Goal: Transaction & Acquisition: Book appointment/travel/reservation

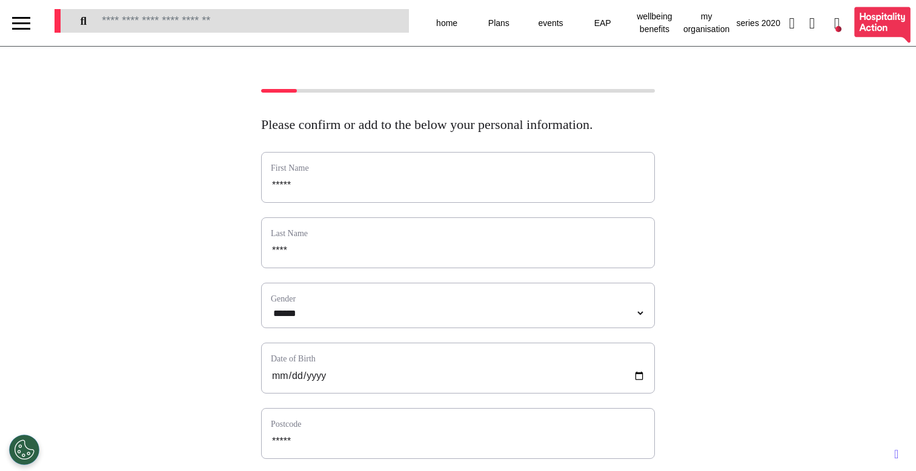
select select "**"
select select "******"
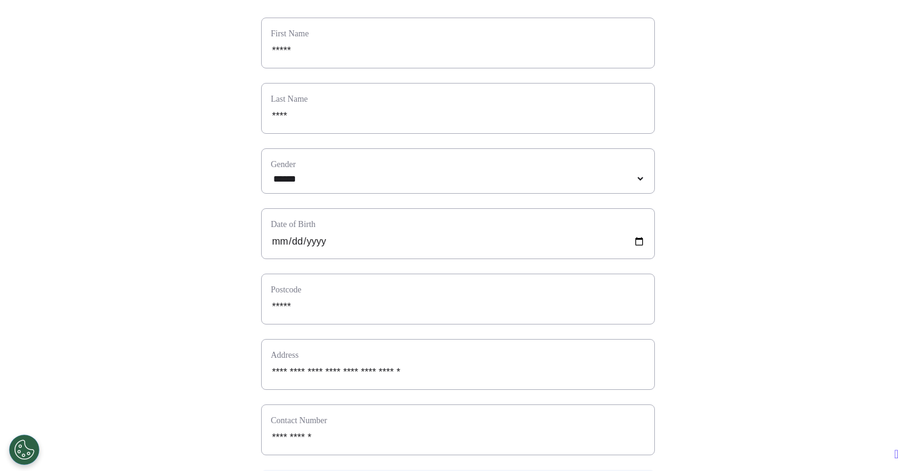
scroll to position [542, 0]
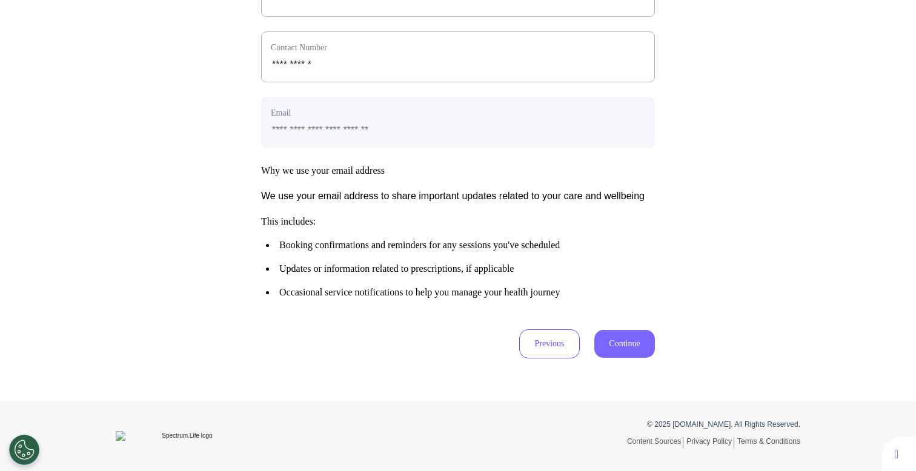
click at [611, 342] on button "Continue" at bounding box center [624, 344] width 61 height 28
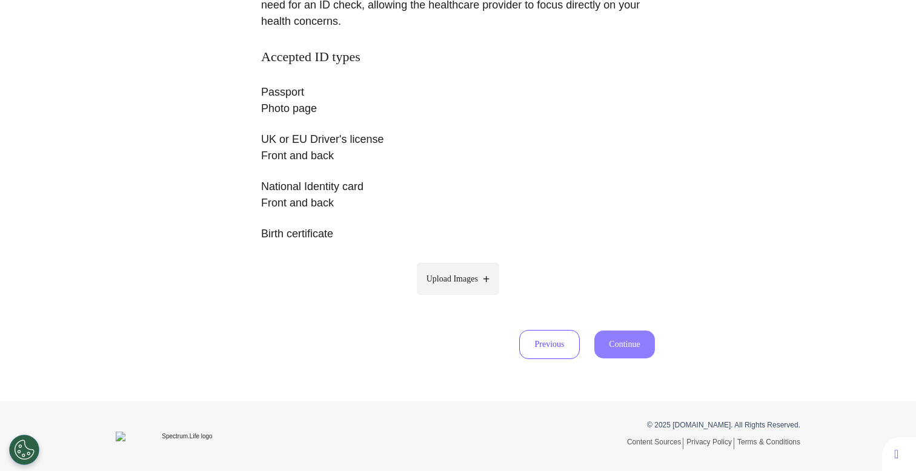
scroll to position [205, 0]
click at [469, 294] on div "Accepted ID types Passport Photo page UK or EU Driver's license Front and back …" at bounding box center [458, 179] width 394 height 262
click at [469, 288] on label "Upload Images" at bounding box center [458, 278] width 83 height 32
click at [469, 298] on input "Upload Images" at bounding box center [458, 304] width 115 height 13
type input "**********"
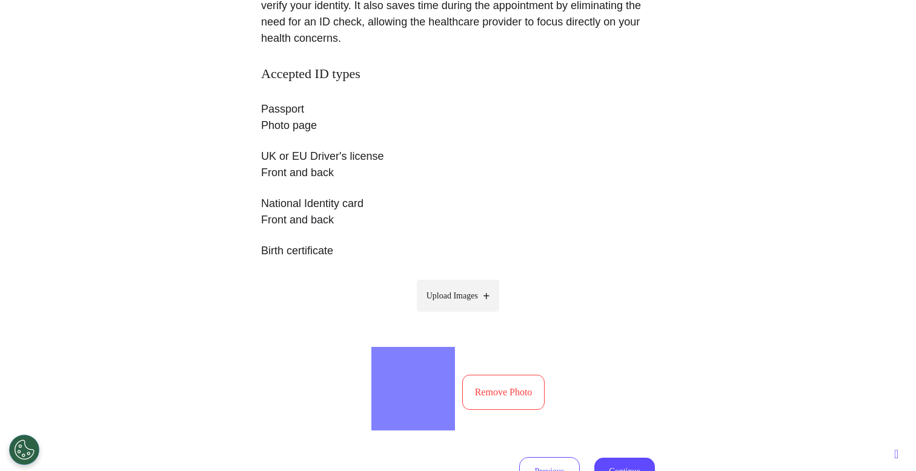
scroll to position [315, 0]
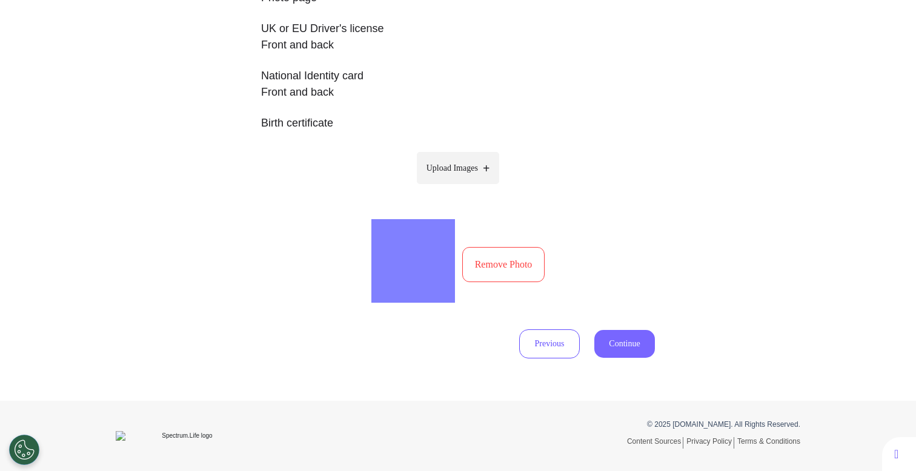
click at [631, 353] on button "Continue" at bounding box center [624, 344] width 61 height 28
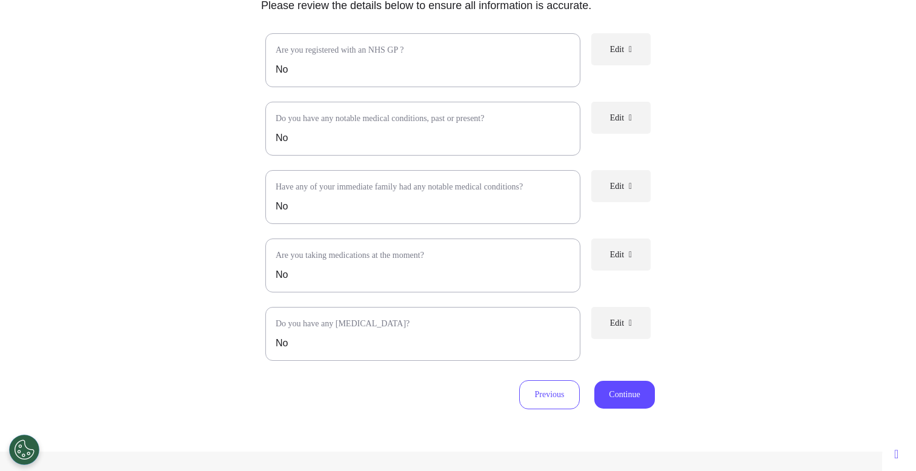
scroll to position [0, 0]
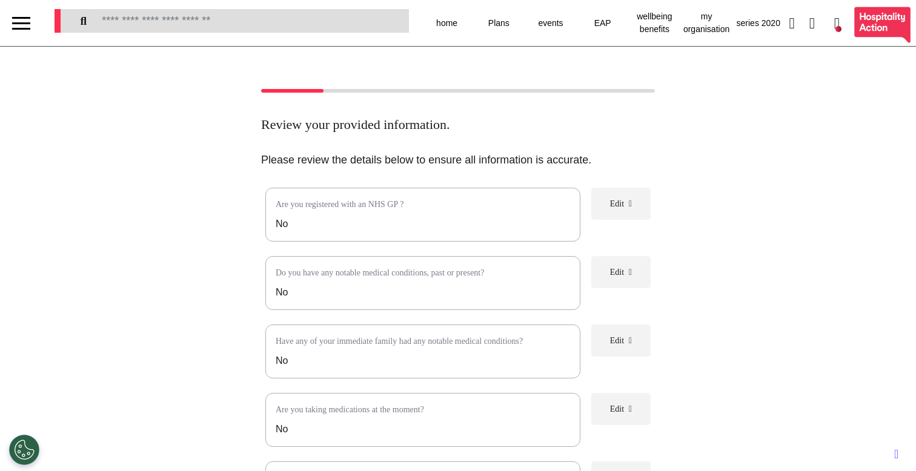
click at [27, 29] on div at bounding box center [21, 29] width 18 height 2
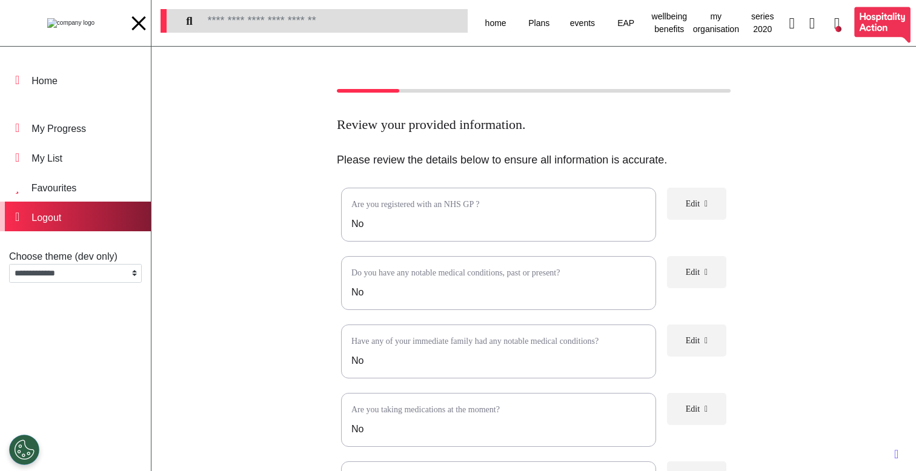
click at [80, 219] on div "Logout" at bounding box center [75, 217] width 151 height 30
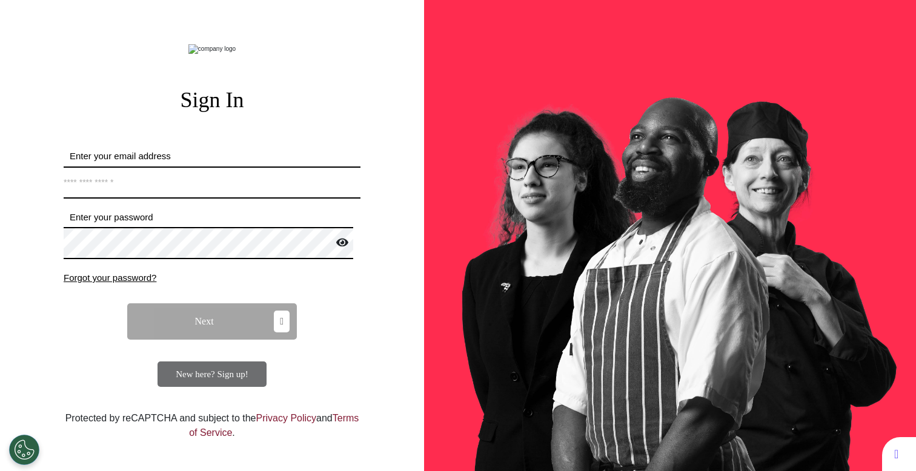
click at [262, 199] on input "Enter your email address" at bounding box center [212, 183] width 297 height 32
type input "**********"
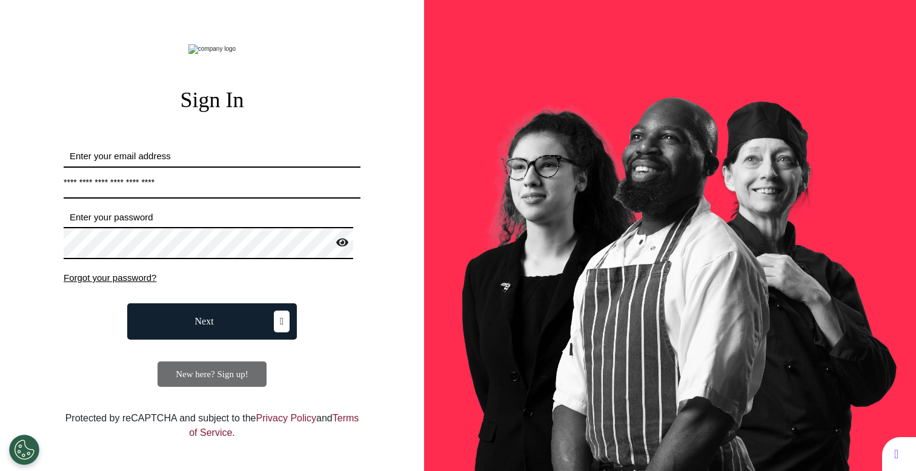
click at [178, 340] on button "Next" at bounding box center [212, 322] width 170 height 36
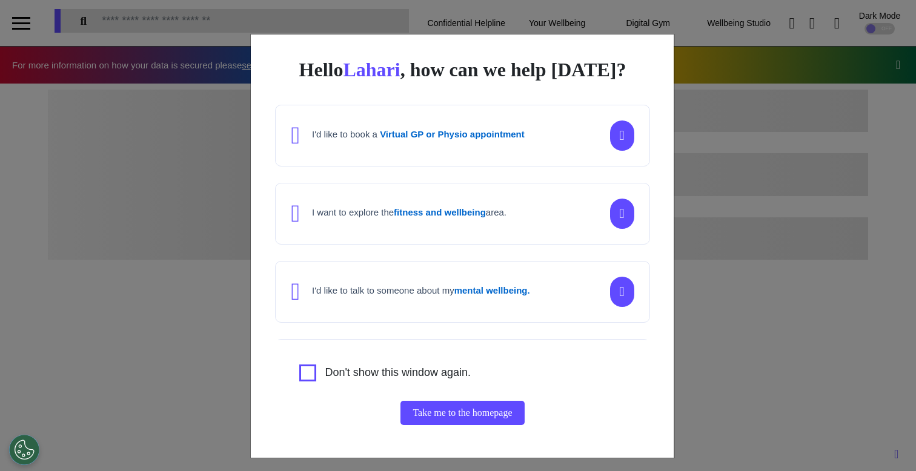
scroll to position [0, 457]
click at [251, 224] on div "Hello Lahari , how can we help today? I'd like to book a Virtual GP or Physio a…" at bounding box center [462, 254] width 423 height 439
click at [220, 224] on div "Hello Lahari , how can we help today? I'd like to book a Virtual GP or Physio a…" at bounding box center [458, 235] width 916 height 471
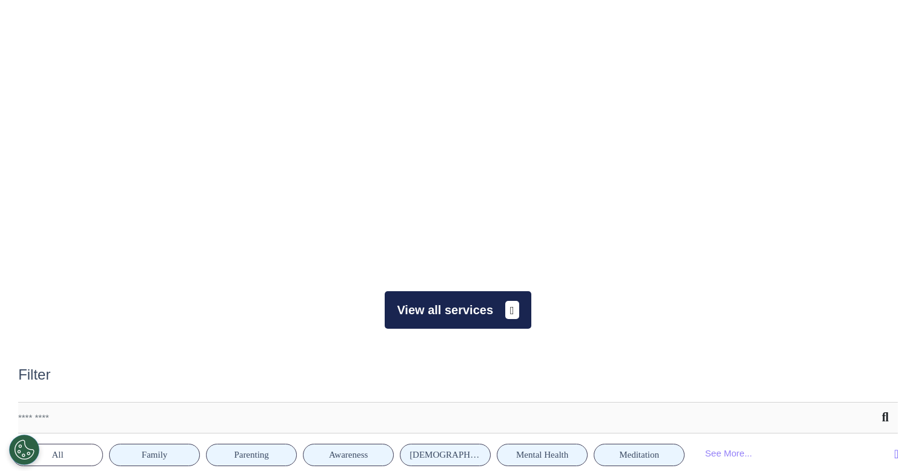
click at [450, 316] on button "View all services" at bounding box center [458, 310] width 146 height 38
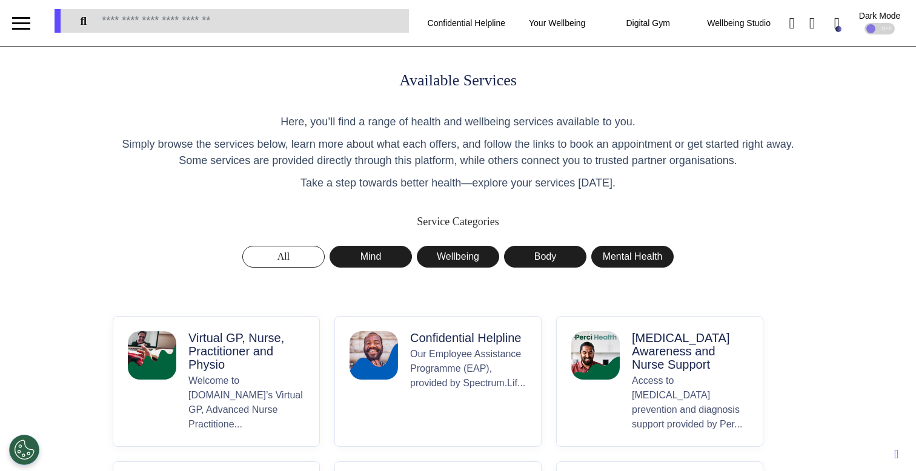
click at [248, 364] on p "Virtual GP, Nurse, Practitioner and Physio" at bounding box center [246, 351] width 116 height 40
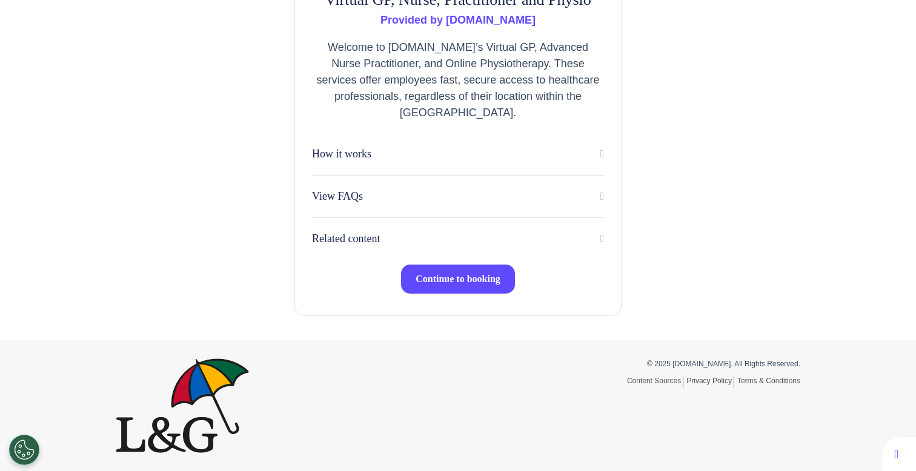
click at [471, 278] on span "Continue to booking" at bounding box center [458, 279] width 85 height 10
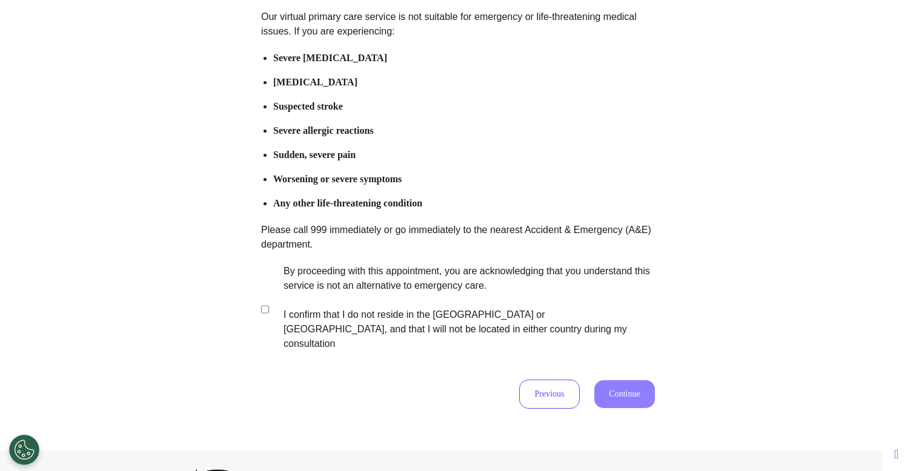
scroll to position [239, 0]
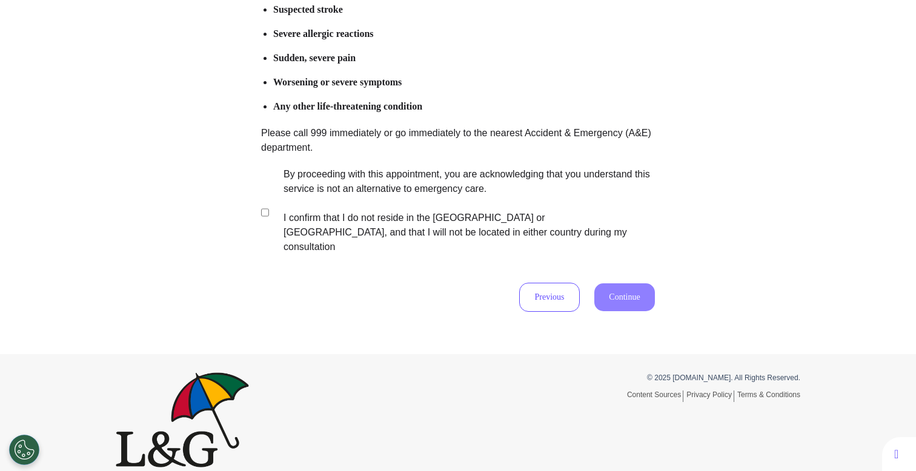
click at [463, 213] on label "By proceeding with this appointment, you are acknowledging that you understand …" at bounding box center [460, 210] width 379 height 87
click at [640, 284] on button "Continue" at bounding box center [624, 298] width 61 height 28
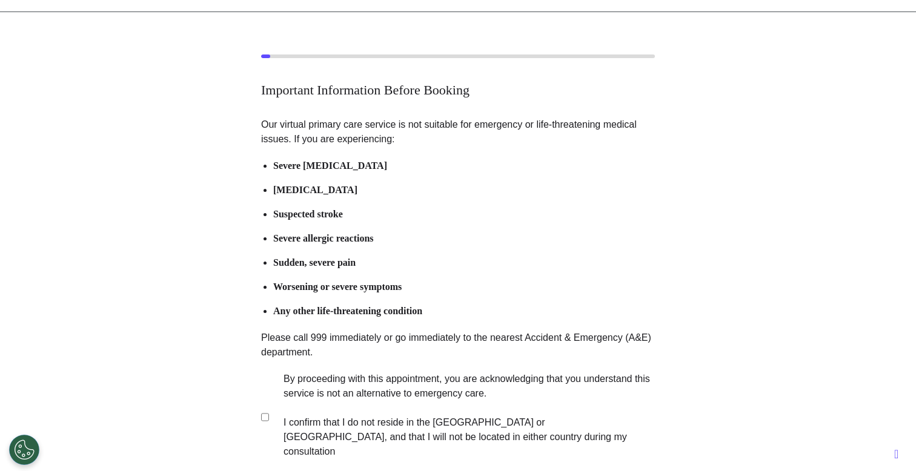
scroll to position [0, 0]
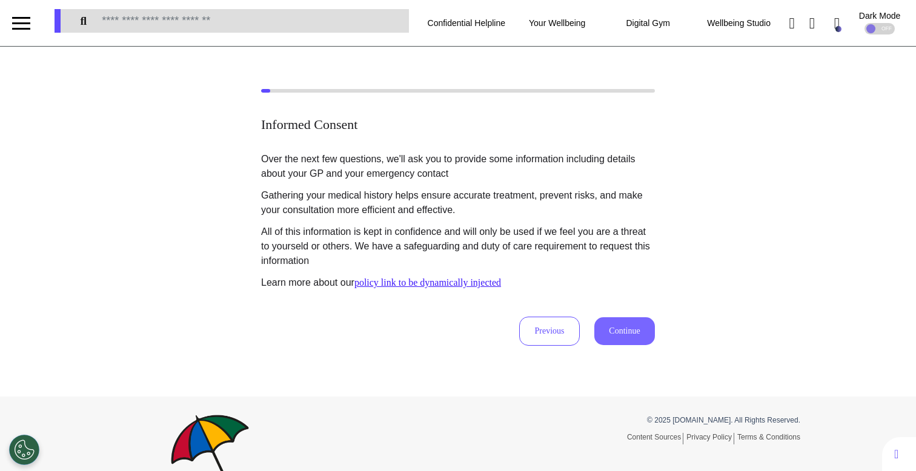
click at [629, 333] on button "Continue" at bounding box center [624, 332] width 61 height 28
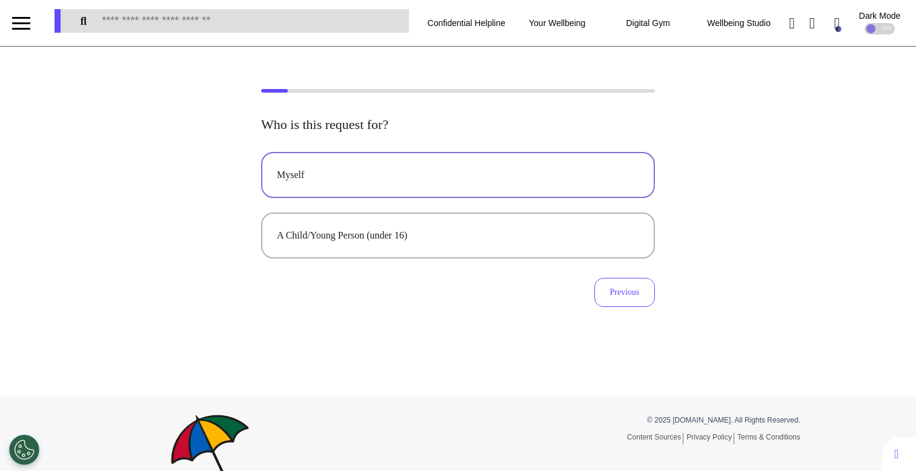
click at [492, 190] on button "Myself" at bounding box center [458, 175] width 394 height 46
select select "******"
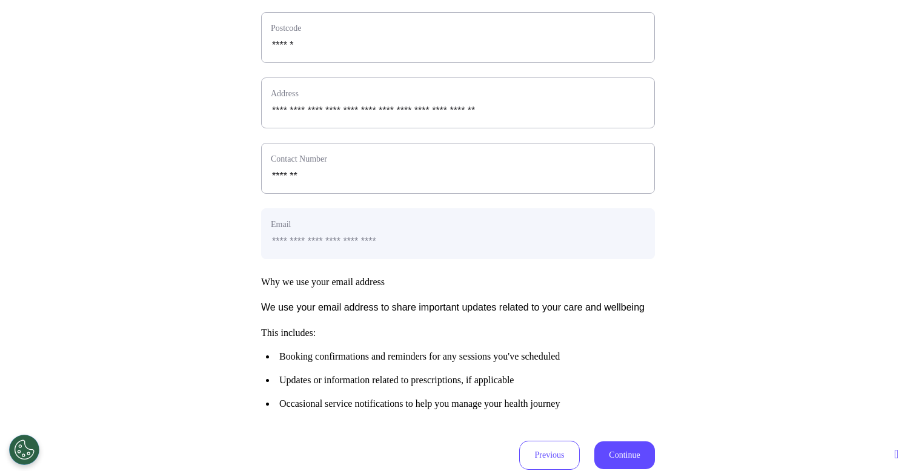
scroll to position [603, 0]
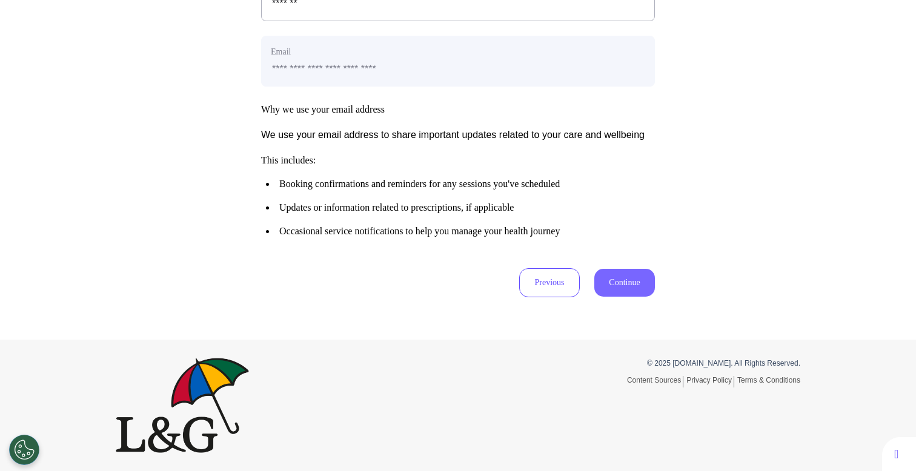
click at [629, 276] on button "Continue" at bounding box center [624, 283] width 61 height 28
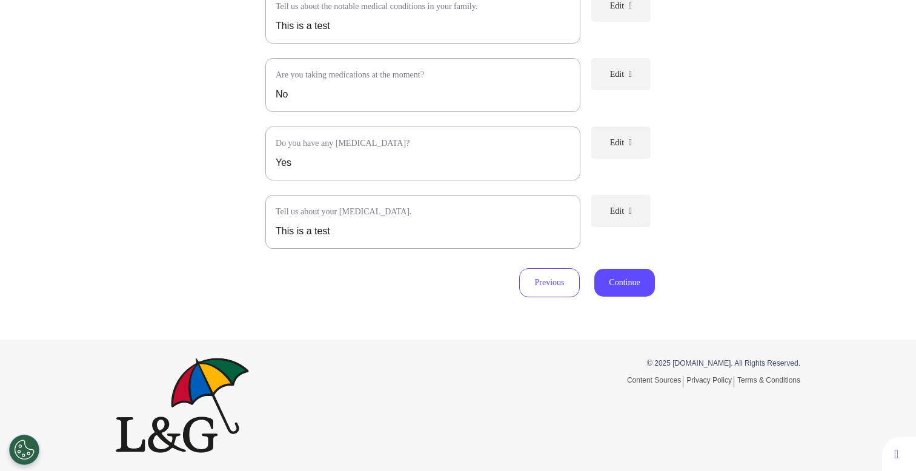
scroll to position [511, 0]
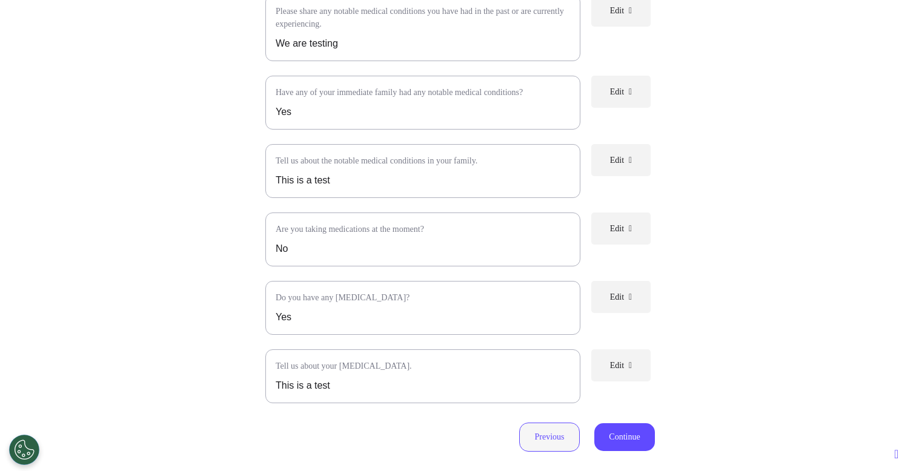
click at [542, 452] on button "Previous" at bounding box center [549, 437] width 61 height 29
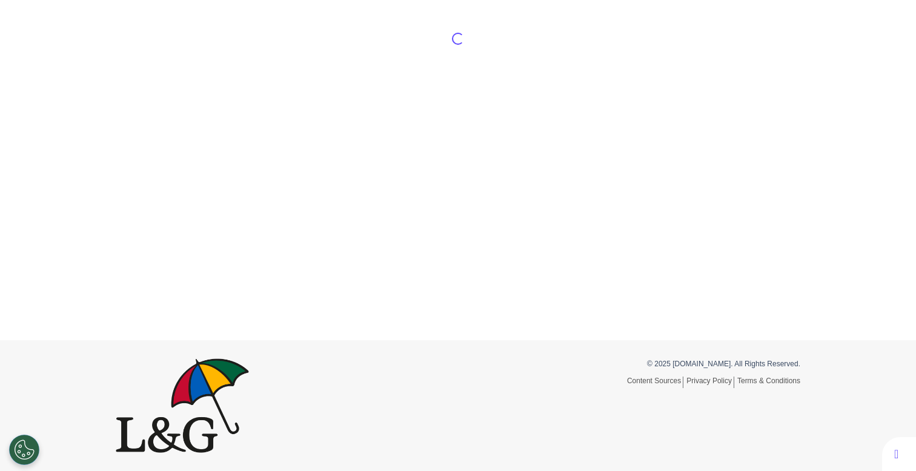
select select "******"
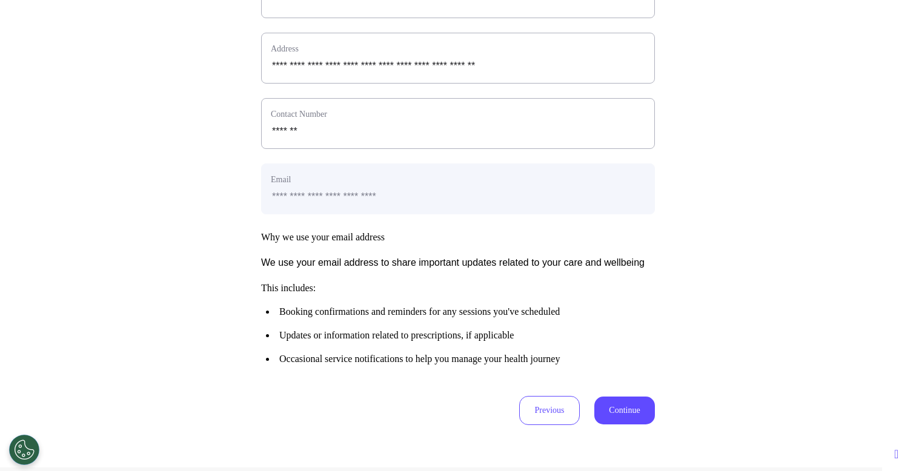
scroll to position [437, 0]
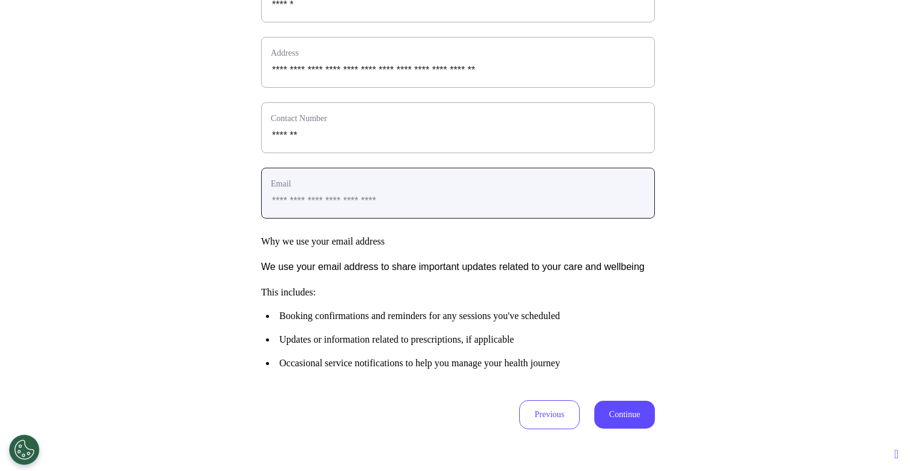
drag, startPoint x: 270, startPoint y: 221, endPoint x: 451, endPoint y: 230, distance: 181.4
click at [451, 219] on div "**********" at bounding box center [458, 193] width 394 height 51
click at [405, 209] on input "**********" at bounding box center [458, 201] width 374 height 16
drag, startPoint x: 405, startPoint y: 220, endPoint x: 274, endPoint y: 226, distance: 131.0
click at [274, 209] on input "**********" at bounding box center [458, 201] width 374 height 16
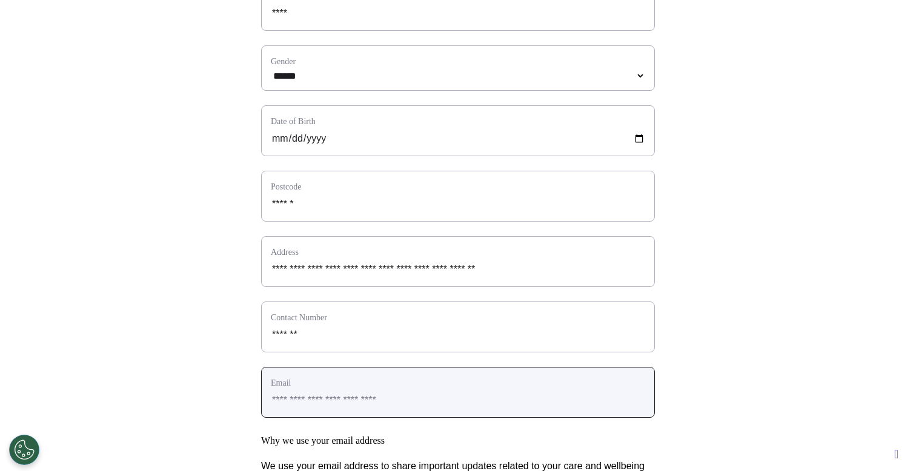
scroll to position [603, 0]
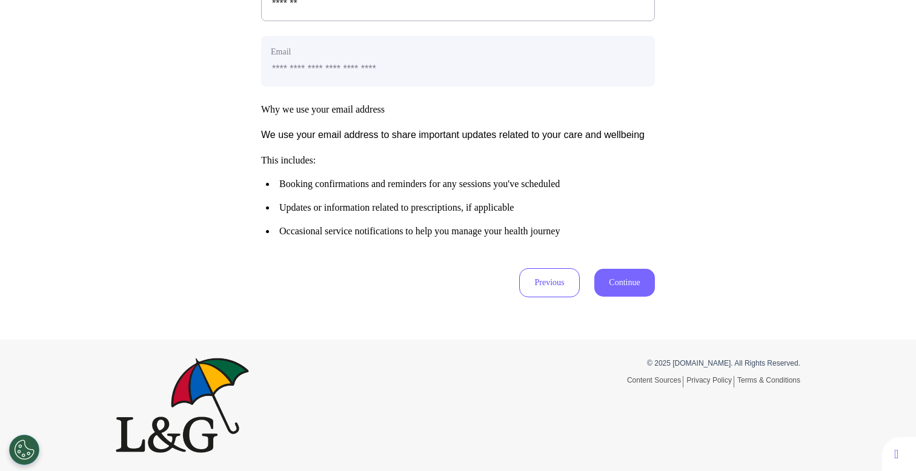
click at [627, 285] on button "Continue" at bounding box center [624, 283] width 61 height 28
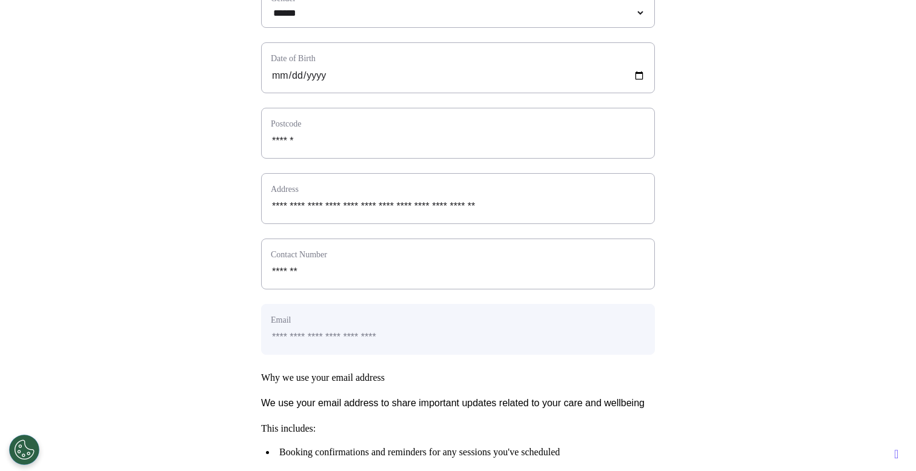
scroll to position [274, 0]
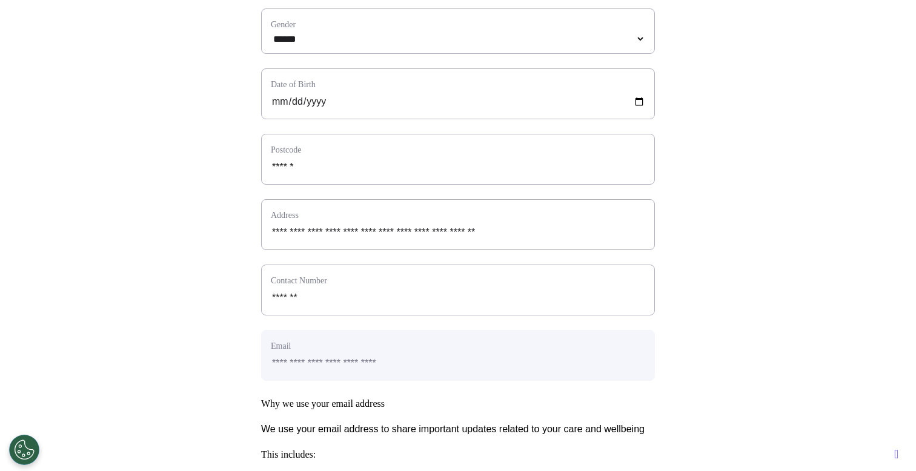
click at [340, 316] on div "Contact Number" at bounding box center [458, 290] width 394 height 51
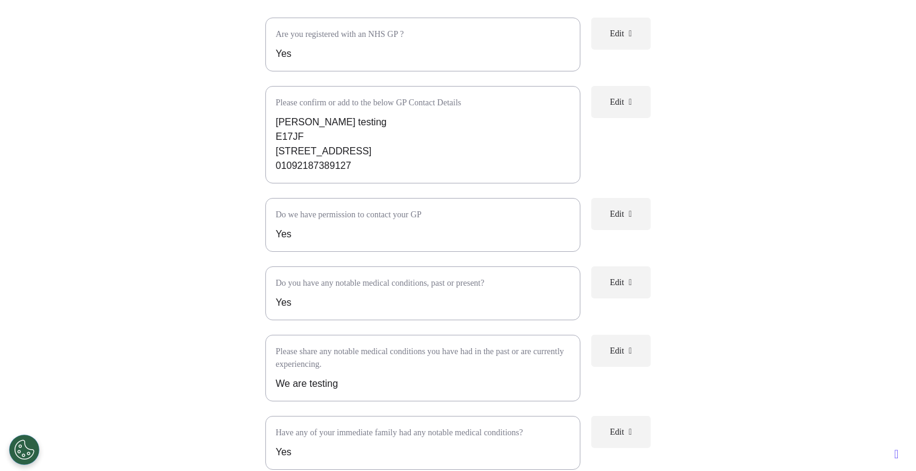
scroll to position [174, 0]
click at [451, 82] on div "Please confirm or add to the below GP Contact Details Ahmed Wael testing E17JF …" at bounding box center [422, 131] width 315 height 98
click at [441, 94] on p "Please confirm or add to the below GP Contact Details" at bounding box center [423, 99] width 294 height 13
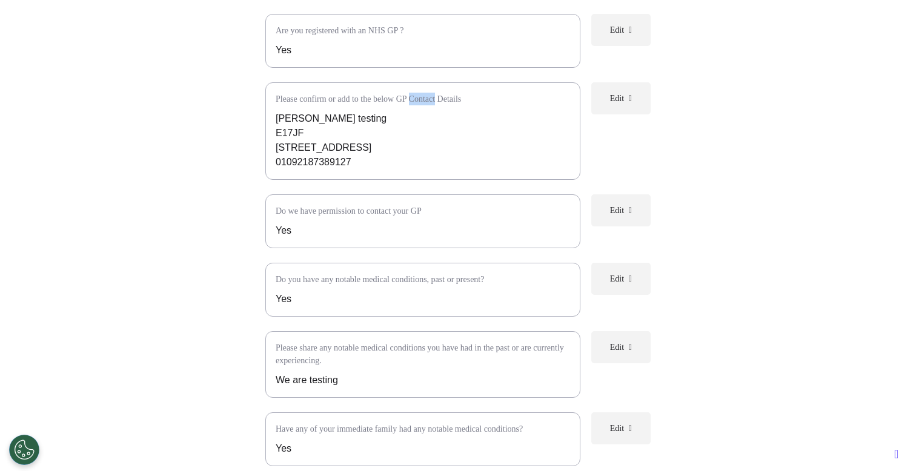
click at [441, 94] on p "Please confirm or add to the below GP Contact Details" at bounding box center [423, 99] width 294 height 13
click at [450, 110] on div "Please confirm or add to the below GP Contact Details Ahmed Wael testing E17JF …" at bounding box center [422, 131] width 315 height 98
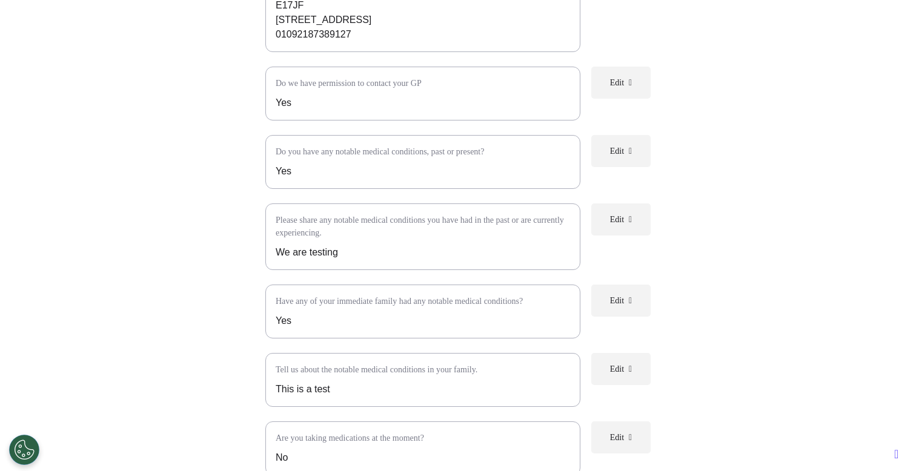
scroll to position [308, 0]
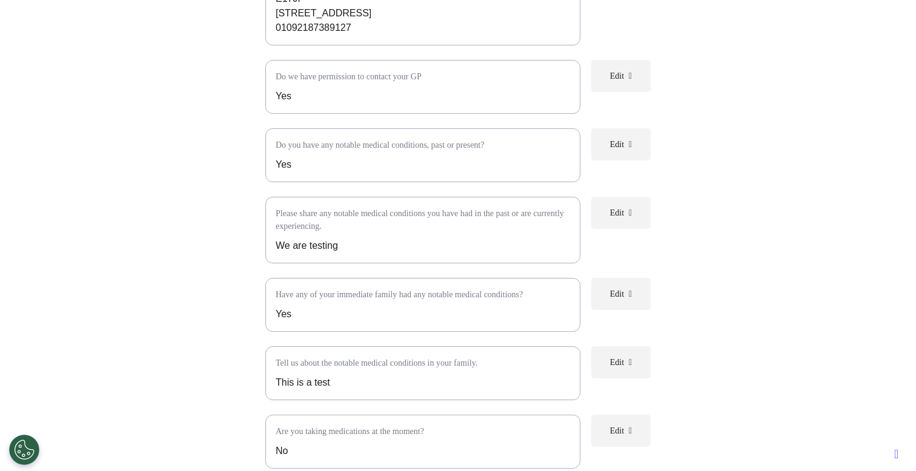
click at [370, 216] on p "Please share any notable medical conditions you have had in the past or are cur…" at bounding box center [423, 219] width 294 height 25
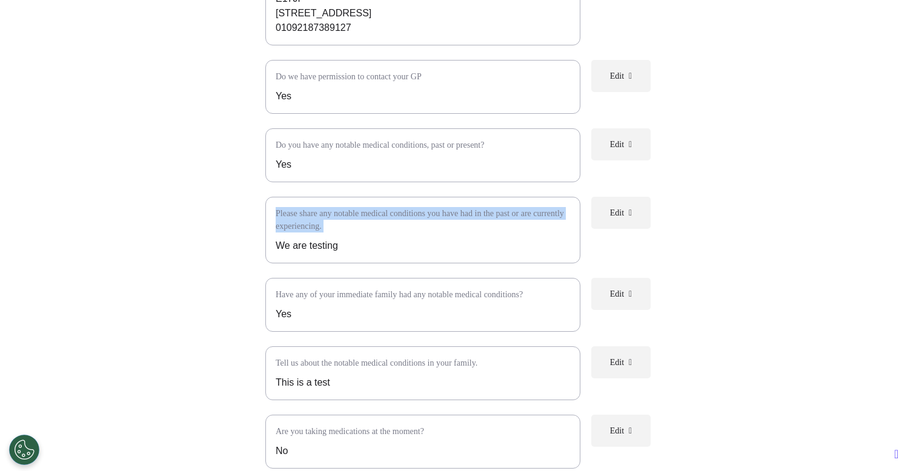
click at [370, 216] on p "Please share any notable medical conditions you have had in the past or are cur…" at bounding box center [423, 219] width 294 height 25
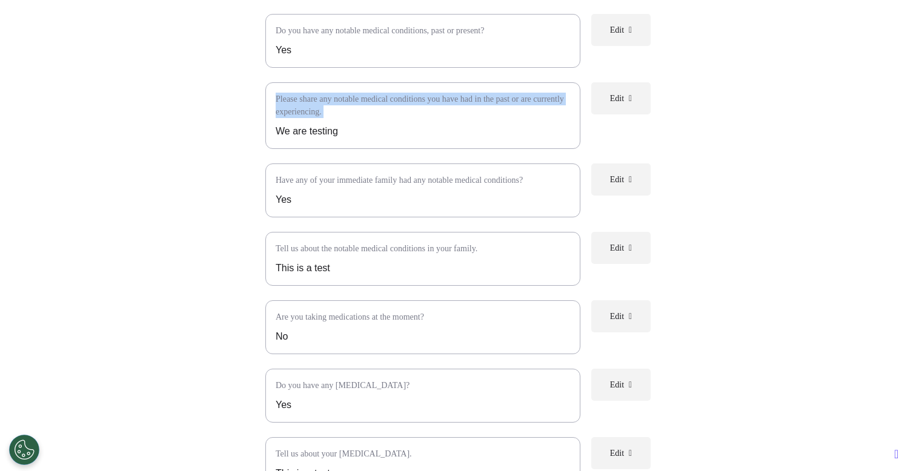
scroll to position [0, 0]
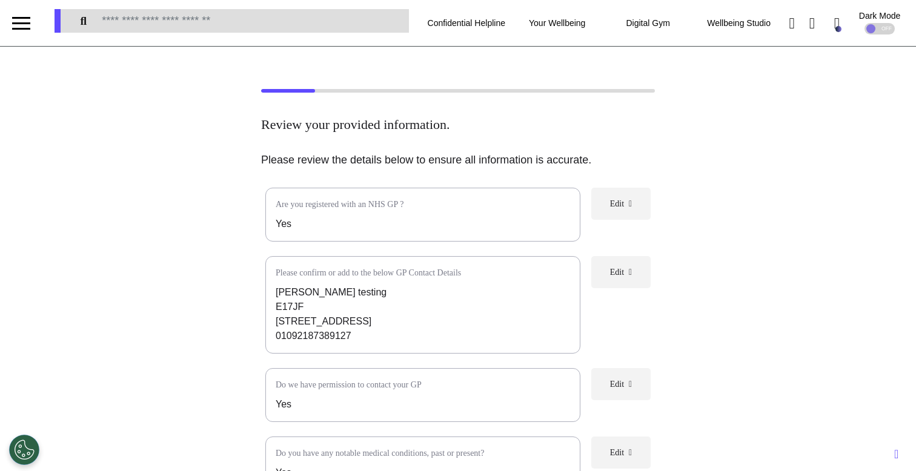
click at [21, 30] on div at bounding box center [21, 23] width 18 height 20
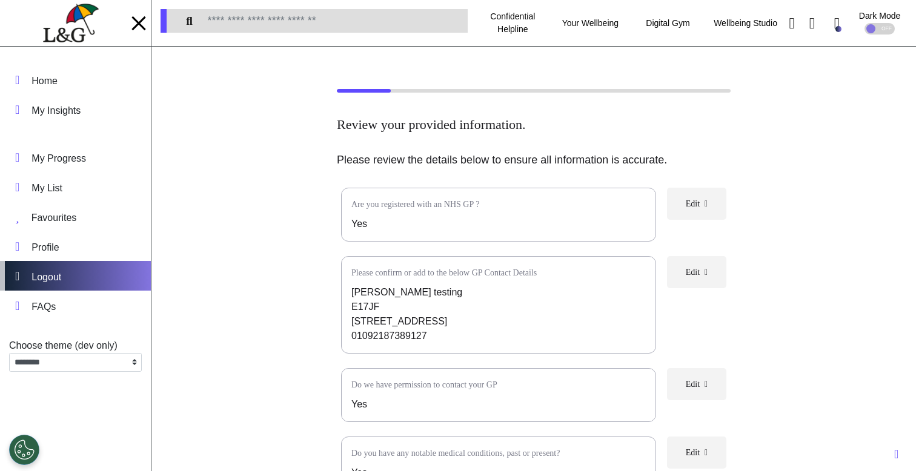
click at [110, 280] on div "Logout" at bounding box center [75, 276] width 151 height 30
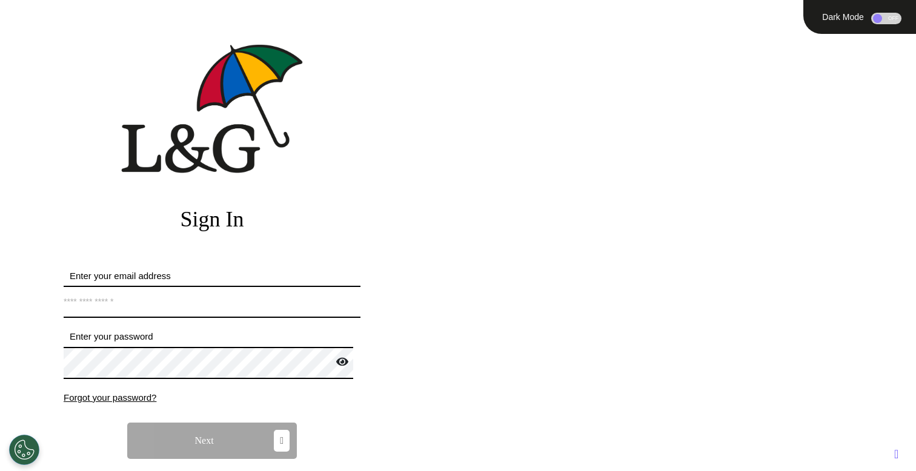
click at [136, 293] on input "Enter your email address" at bounding box center [212, 302] width 297 height 32
click at [127, 300] on input "**********" at bounding box center [212, 302] width 297 height 32
type input "**********"
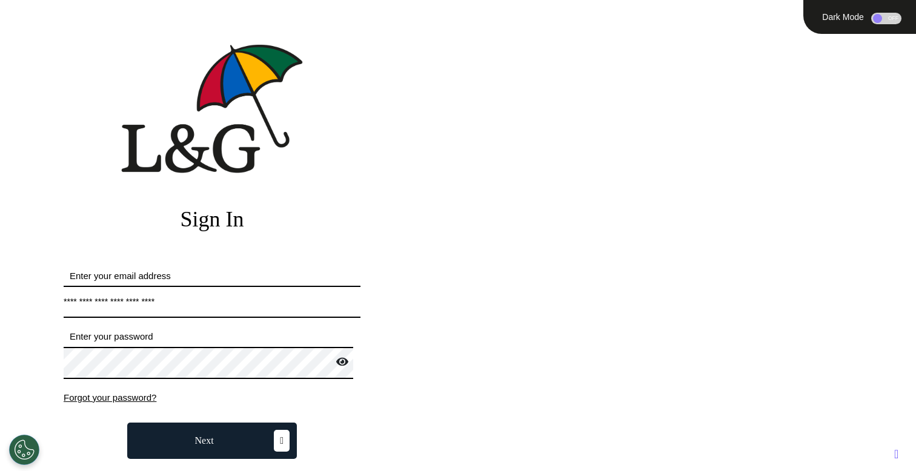
click at [336, 360] on icon at bounding box center [342, 362] width 12 height 11
click at [213, 442] on button "Next" at bounding box center [212, 441] width 170 height 36
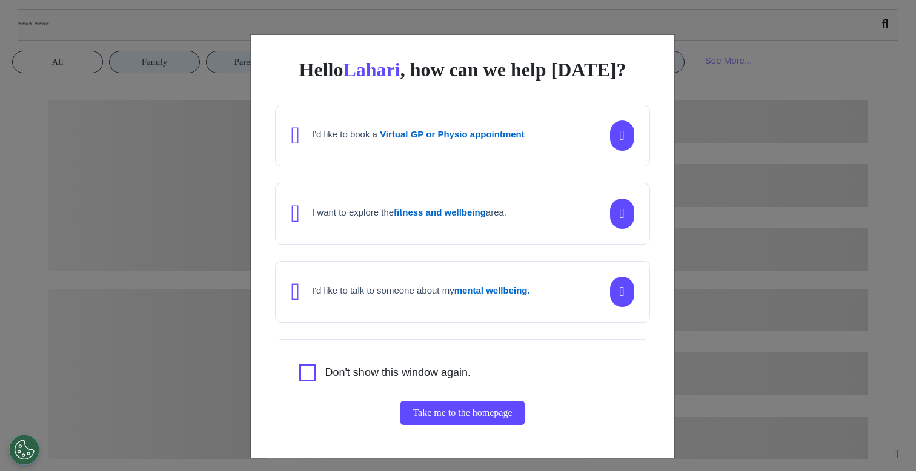
scroll to position [0, 457]
click at [199, 186] on div "Hello Lahari , how can we help today? I'd like to book a Virtual GP or Physio a…" at bounding box center [458, 235] width 916 height 471
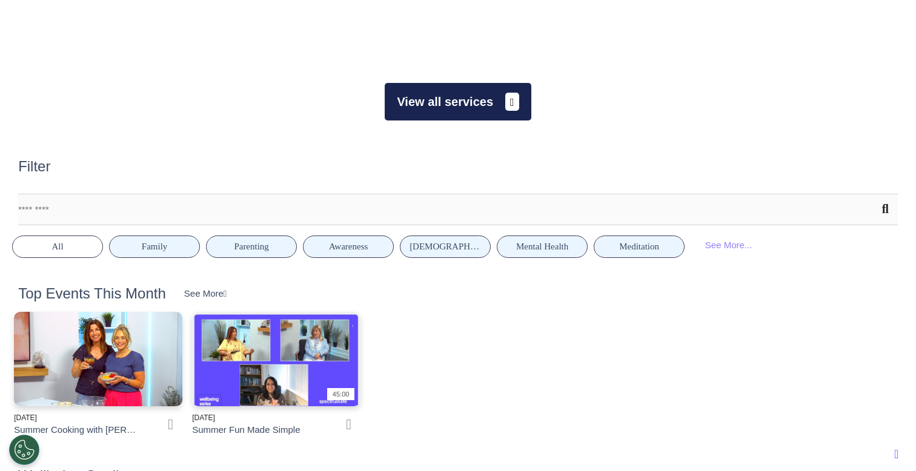
click at [487, 102] on button "View all services" at bounding box center [458, 102] width 146 height 38
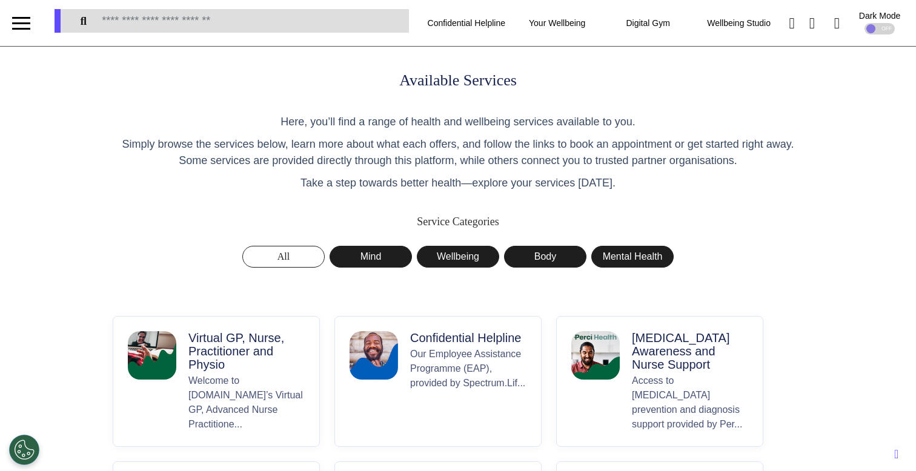
click at [191, 400] on p "Welcome to Spectrum.Life’s Virtual GP, Advanced Nurse Practitione..." at bounding box center [246, 403] width 116 height 58
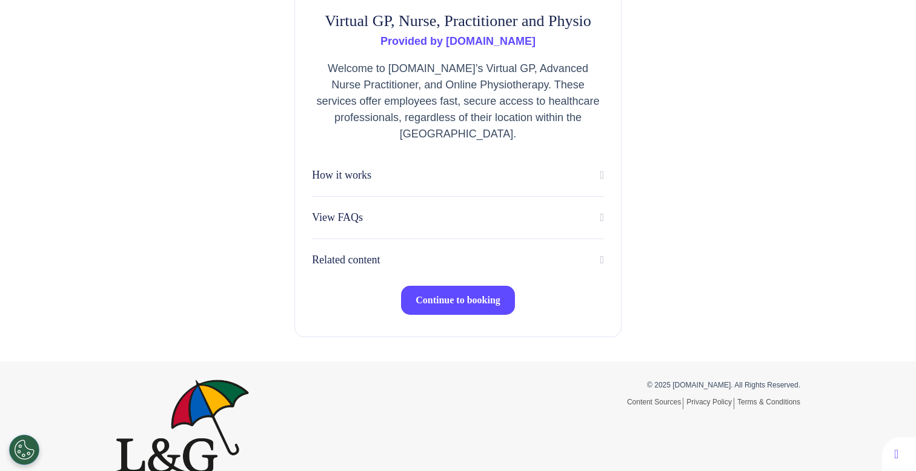
click at [423, 302] on span "Continue to booking" at bounding box center [458, 300] width 85 height 10
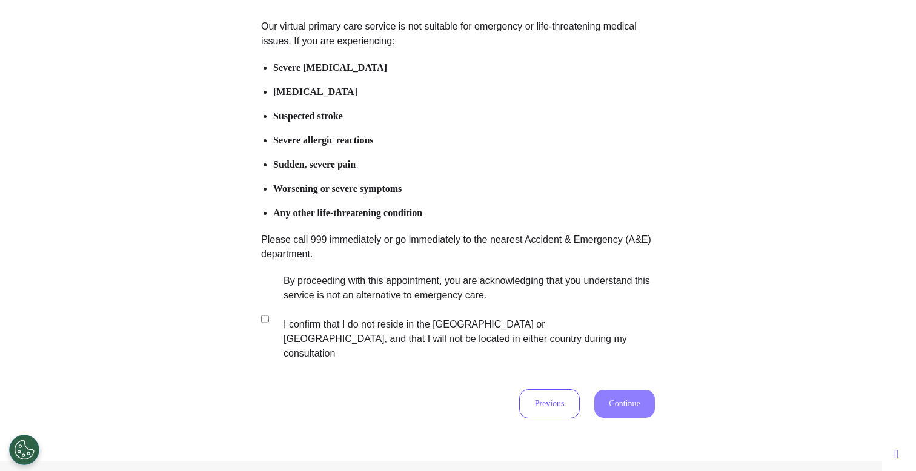
scroll to position [142, 0]
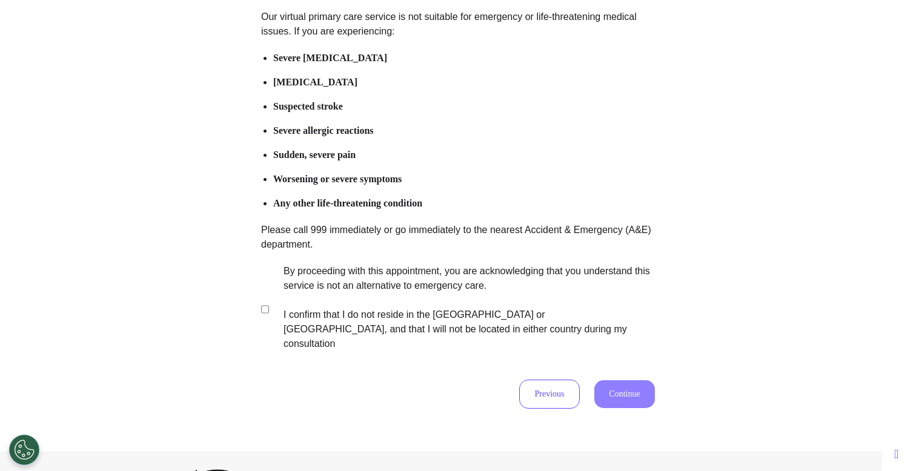
click at [298, 299] on label "By proceeding with this appointment, you are acknowledging that you understand …" at bounding box center [460, 307] width 379 height 87
click at [637, 381] on button "Continue" at bounding box center [624, 395] width 61 height 28
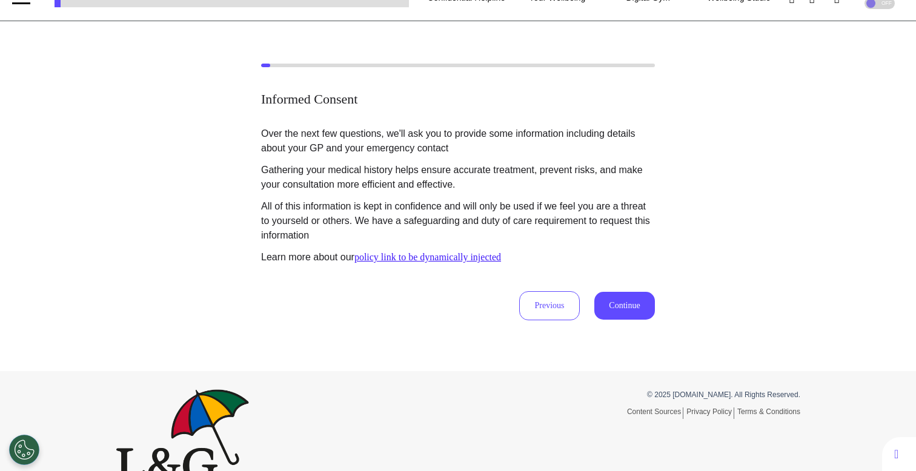
scroll to position [25, 0]
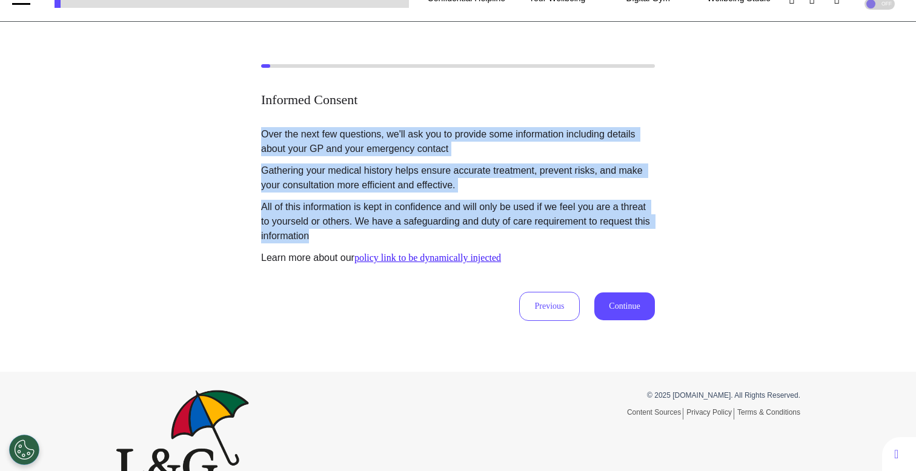
drag, startPoint x: 254, startPoint y: 133, endPoint x: 383, endPoint y: 237, distance: 165.9
click at [383, 237] on div "Informed Consent Over the next few questions, we'll ask you to provide some inf…" at bounding box center [458, 192] width 916 height 257
click at [614, 308] on button "Continue" at bounding box center [624, 307] width 61 height 28
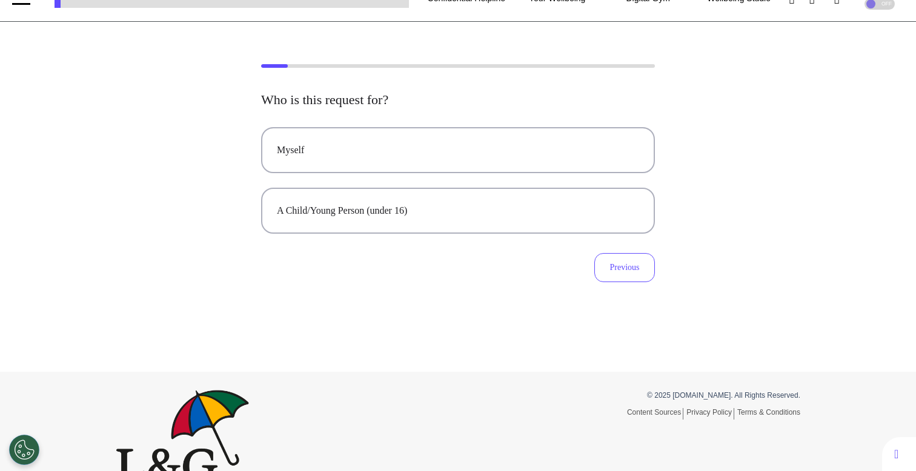
scroll to position [0, 0]
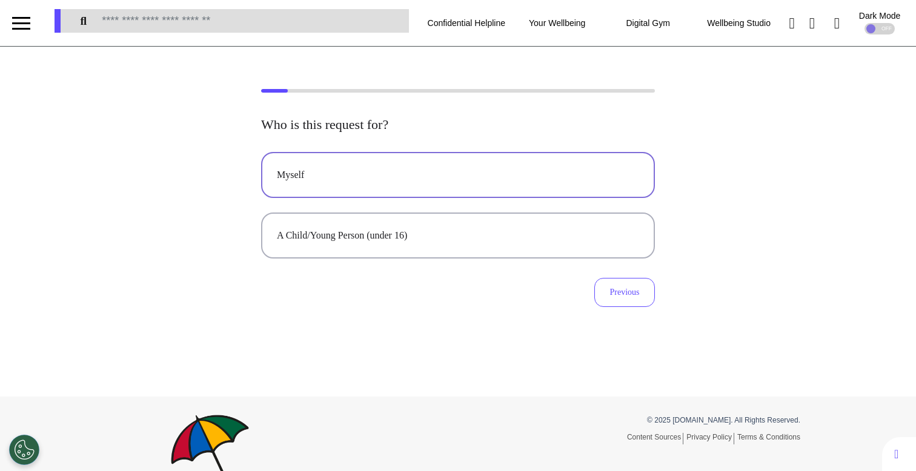
click at [437, 168] on div "Myself" at bounding box center [458, 175] width 362 height 15
select select "******"
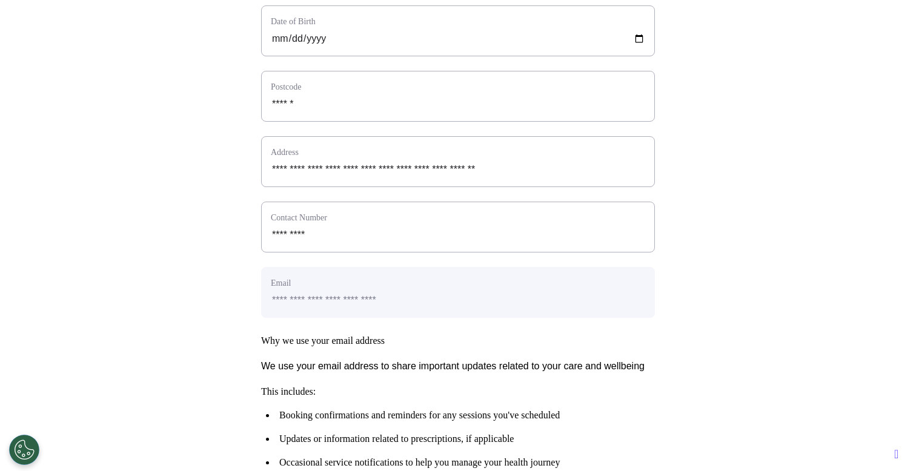
scroll to position [439, 0]
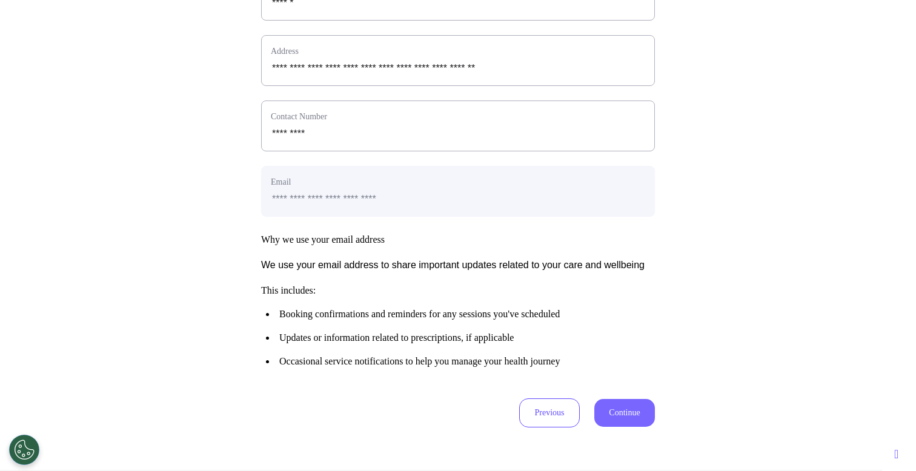
click at [597, 427] on button "Continue" at bounding box center [624, 413] width 61 height 28
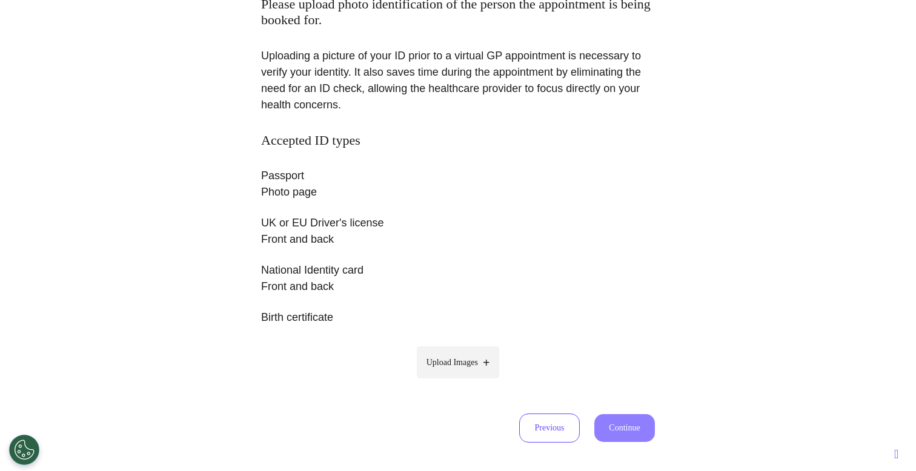
scroll to position [233, 0]
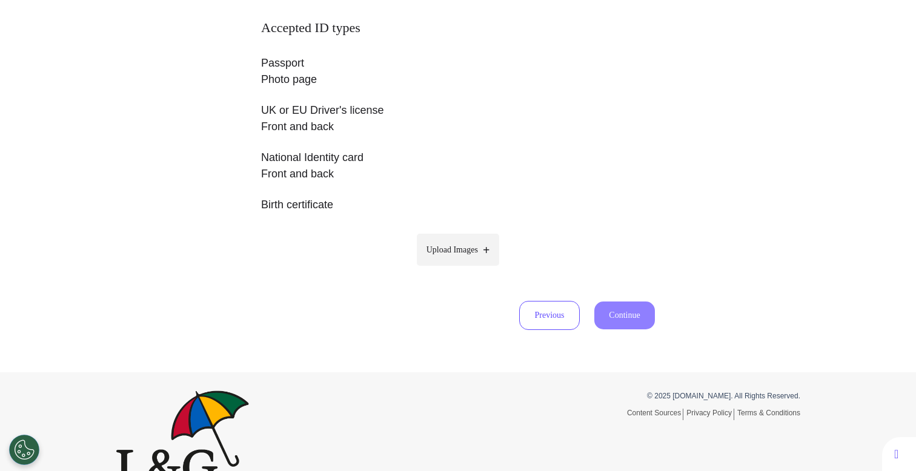
click at [495, 233] on div "Accepted ID types Passport Photo page UK or EU Driver's license Front and back …" at bounding box center [458, 151] width 394 height 262
click at [470, 240] on label "Upload Images" at bounding box center [458, 250] width 83 height 32
click at [470, 269] on input "Upload Images" at bounding box center [458, 275] width 115 height 13
type input "**********"
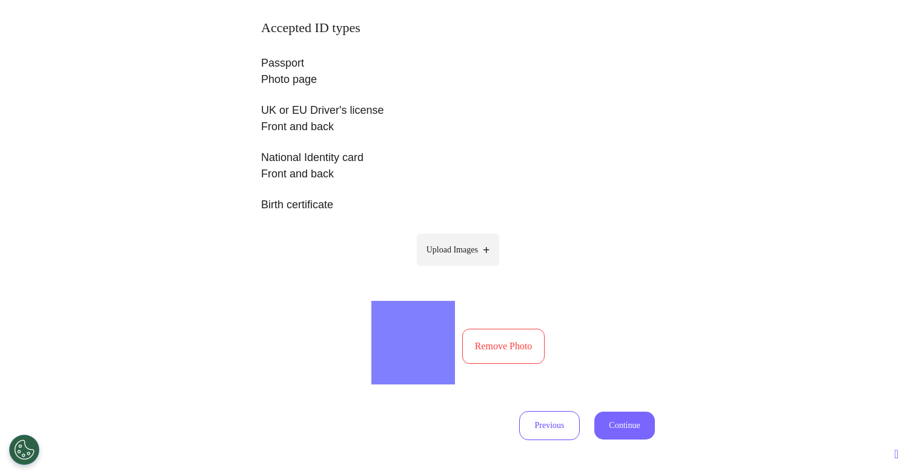
click at [604, 429] on button "Continue" at bounding box center [624, 426] width 61 height 28
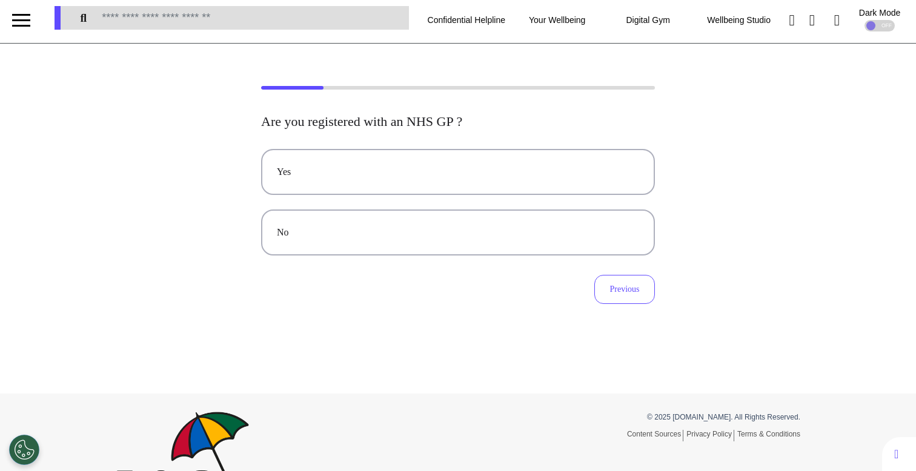
scroll to position [0, 0]
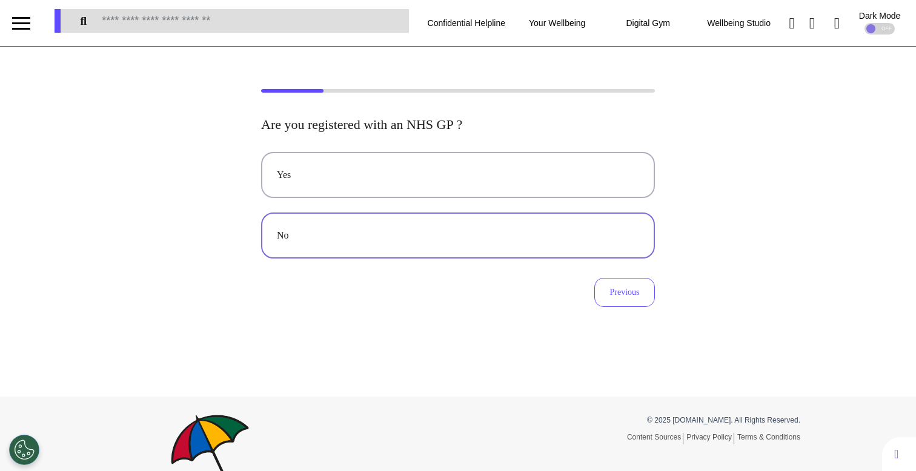
click at [390, 247] on button "No" at bounding box center [458, 236] width 394 height 46
click at [631, 307] on button "Previous" at bounding box center [624, 292] width 61 height 29
click at [505, 178] on div "Yes" at bounding box center [458, 175] width 362 height 15
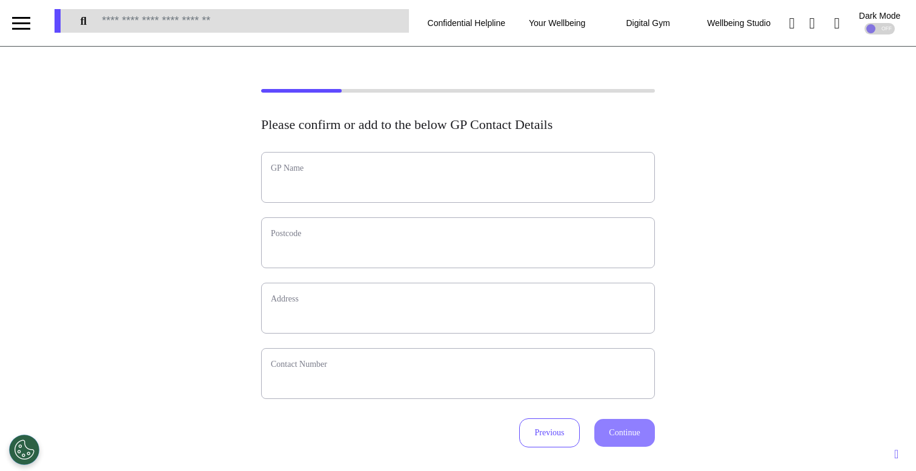
click at [370, 173] on label "GP Name" at bounding box center [458, 168] width 374 height 13
click at [355, 188] on input "text" at bounding box center [458, 186] width 374 height 16
type input "*****"
type input "*"
select select
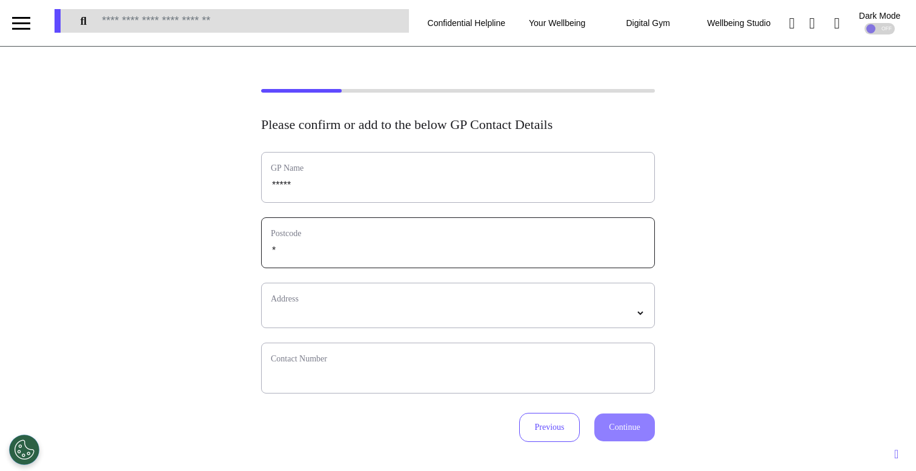
type input "**"
select select
type input "*"
select select
type input "**"
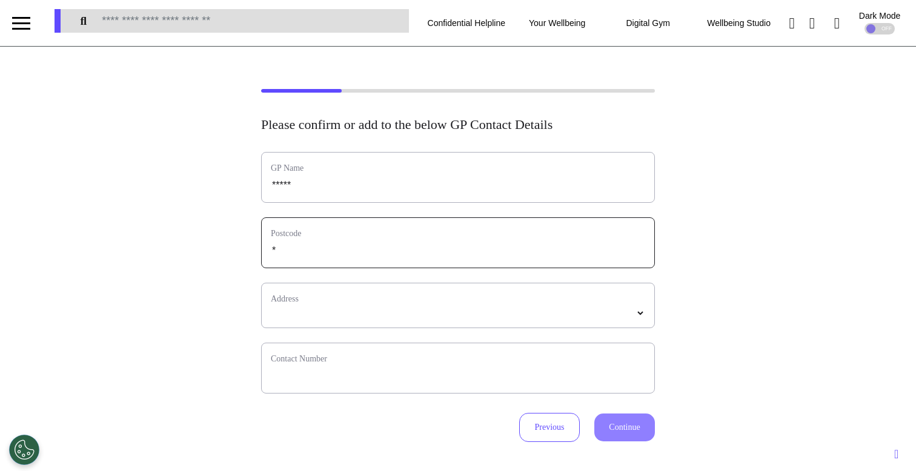
select select
type input "***"
select select
type input "****"
select select
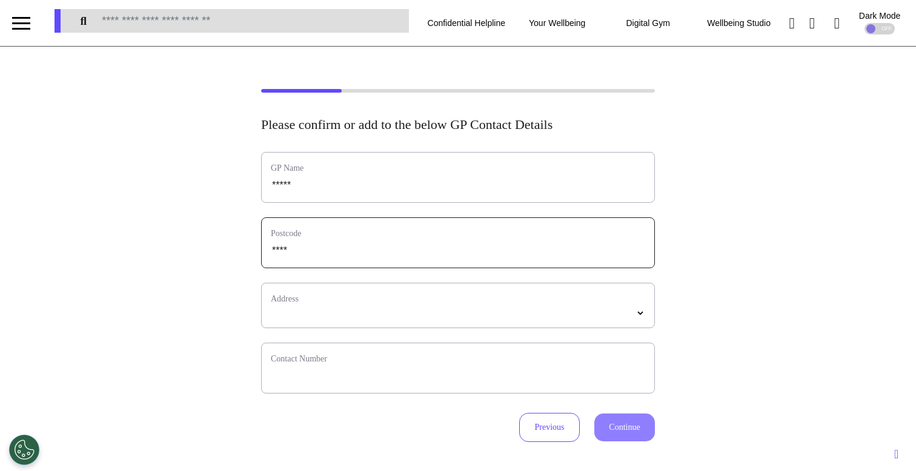
type input "*****"
select select
type input "*****"
click at [294, 319] on select "*****" at bounding box center [458, 313] width 374 height 10
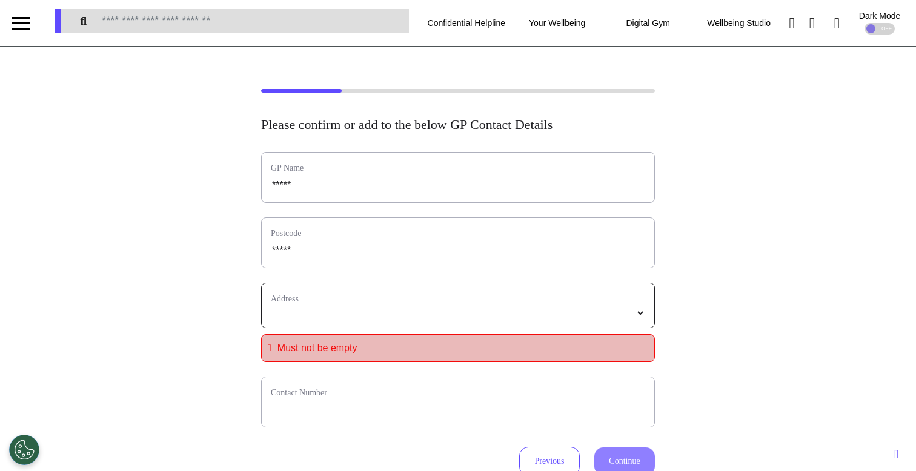
select select
click at [347, 305] on div "**********" at bounding box center [458, 305] width 394 height 45
click at [343, 310] on select "**********" at bounding box center [458, 313] width 374 height 10
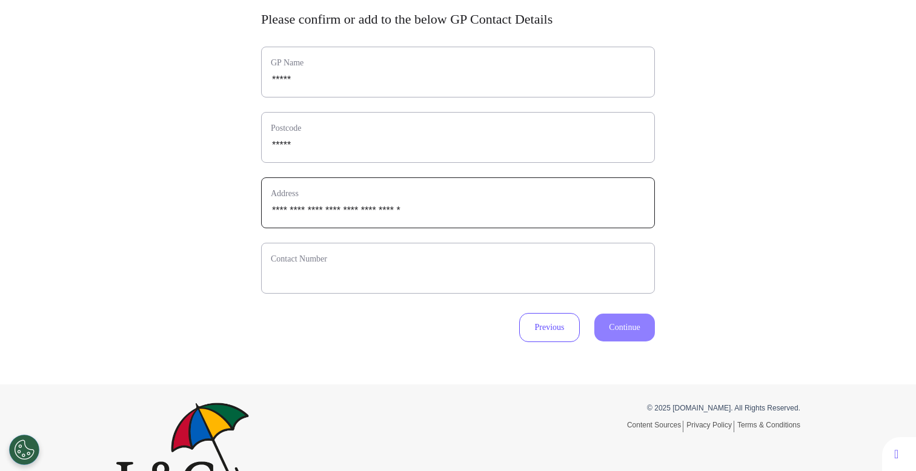
scroll to position [127, 0]
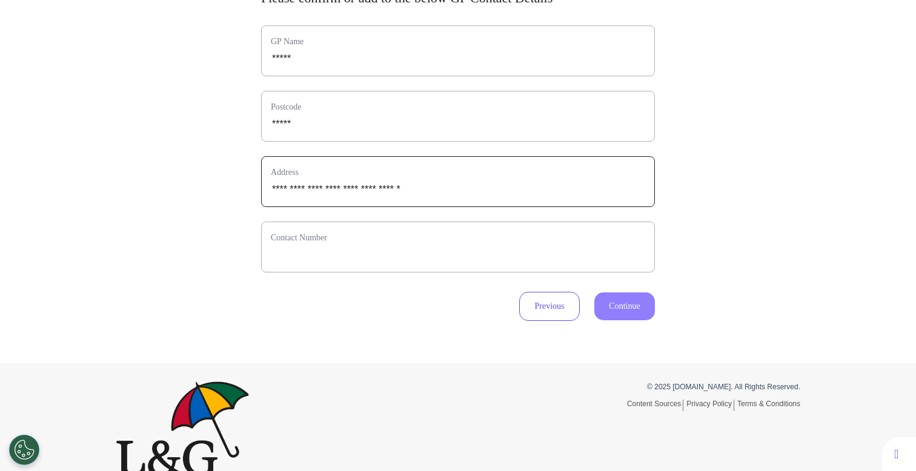
click at [331, 267] on div "Contact Number" at bounding box center [458, 247] width 394 height 51
click at [324, 262] on input "phone" at bounding box center [458, 255] width 374 height 16
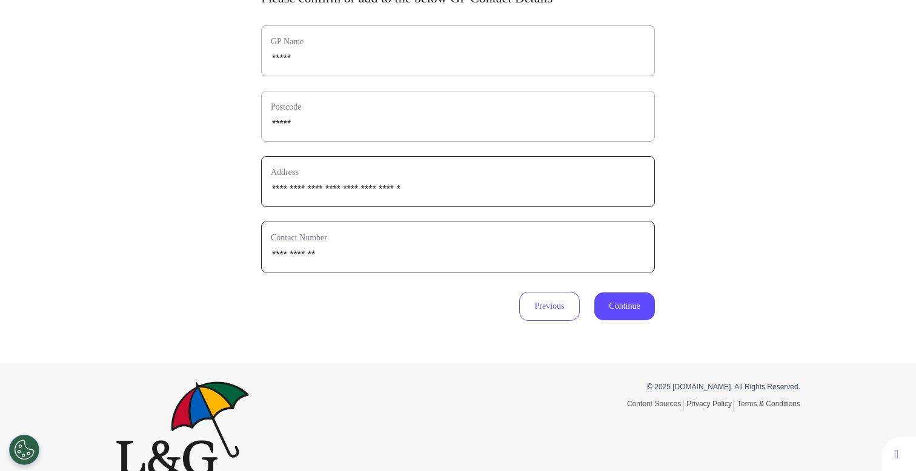
type input "**********"
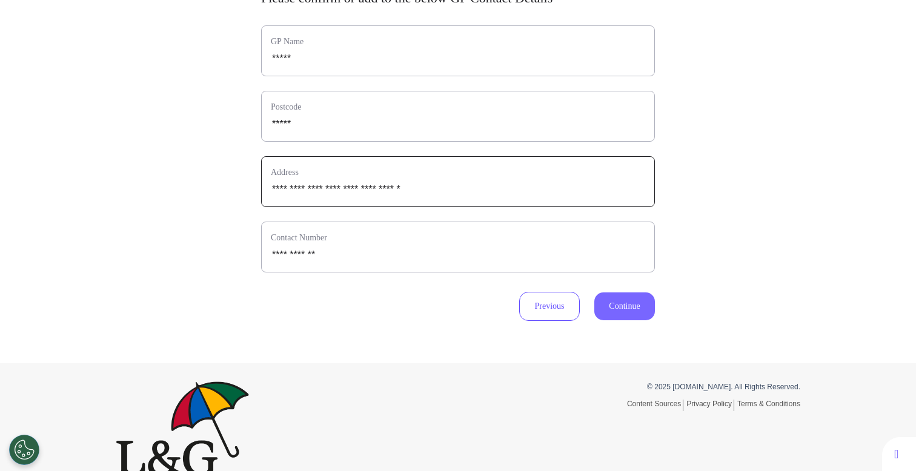
click at [625, 294] on button "Continue" at bounding box center [624, 307] width 61 height 28
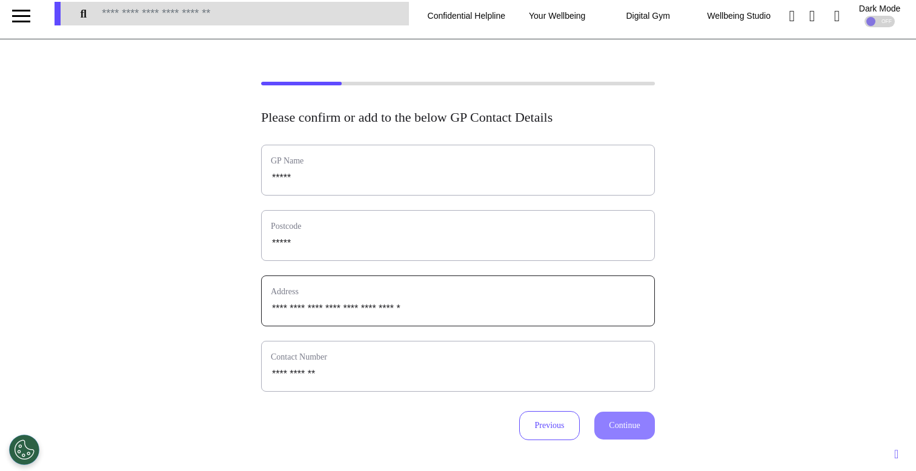
scroll to position [0, 0]
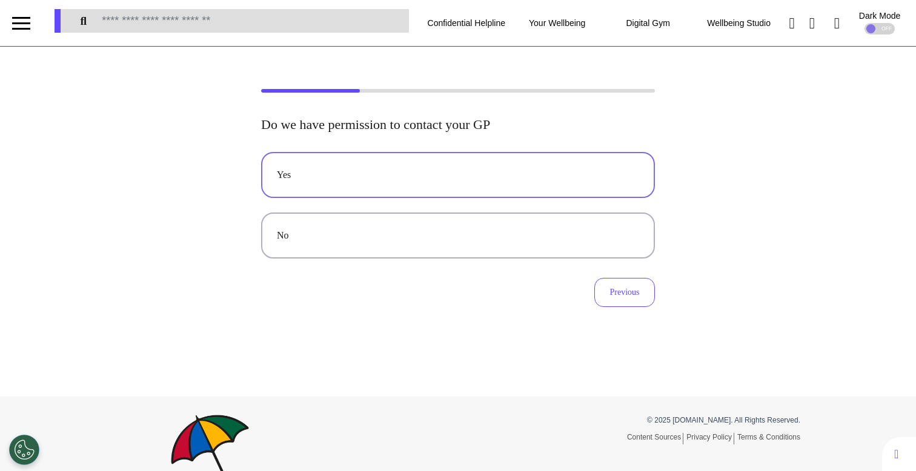
click at [471, 197] on button "Yes" at bounding box center [458, 175] width 394 height 46
click at [502, 181] on button "Yes" at bounding box center [458, 175] width 394 height 46
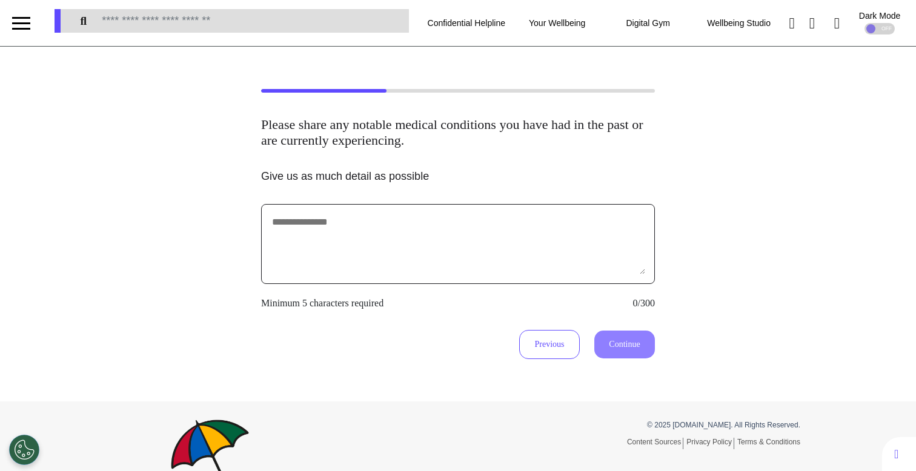
click at [460, 232] on textarea at bounding box center [458, 244] width 374 height 61
type textarea "**********"
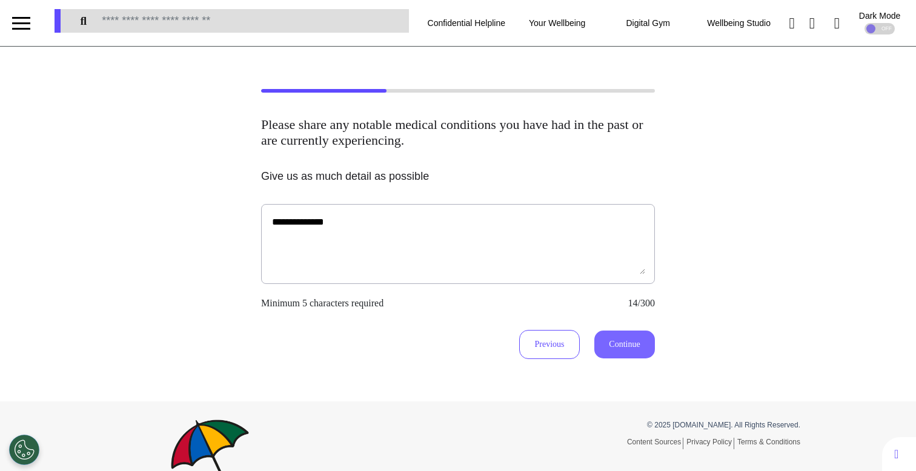
click at [617, 350] on button "Continue" at bounding box center [624, 345] width 61 height 28
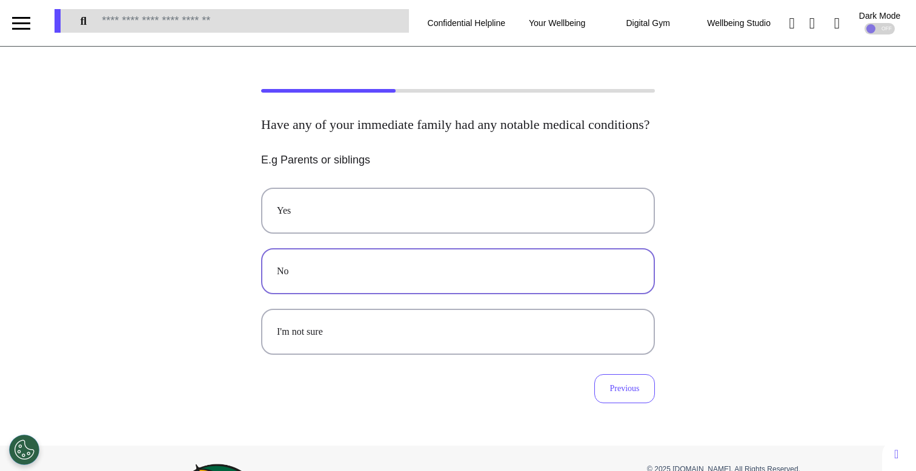
click at [329, 287] on div "Yes No I'm not sure" at bounding box center [458, 271] width 394 height 167
click at [329, 279] on div "No" at bounding box center [458, 271] width 362 height 15
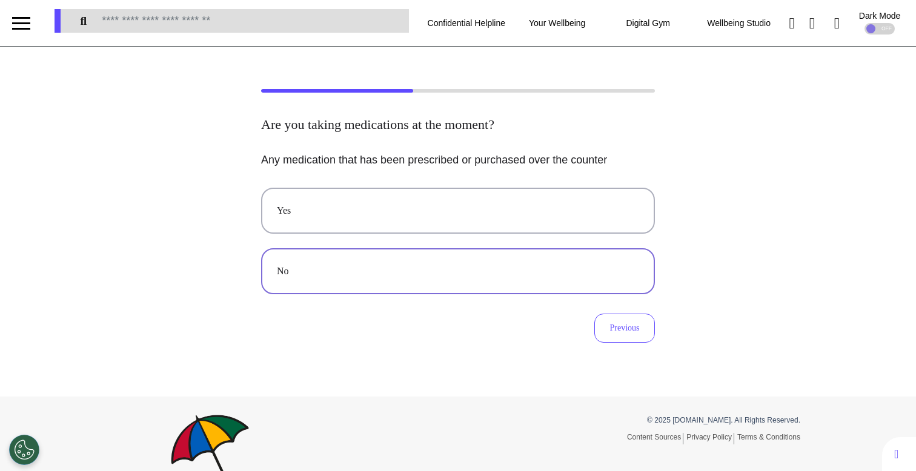
click at [438, 279] on button "No" at bounding box center [458, 271] width 394 height 46
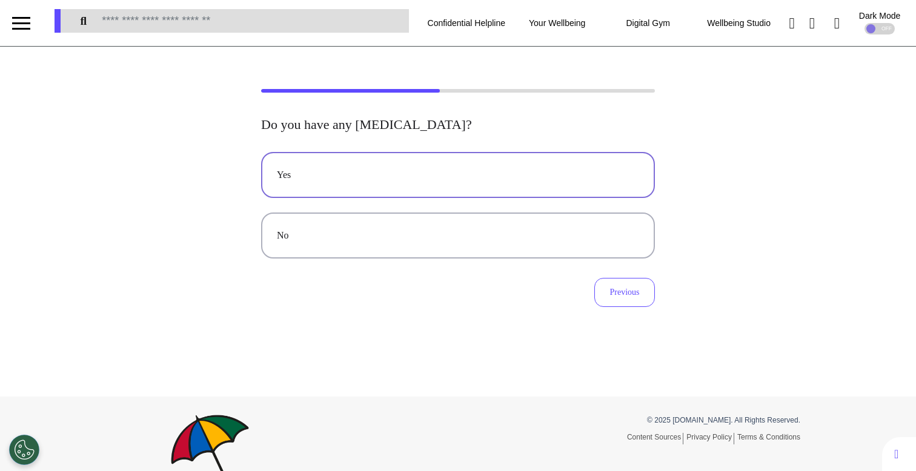
click at [398, 190] on button "Yes" at bounding box center [458, 175] width 394 height 46
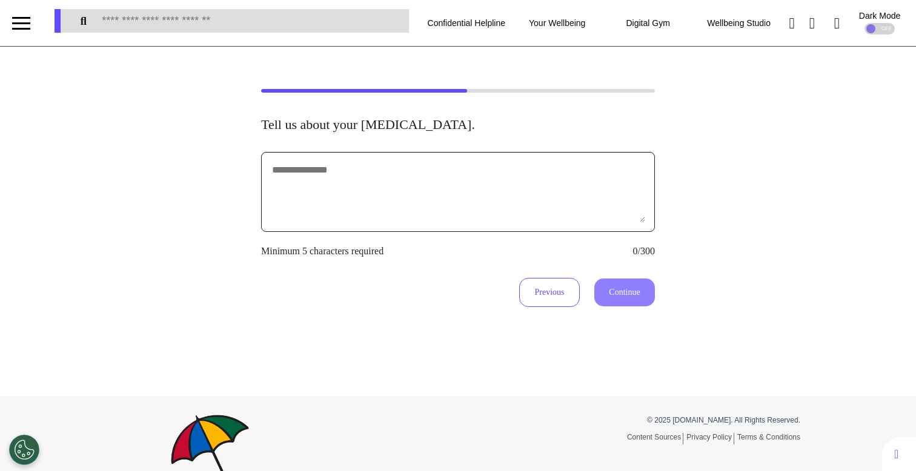
click at [341, 211] on textarea at bounding box center [458, 192] width 374 height 61
type textarea "******"
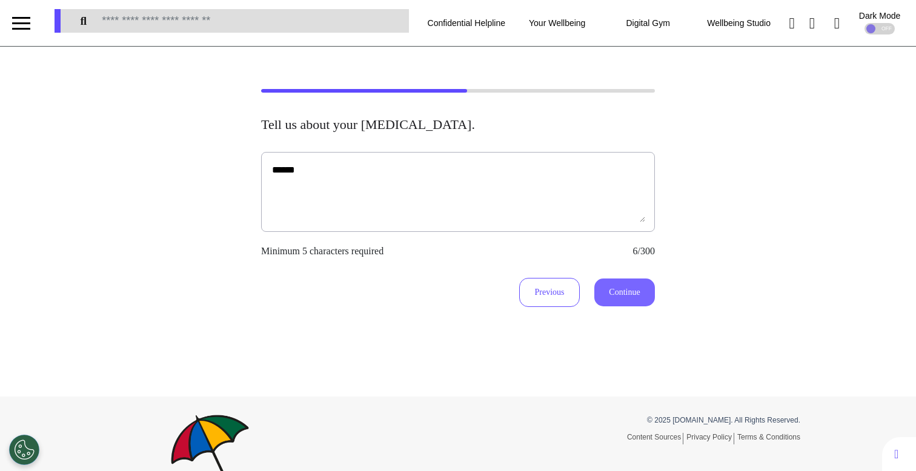
click at [626, 302] on button "Continue" at bounding box center [624, 293] width 61 height 28
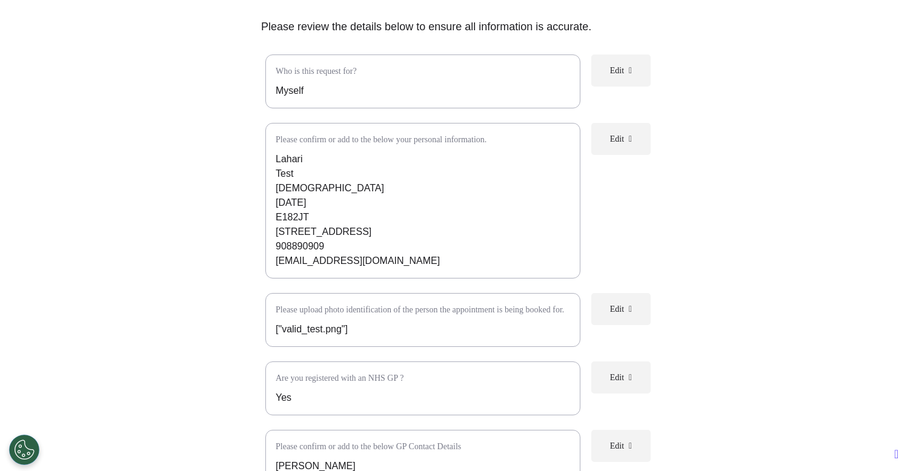
scroll to position [135, 0]
drag, startPoint x: 424, startPoint y: 259, endPoint x: 265, endPoint y: 138, distance: 199.7
click at [265, 138] on div "Please confirm or add to the below your personal information. Lahari Test Femal…" at bounding box center [422, 200] width 315 height 156
drag, startPoint x: 370, startPoint y: 344, endPoint x: 266, endPoint y: 306, distance: 110.2
click at [266, 306] on div "Please upload photo identification of the person the appointment is being booke…" at bounding box center [422, 319] width 315 height 54
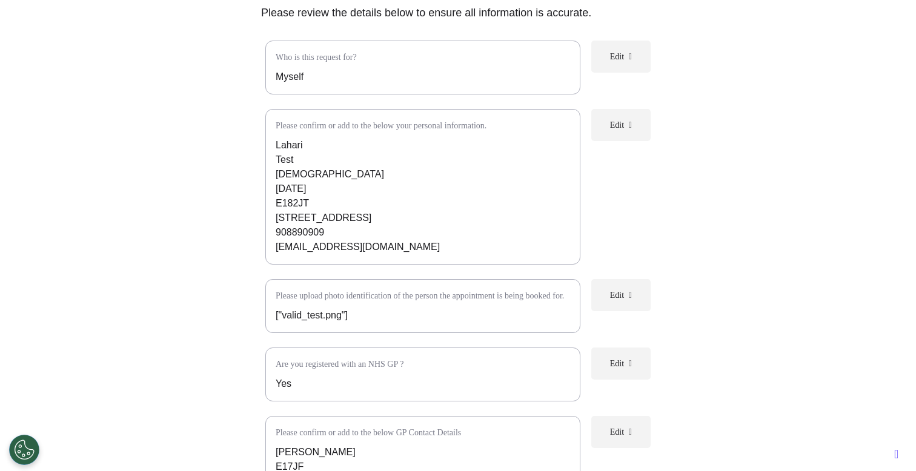
scroll to position [148, 0]
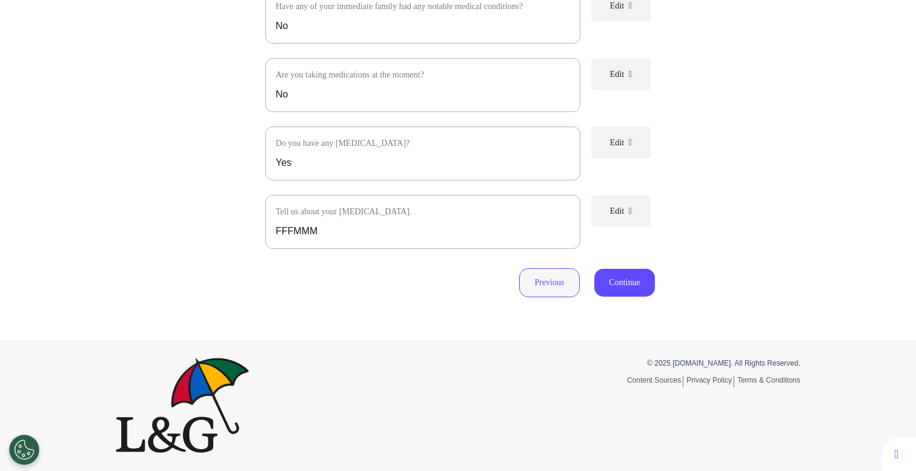
click at [557, 287] on button "Previous" at bounding box center [549, 282] width 61 height 29
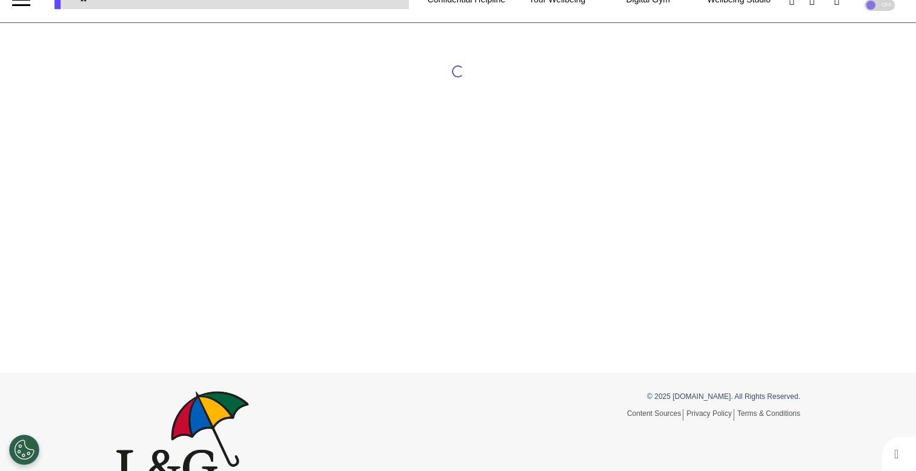
scroll to position [0, 0]
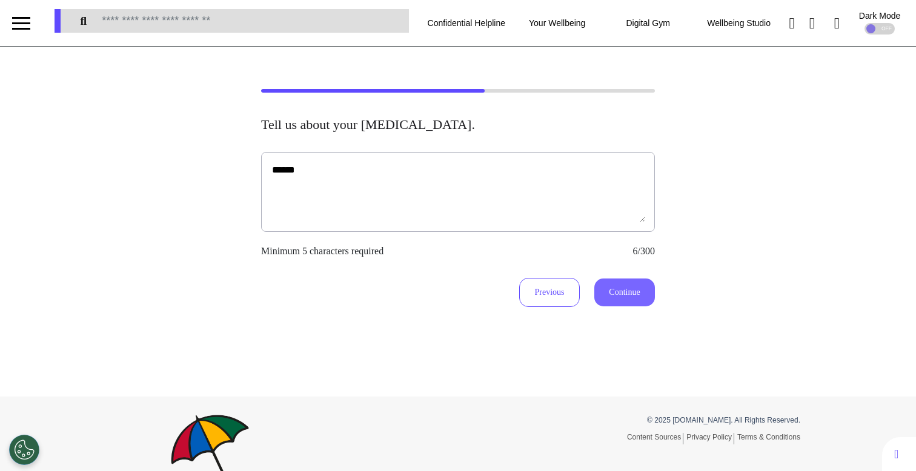
click at [629, 299] on button "Continue" at bounding box center [624, 293] width 61 height 28
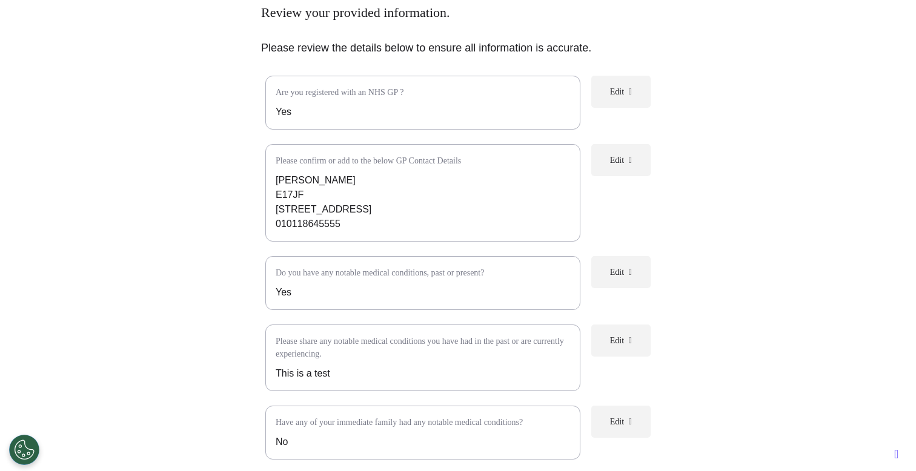
scroll to position [113, 0]
drag, startPoint x: 351, startPoint y: 222, endPoint x: 269, endPoint y: 181, distance: 92.1
click at [269, 181] on div "Please confirm or add to the below GP Contact Details Ahmed E17JF 129 Middlesex…" at bounding box center [422, 192] width 315 height 98
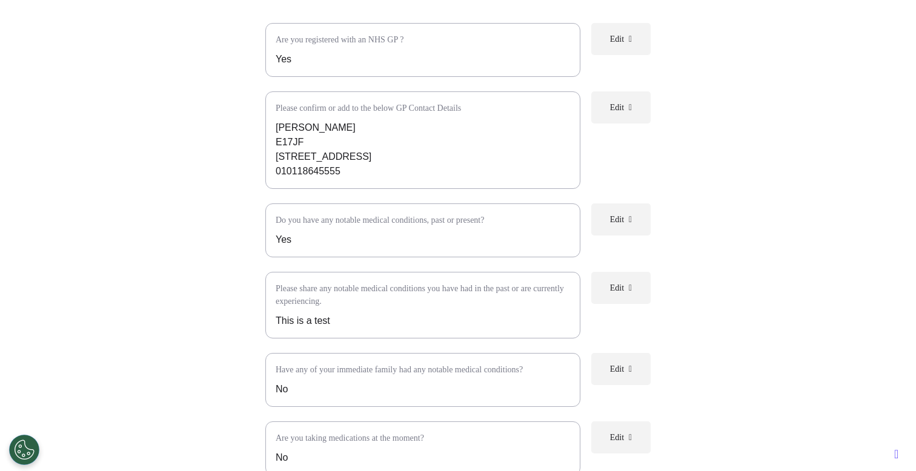
scroll to position [171, 0]
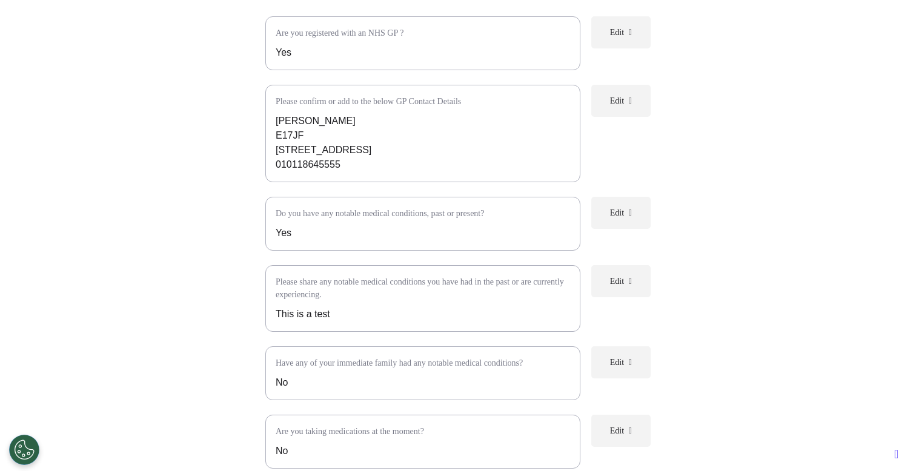
click at [307, 233] on p "Yes" at bounding box center [423, 233] width 294 height 15
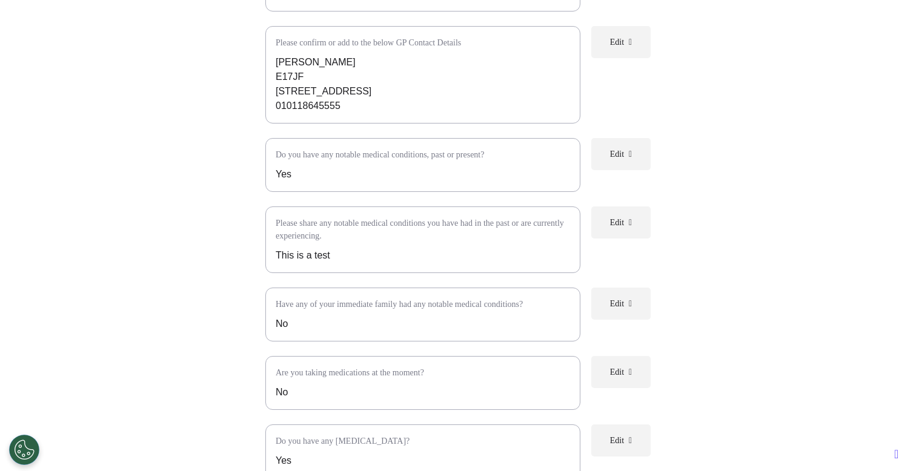
scroll to position [266, 0]
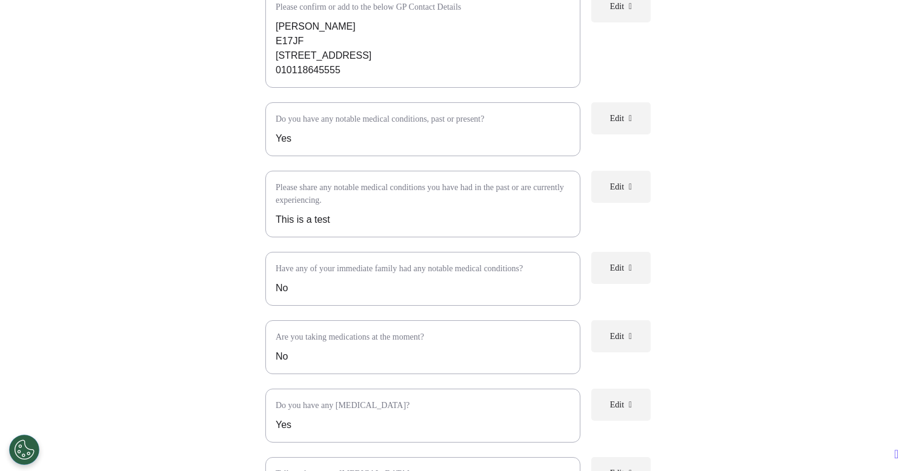
click at [296, 222] on p "This is a test" at bounding box center [423, 220] width 294 height 15
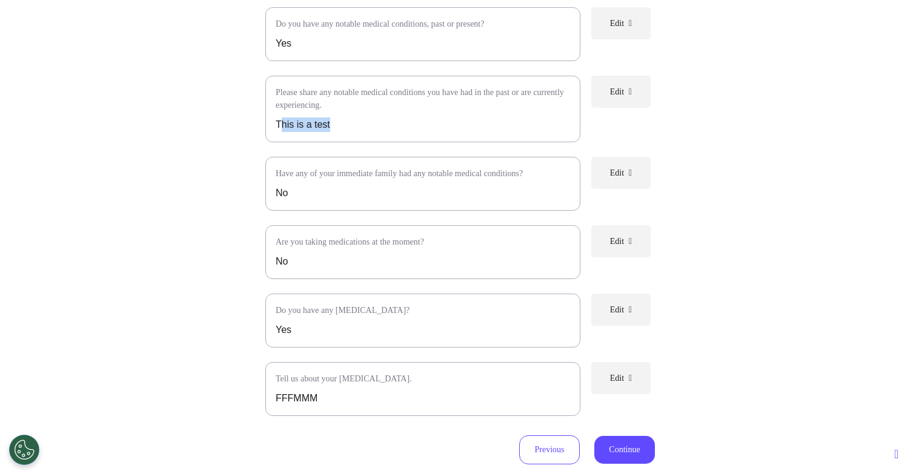
scroll to position [363, 0]
click at [296, 209] on div "Have any of your immediate family had any notable medical conditions? No" at bounding box center [422, 182] width 315 height 54
click at [296, 267] on p "No" at bounding box center [423, 260] width 294 height 15
click at [298, 363] on div "Are you registered with an NHS GP ? Yes Edit Please confirm or add to the below…" at bounding box center [458, 120] width 394 height 590
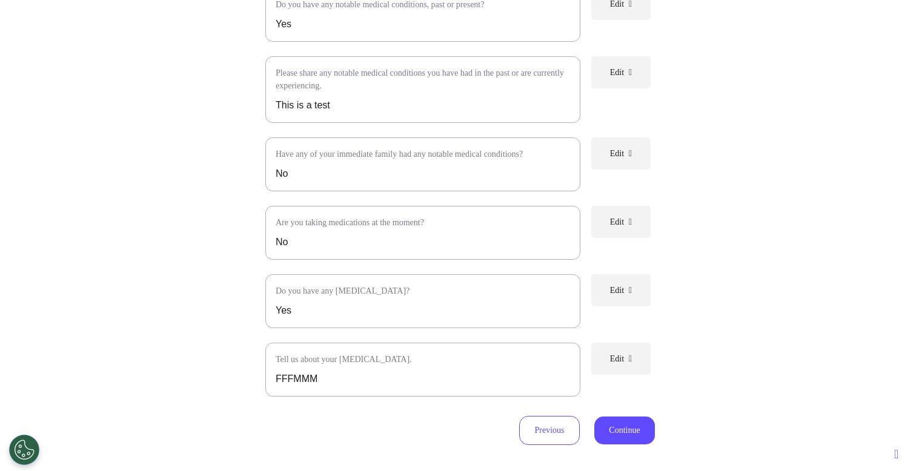
scroll to position [403, 0]
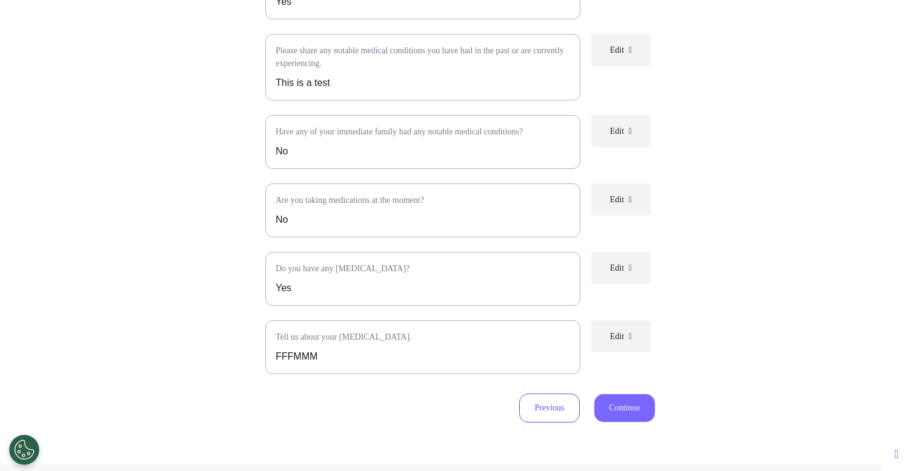
click at [626, 414] on button "Continue" at bounding box center [624, 408] width 61 height 28
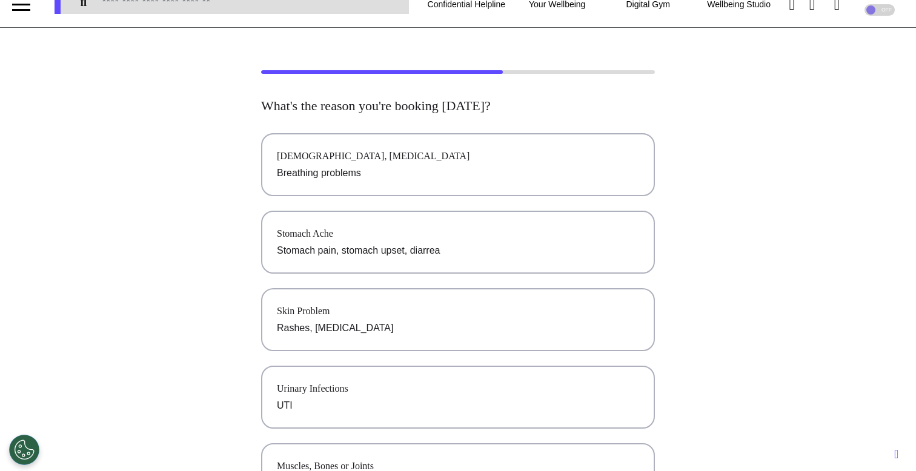
scroll to position [22, 0]
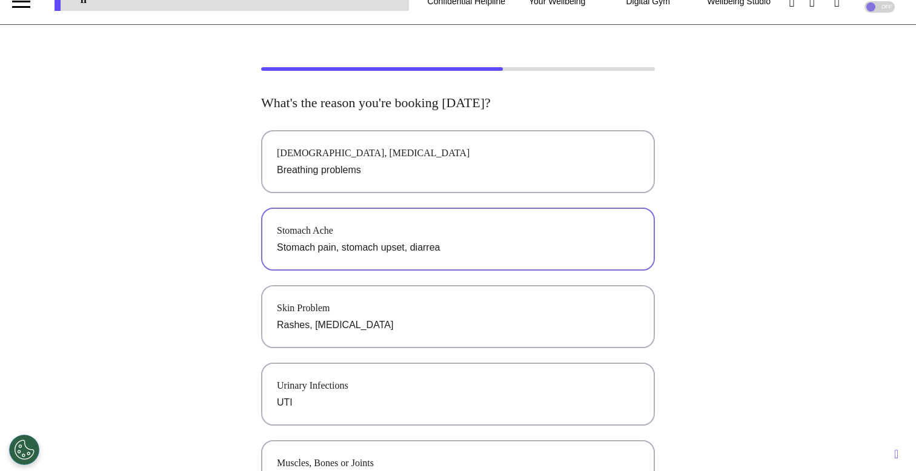
click at [466, 236] on div "Stomach Ache" at bounding box center [458, 231] width 362 height 15
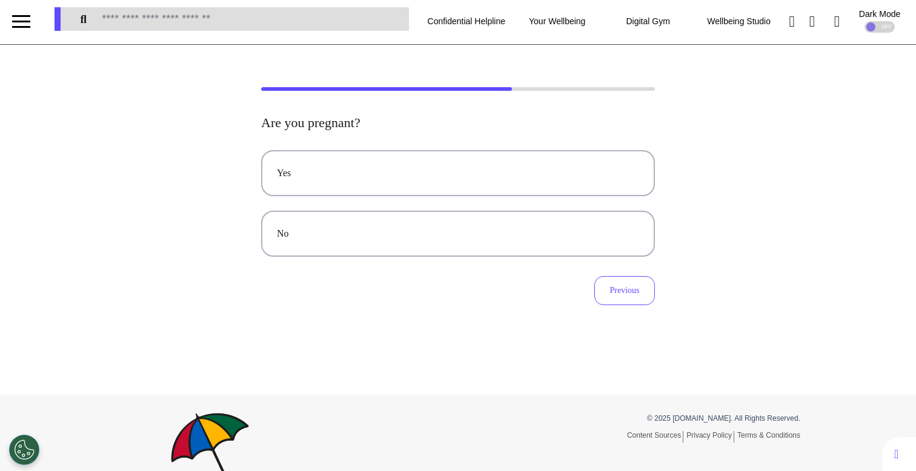
scroll to position [0, 0]
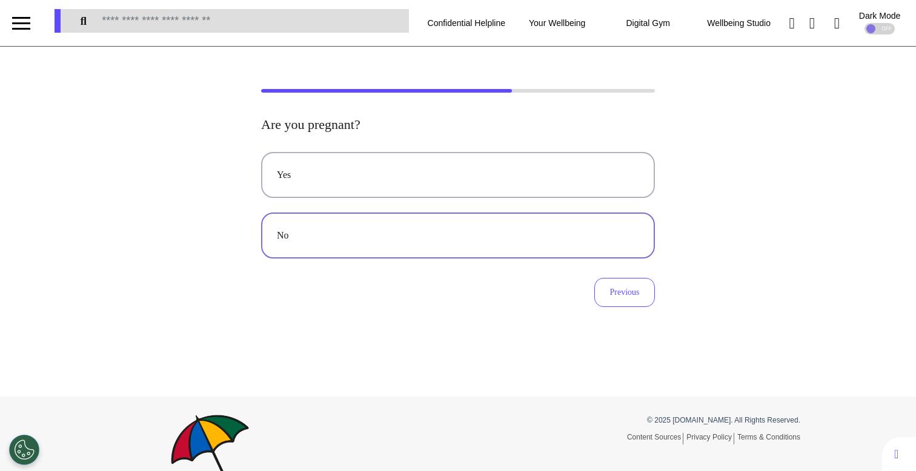
click at [490, 232] on div "No" at bounding box center [458, 235] width 362 height 15
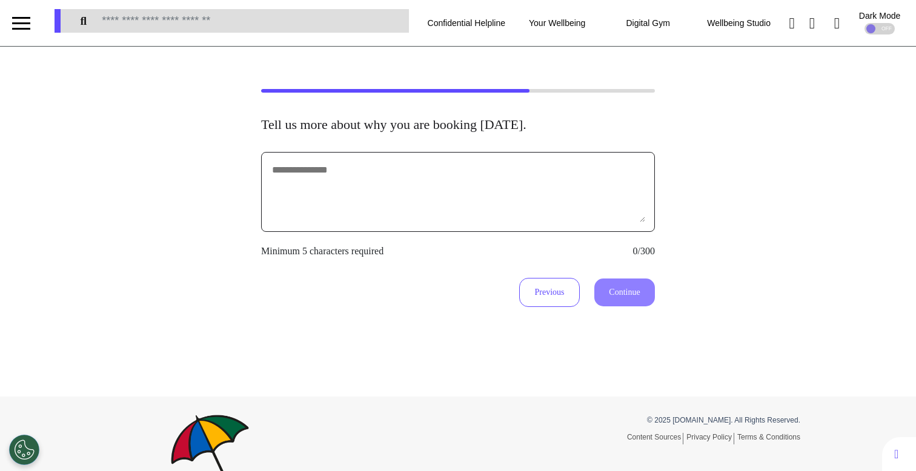
click at [399, 206] on textarea at bounding box center [458, 192] width 374 height 61
type textarea "**********"
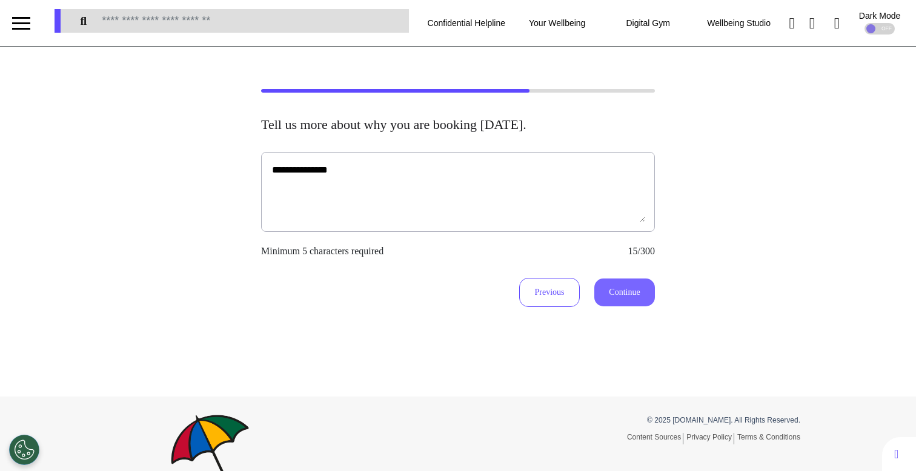
click at [638, 288] on button "Continue" at bounding box center [624, 293] width 61 height 28
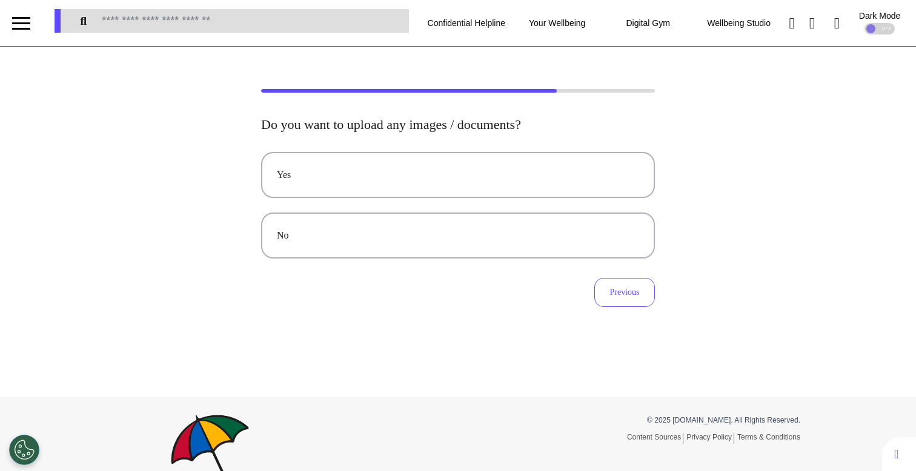
click at [453, 202] on div "Yes No" at bounding box center [458, 205] width 394 height 107
click at [436, 216] on button "No" at bounding box center [458, 236] width 394 height 46
click at [411, 186] on button "Video" at bounding box center [458, 175] width 394 height 46
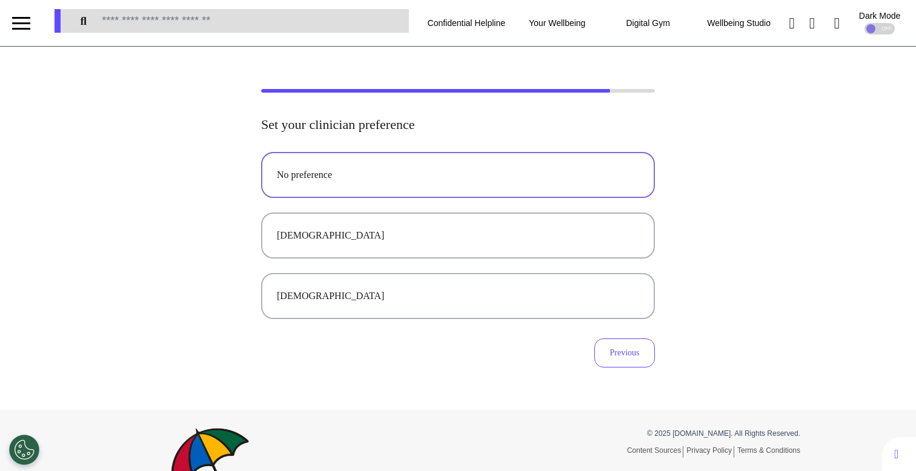
click at [441, 184] on button "No preference" at bounding box center [458, 175] width 394 height 46
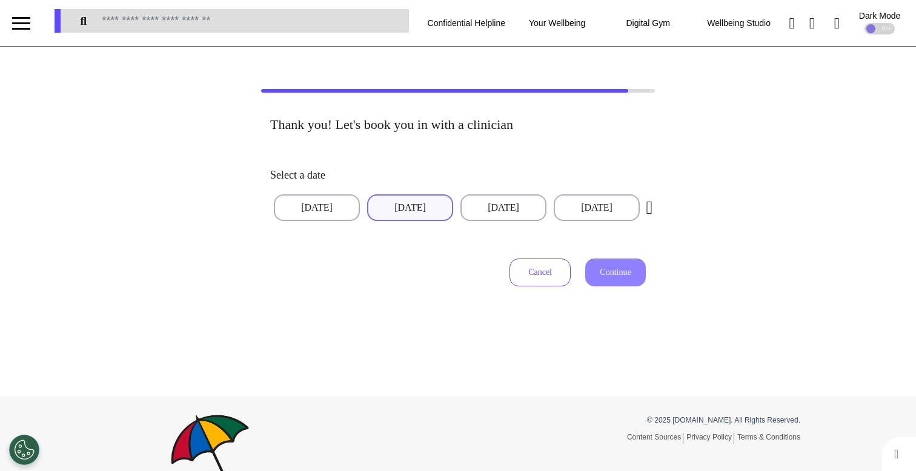
click at [405, 199] on button "09 Sep 2025" at bounding box center [410, 208] width 86 height 27
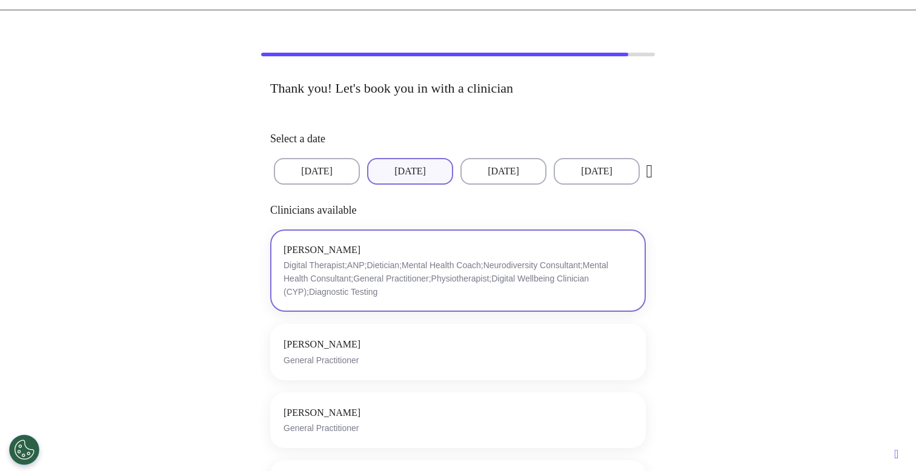
scroll to position [53, 0]
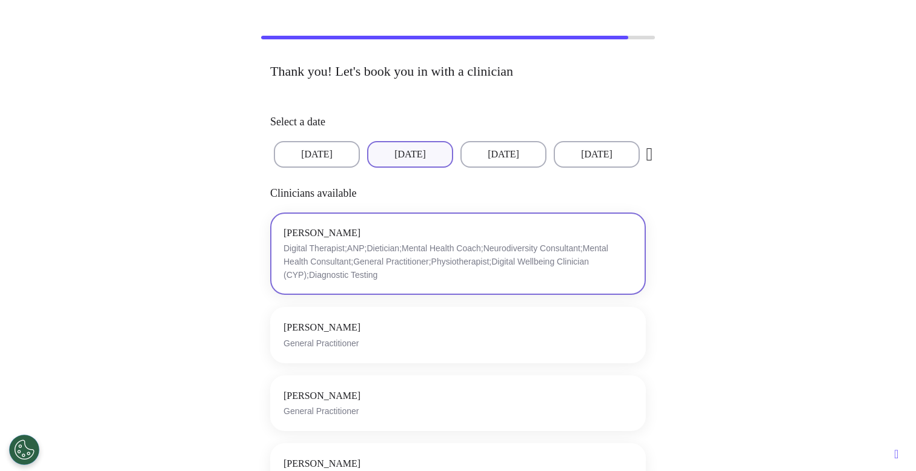
click at [351, 262] on p "Digital Therapist;ANP;Dietician;Mental Health Coach;Neurodiversity Consultant;M…" at bounding box center [458, 262] width 349 height 40
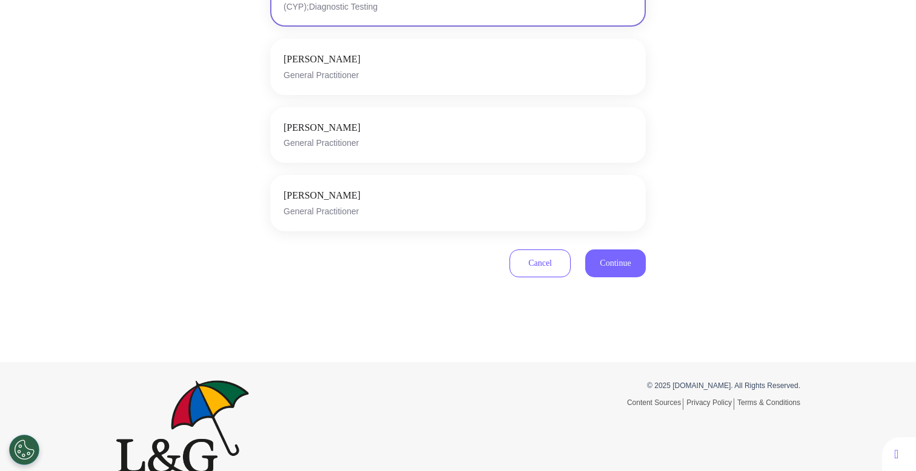
click at [616, 262] on span "Continue" at bounding box center [615, 263] width 31 height 9
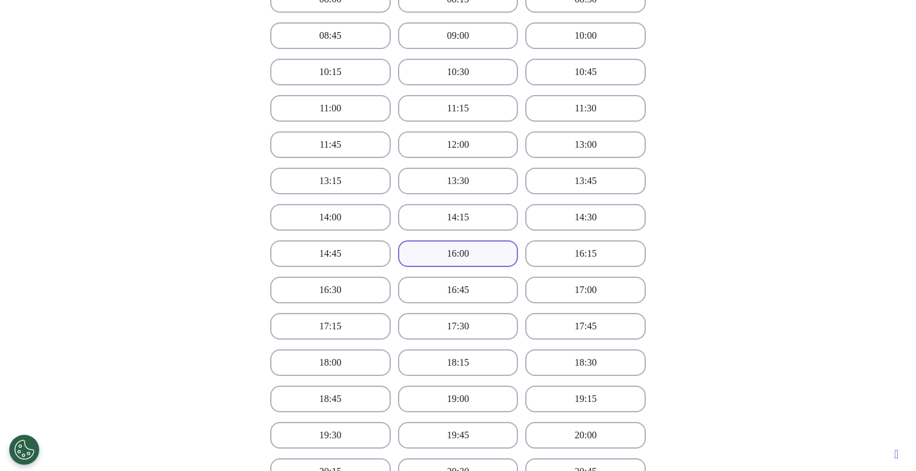
click at [464, 265] on button "16:00" at bounding box center [458, 254] width 121 height 27
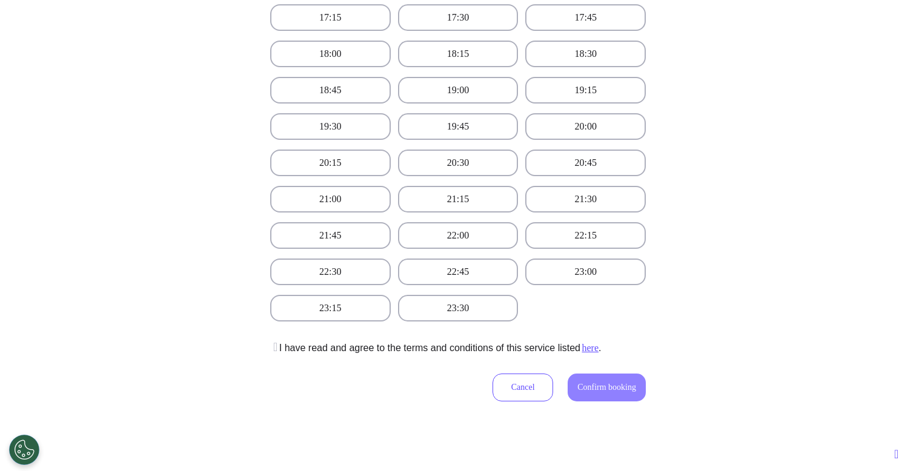
scroll to position [789, 0]
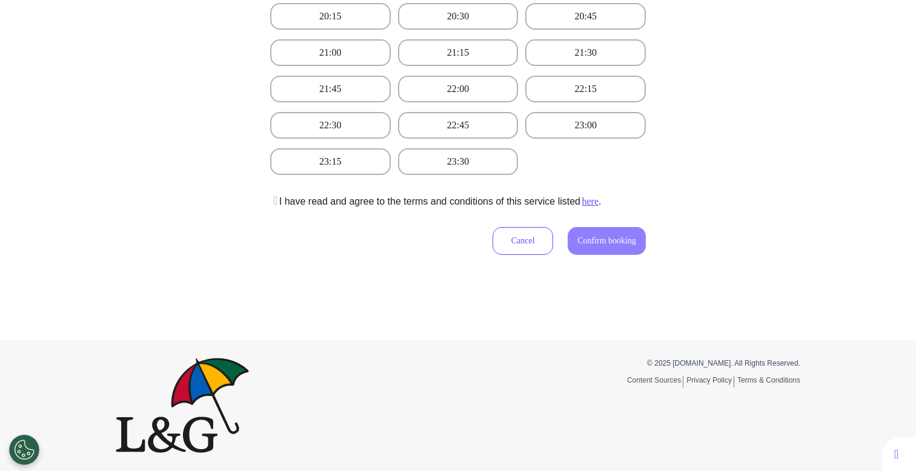
click at [271, 202] on icon at bounding box center [273, 201] width 7 height 12
click at [603, 238] on span "Confirm booking" at bounding box center [606, 240] width 59 height 9
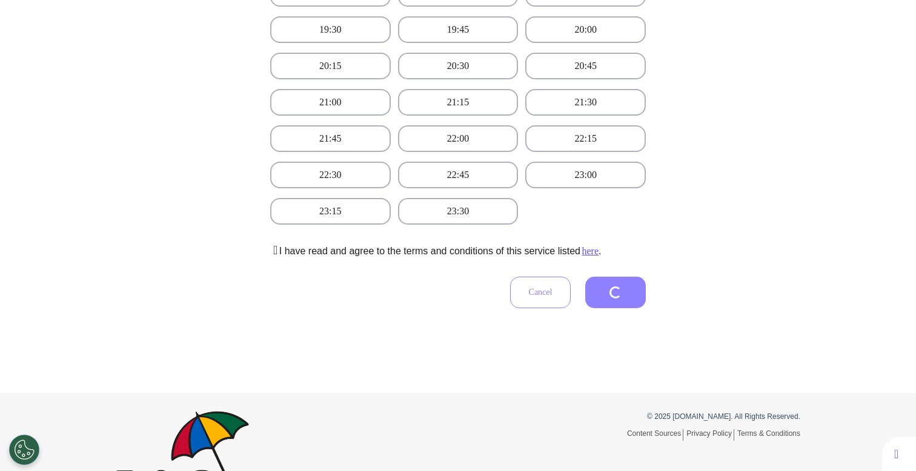
scroll to position [275, 0]
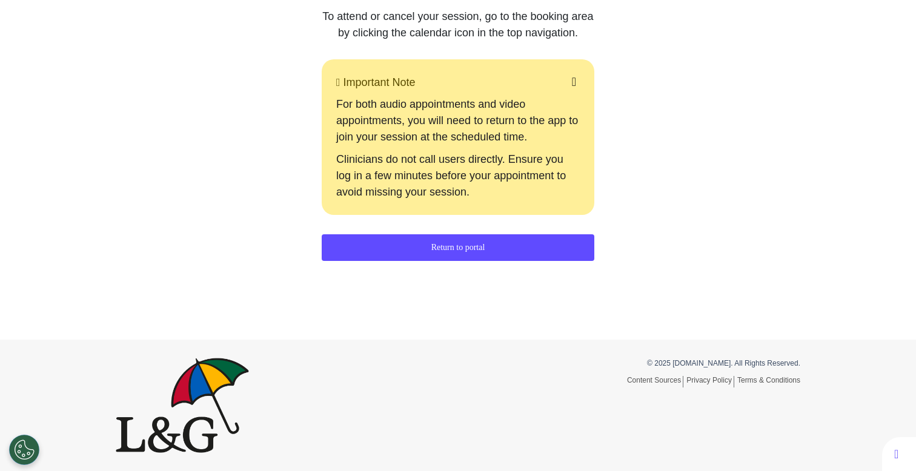
click at [445, 247] on button "Return to portal" at bounding box center [458, 247] width 273 height 27
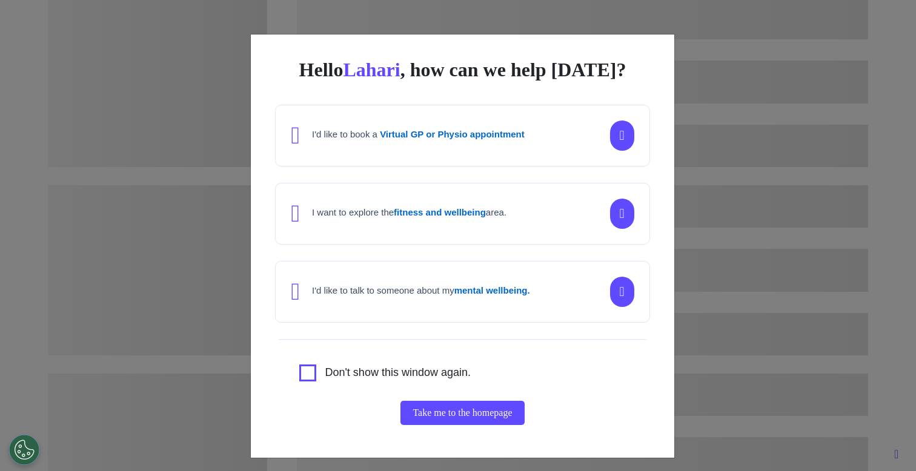
scroll to position [0, 457]
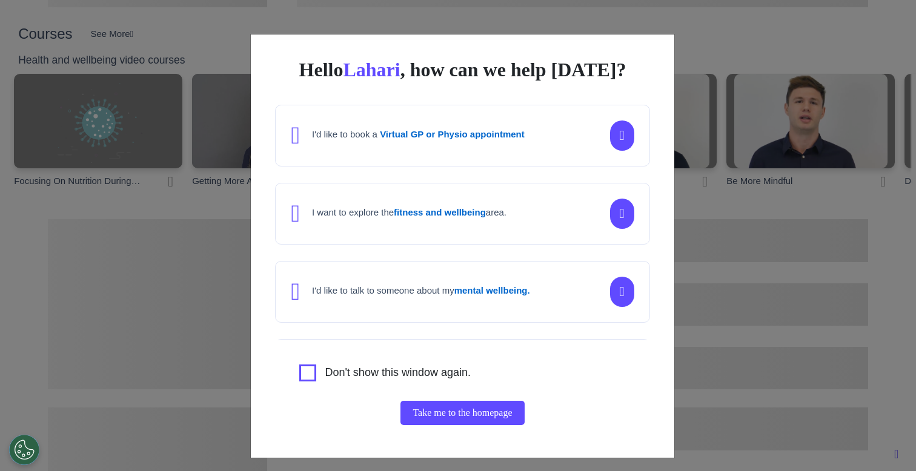
click at [149, 191] on div "Hello Lahari , how can we help today? I'd like to book a Virtual GP or Physio a…" at bounding box center [458, 235] width 916 height 471
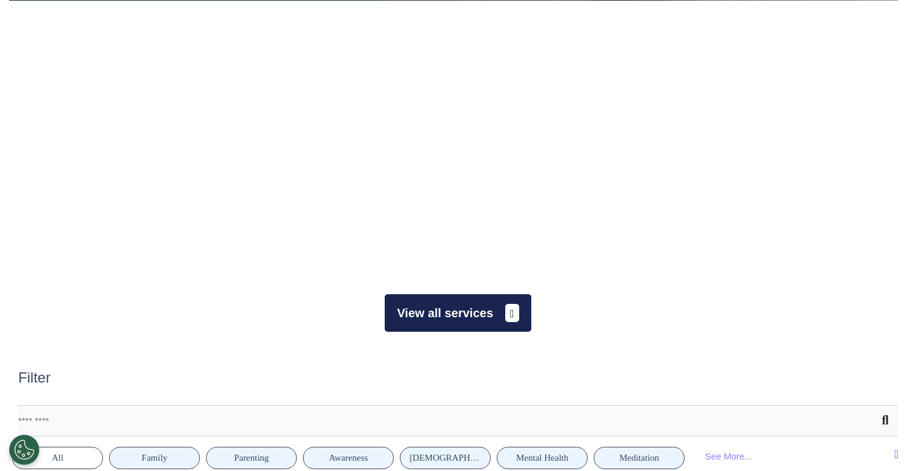
click at [433, 306] on button "View all services" at bounding box center [458, 313] width 146 height 38
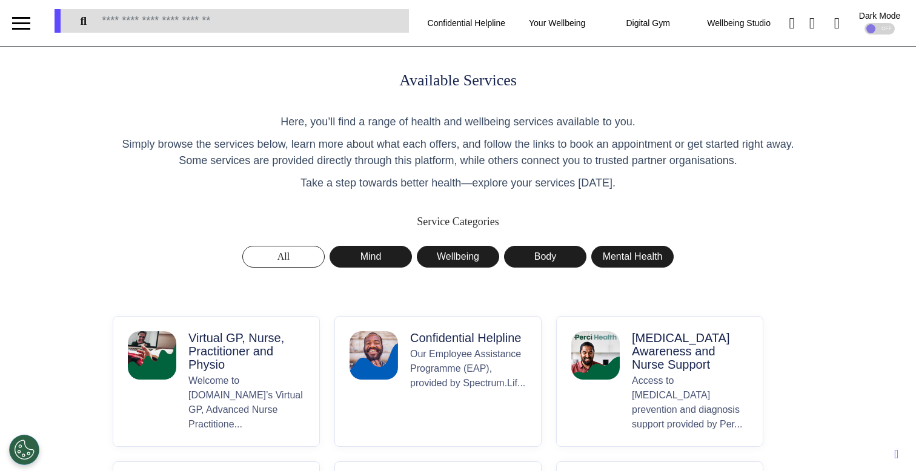
click at [225, 378] on p "Welcome to Spectrum.Life’s Virtual GP, Advanced Nurse Practitione..." at bounding box center [246, 403] width 116 height 58
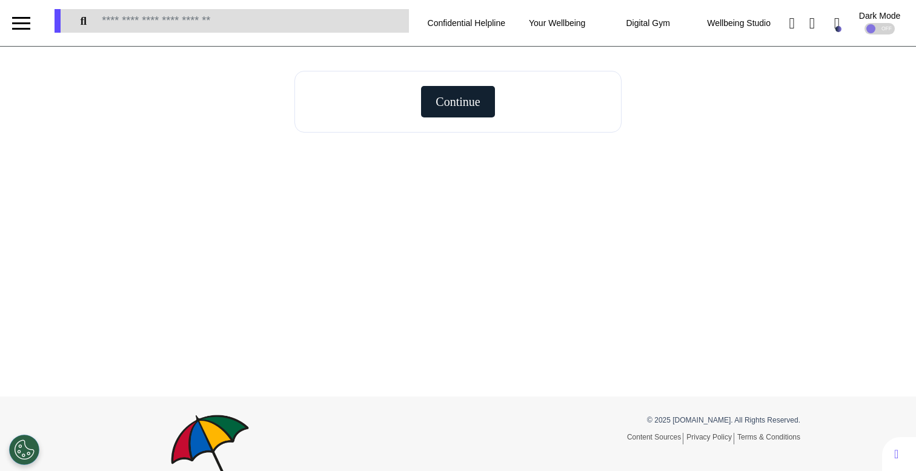
click at [480, 101] on span "Continue" at bounding box center [458, 102] width 44 height 12
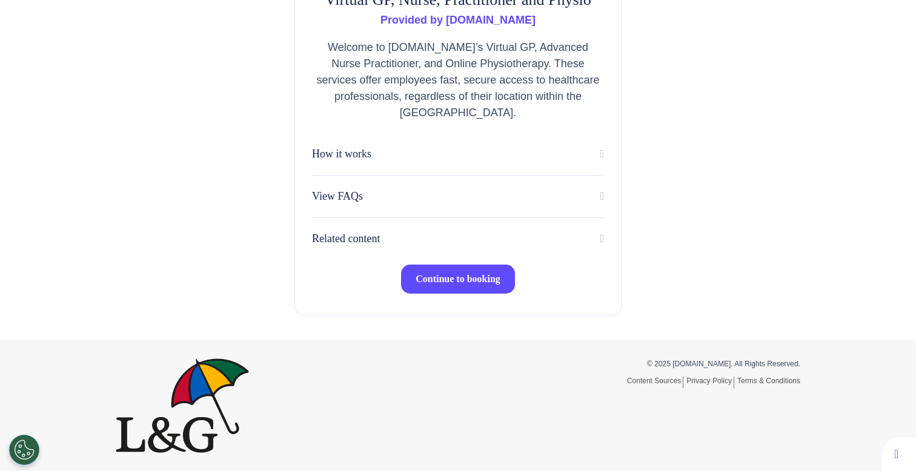
click at [439, 284] on span "Continue to booking" at bounding box center [458, 279] width 85 height 10
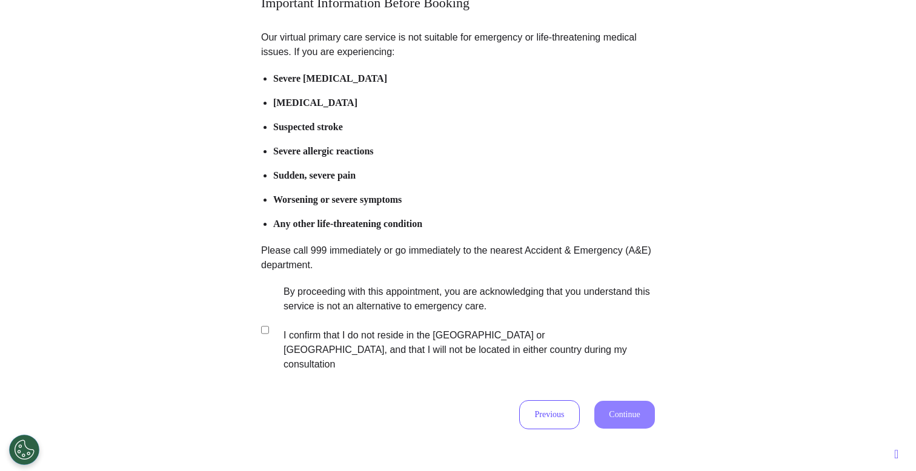
scroll to position [131, 0]
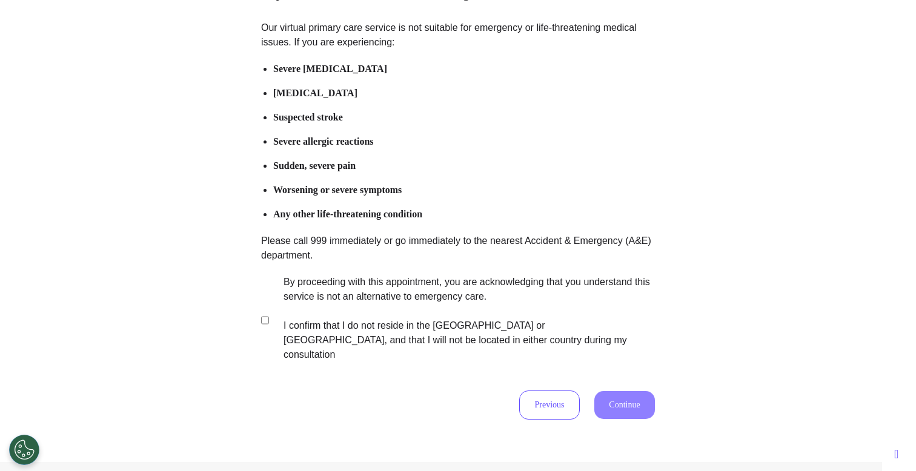
click at [451, 291] on label "By proceeding with this appointment, you are acknowledging that you understand …" at bounding box center [460, 318] width 379 height 87
click at [616, 391] on button "Continue" at bounding box center [624, 405] width 61 height 28
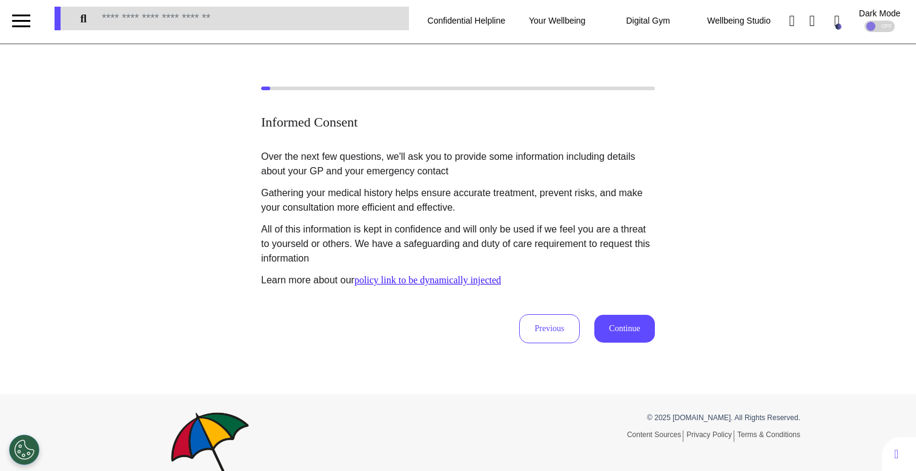
scroll to position [0, 0]
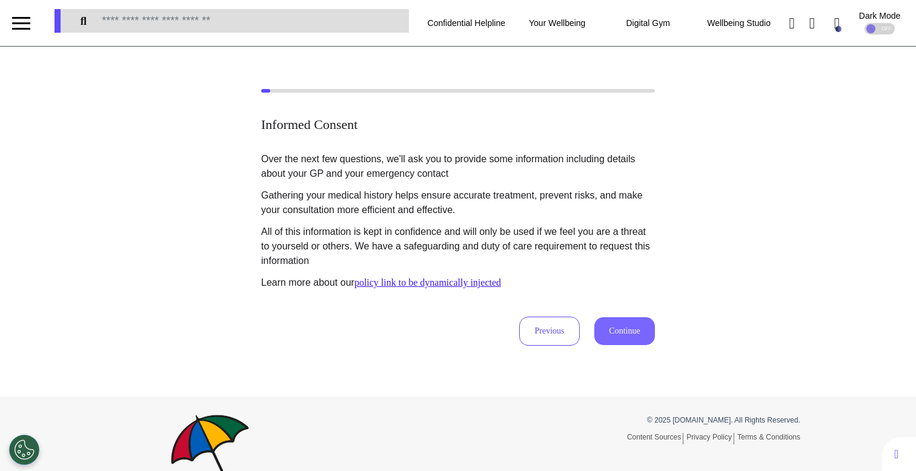
click at [631, 339] on button "Continue" at bounding box center [624, 332] width 61 height 28
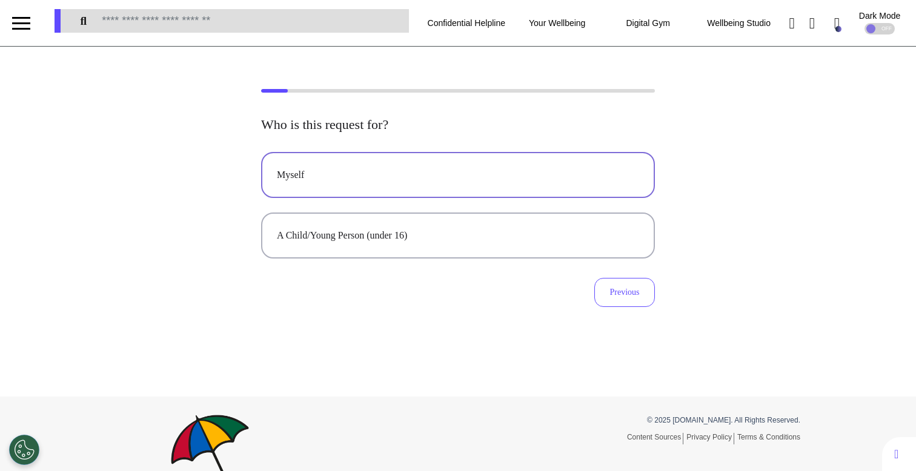
click at [587, 165] on button "Myself" at bounding box center [458, 175] width 394 height 46
select select "******"
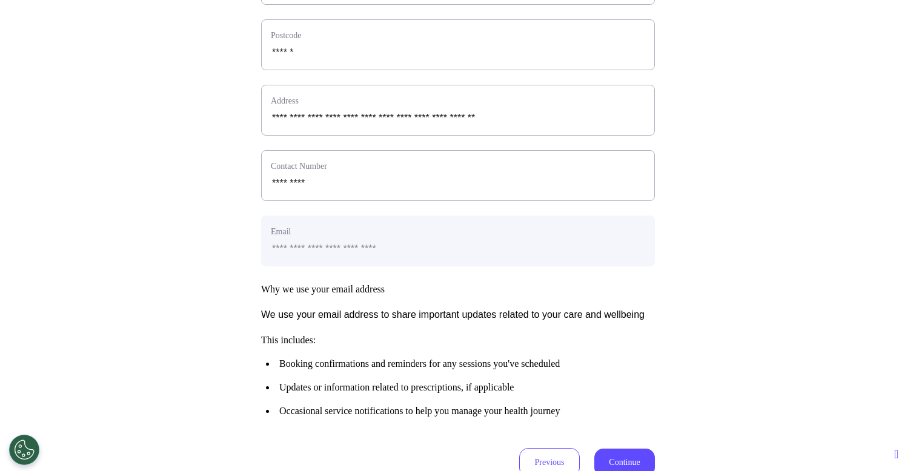
scroll to position [442, 0]
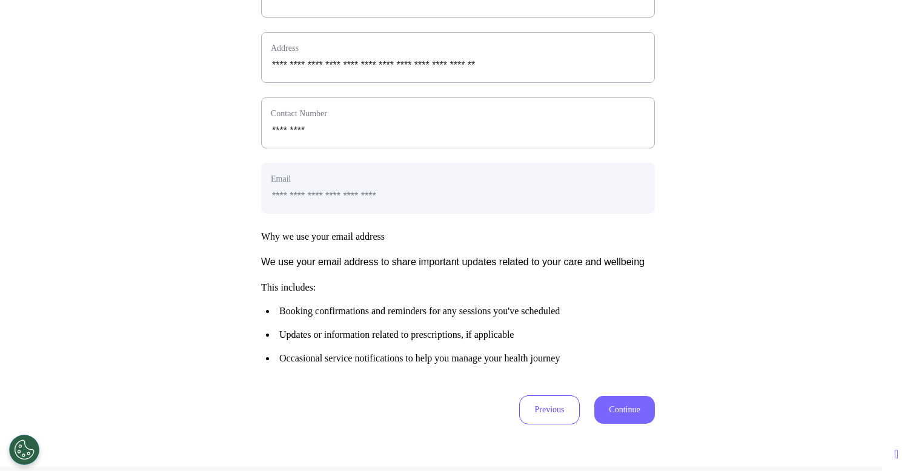
click at [610, 424] on button "Continue" at bounding box center [624, 410] width 61 height 28
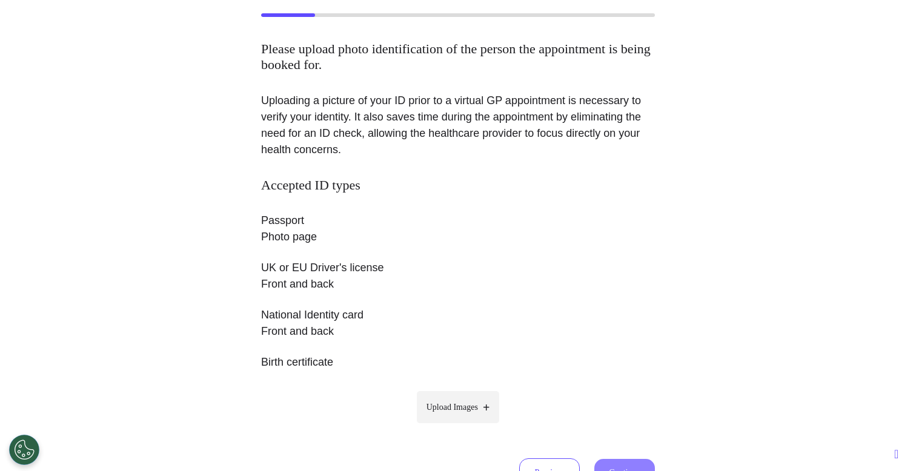
scroll to position [145, 0]
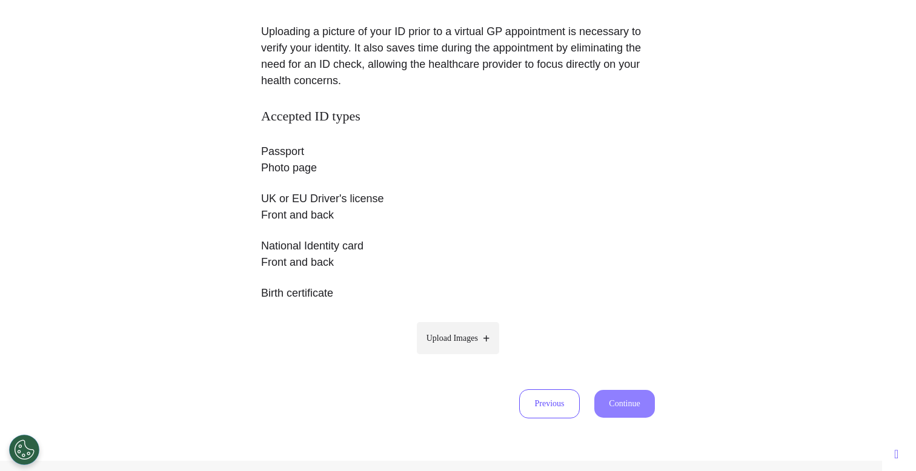
click at [444, 342] on span "Upload Images" at bounding box center [453, 338] width 52 height 13
click at [444, 357] on input "Upload Images" at bounding box center [458, 363] width 115 height 13
type input "**********"
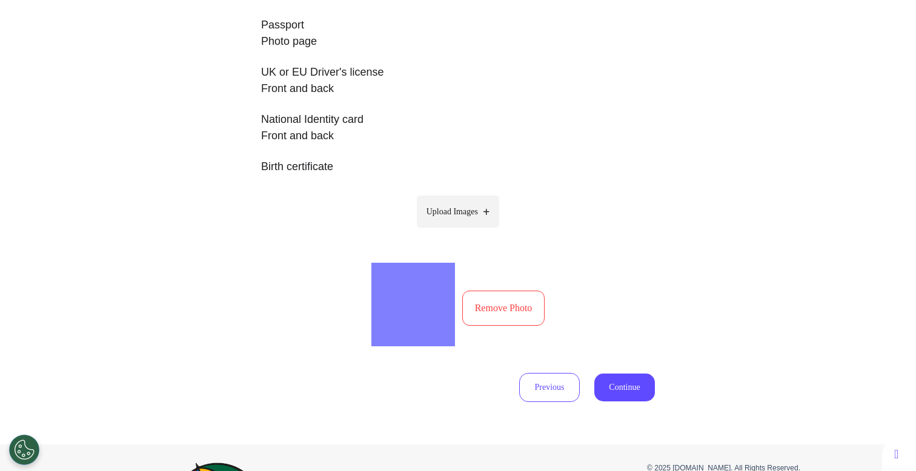
scroll to position [376, 0]
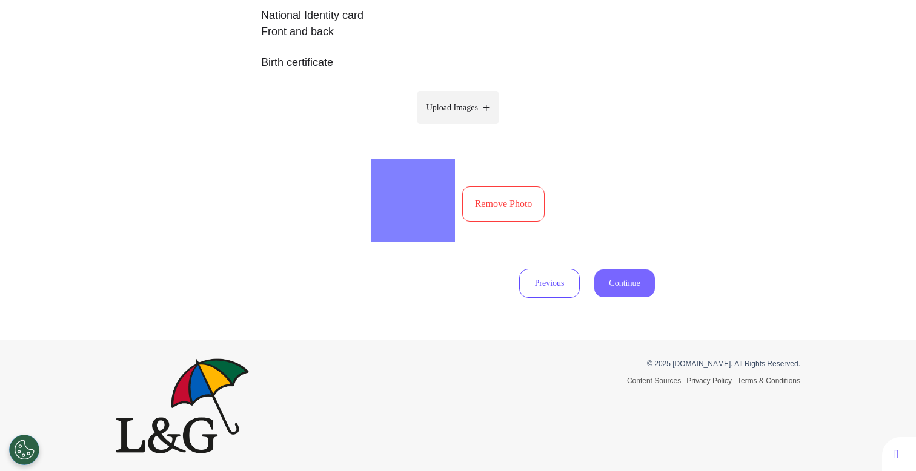
click at [626, 285] on button "Continue" at bounding box center [624, 284] width 61 height 28
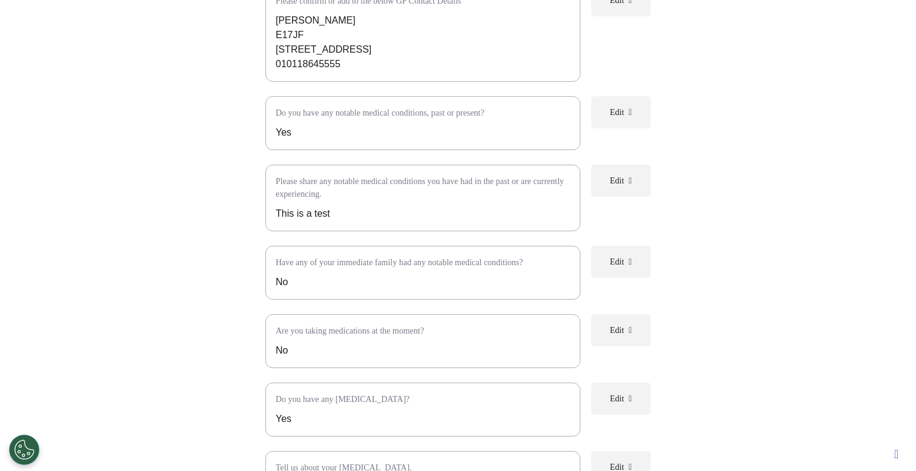
scroll to position [0, 0]
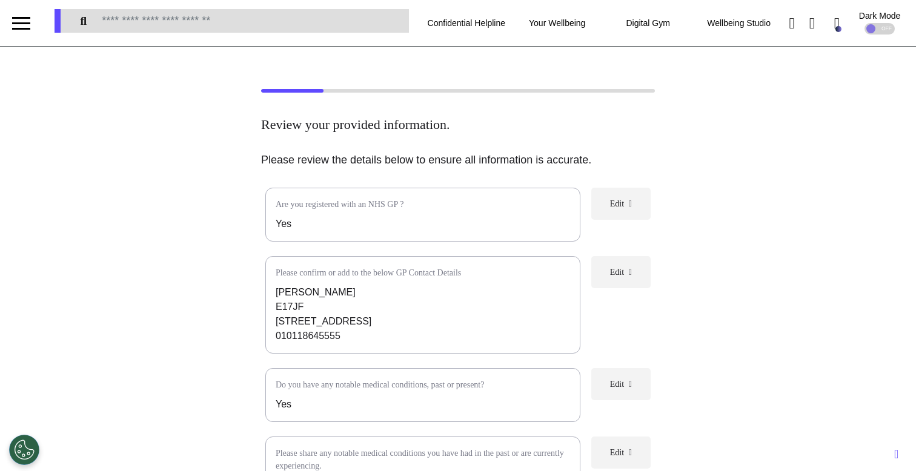
click at [36, 24] on div at bounding box center [21, 23] width 42 height 46
click at [31, 25] on div at bounding box center [21, 23] width 42 height 46
click at [27, 30] on div at bounding box center [21, 23] width 18 height 20
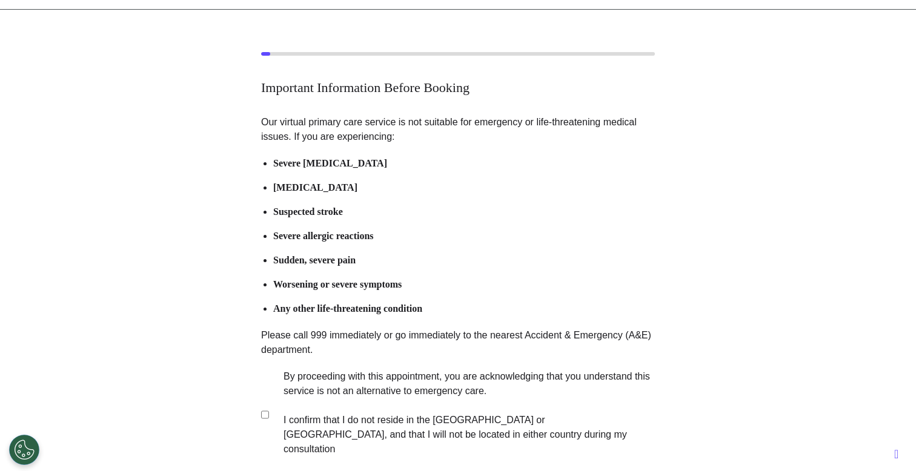
scroll to position [239, 0]
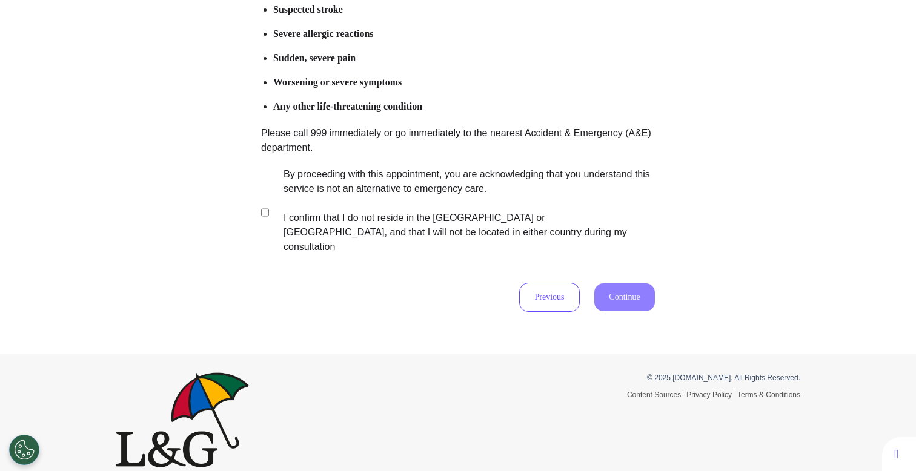
click at [461, 224] on label "By proceeding with this appointment, you are acknowledging that you understand …" at bounding box center [460, 210] width 379 height 87
click at [640, 288] on button "Continue" at bounding box center [624, 298] width 61 height 28
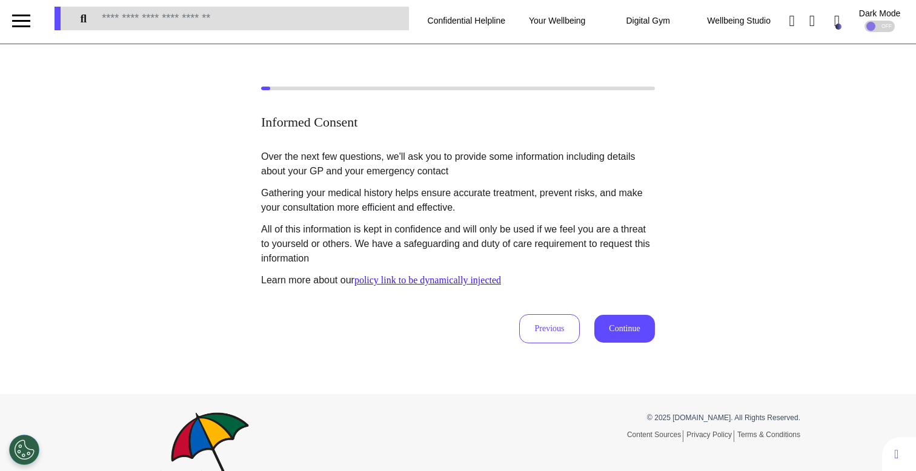
scroll to position [0, 0]
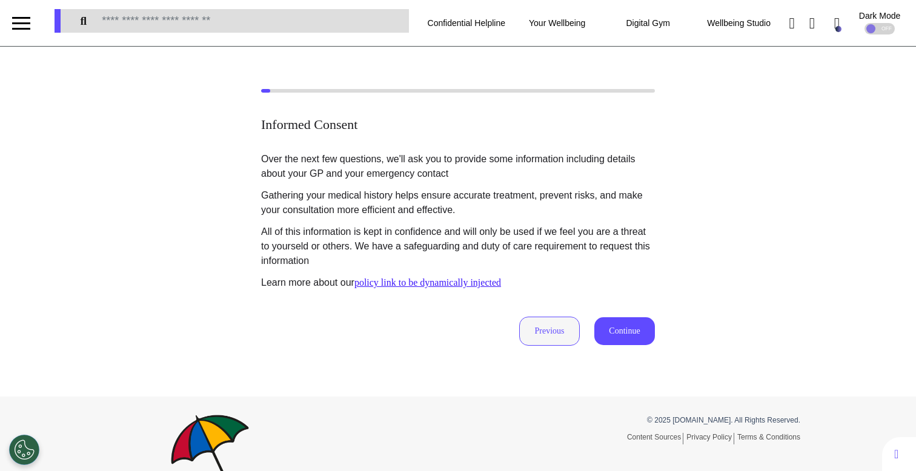
click at [540, 322] on button "Previous" at bounding box center [549, 331] width 61 height 29
click at [616, 333] on button "Continue" at bounding box center [624, 332] width 61 height 28
click at [537, 328] on button "Previous" at bounding box center [549, 331] width 61 height 29
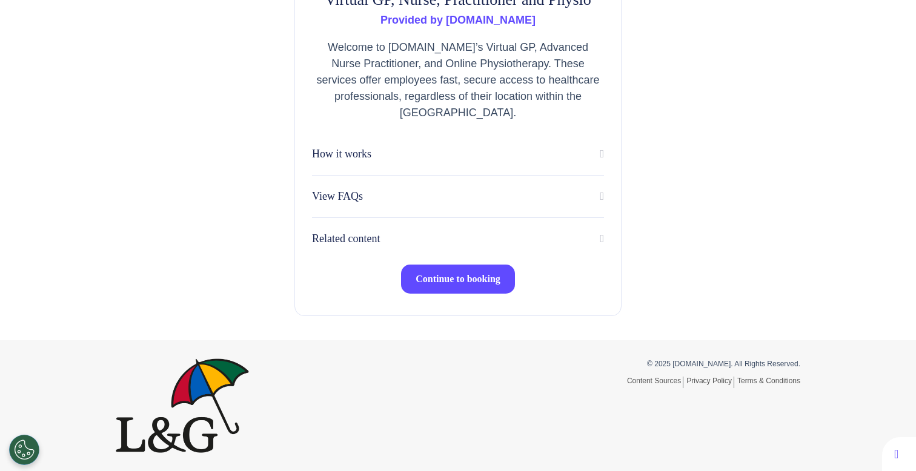
click at [484, 278] on span "Continue to booking" at bounding box center [458, 279] width 85 height 10
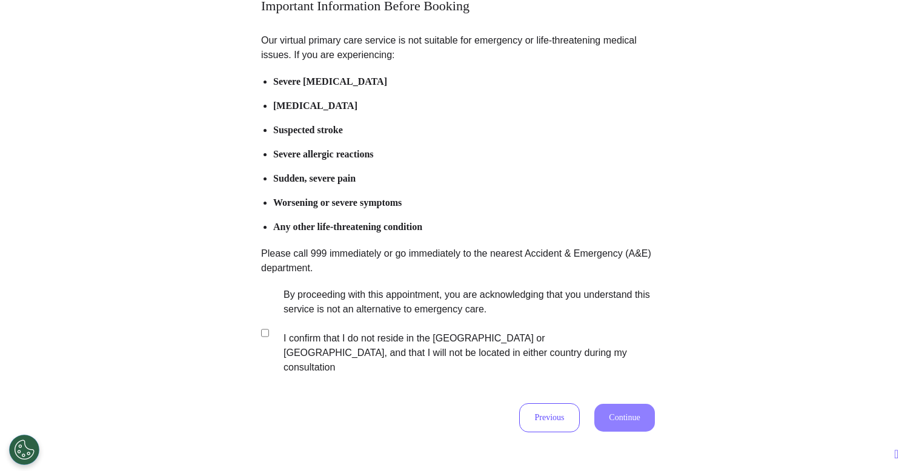
scroll to position [180, 0]
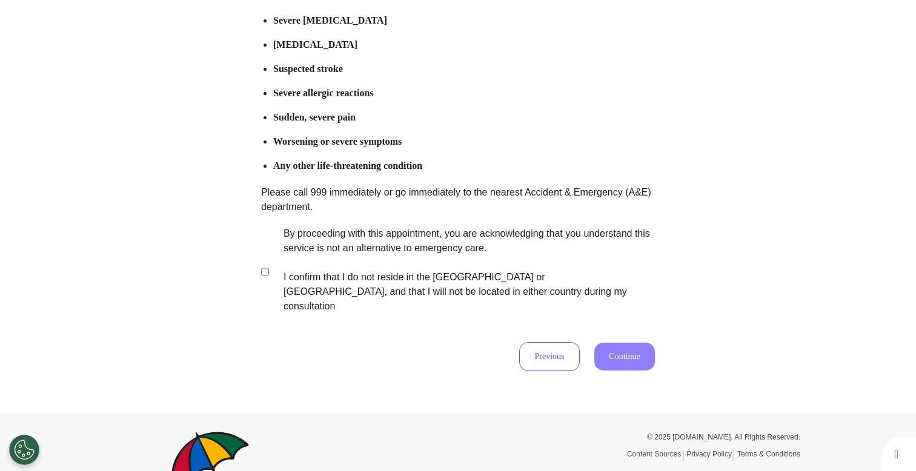
click at [400, 248] on label "By proceeding with this appointment, you are acknowledging that you understand …" at bounding box center [460, 270] width 379 height 87
click at [608, 343] on button "Continue" at bounding box center [624, 357] width 61 height 28
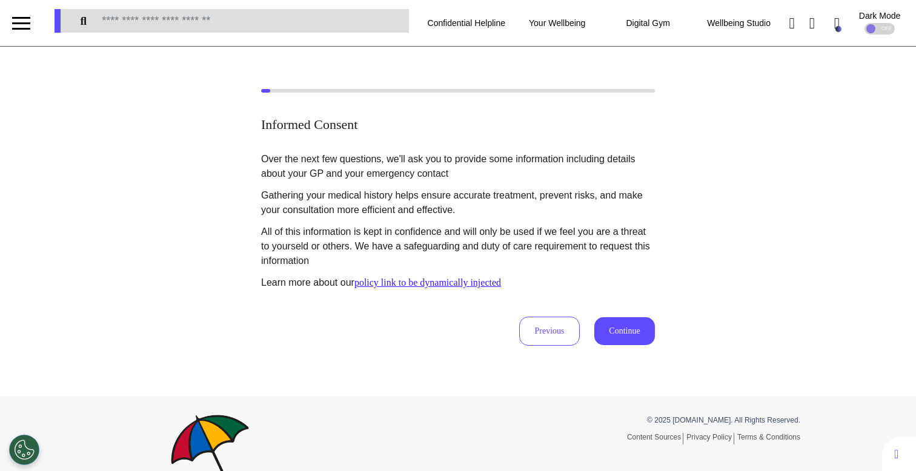
scroll to position [0, 0]
click at [534, 324] on button "Previous" at bounding box center [549, 331] width 61 height 29
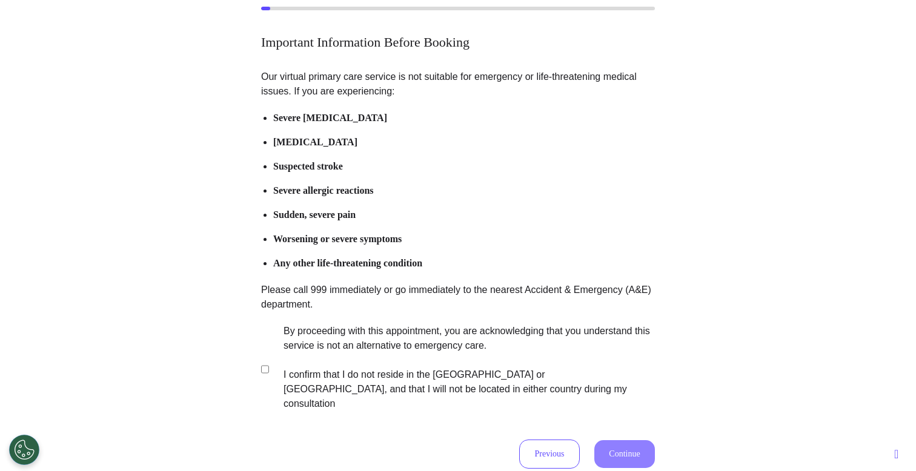
scroll to position [95, 0]
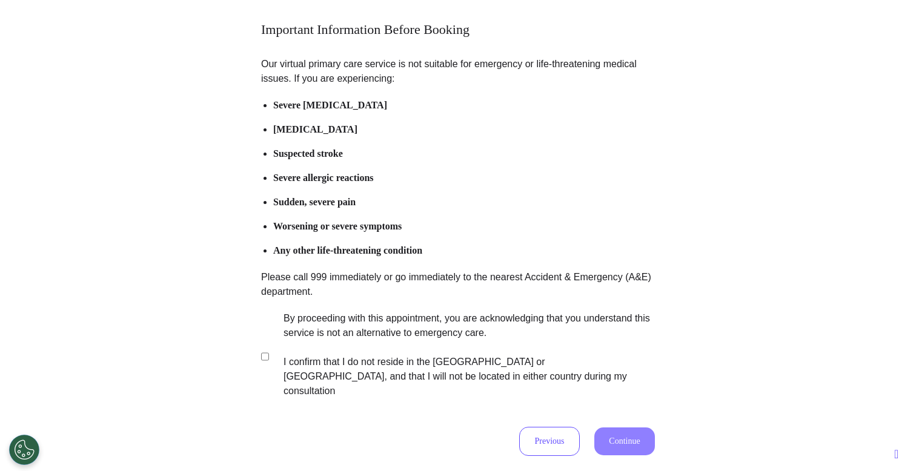
click at [503, 339] on label "By proceeding with this appointment, you are acknowledging that you understand …" at bounding box center [460, 354] width 379 height 87
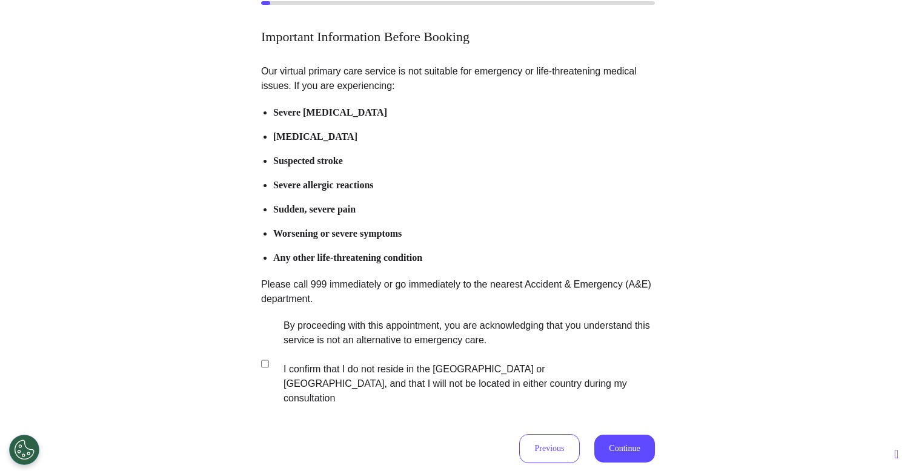
scroll to position [89, 0]
click at [604, 434] on button "Continue" at bounding box center [624, 448] width 61 height 28
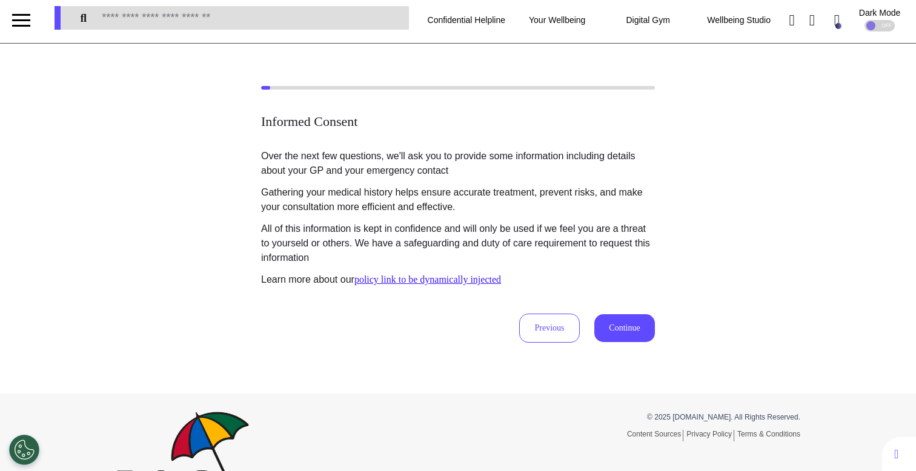
scroll to position [0, 0]
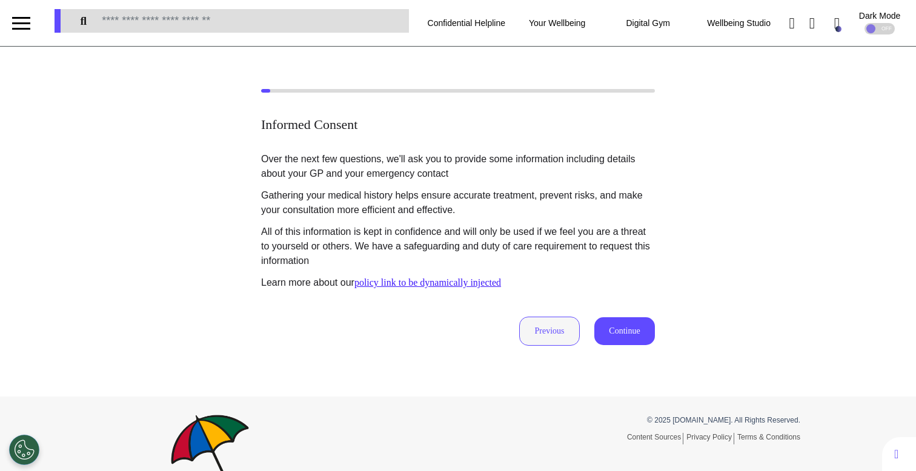
click at [540, 330] on button "Previous" at bounding box center [549, 331] width 61 height 29
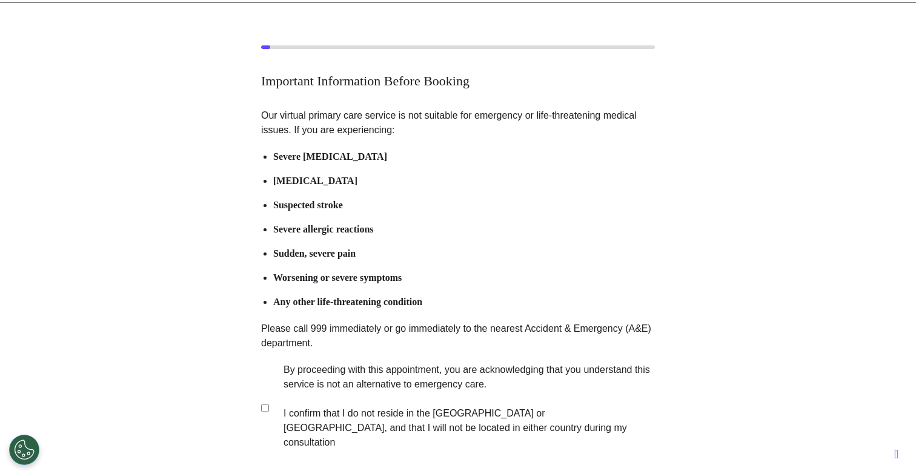
scroll to position [90, 0]
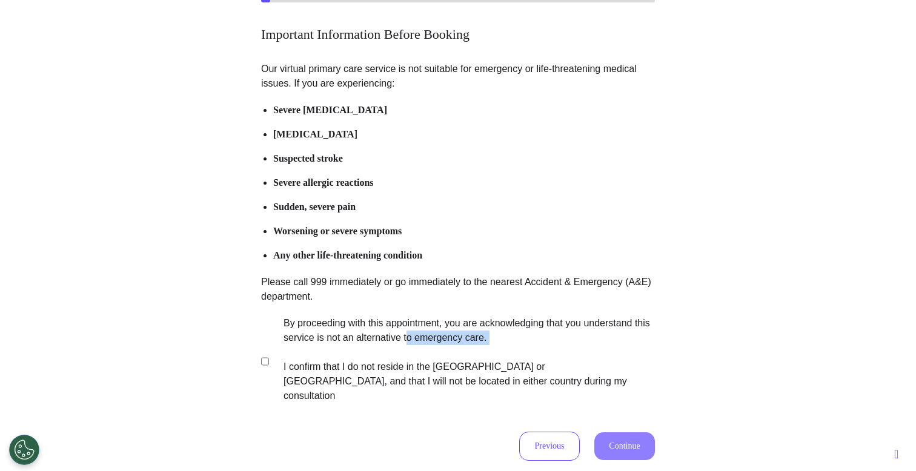
click at [482, 345] on label "By proceeding with this appointment, you are acknowledging that you understand …" at bounding box center [460, 359] width 379 height 87
click at [597, 433] on button "Continue" at bounding box center [624, 447] width 61 height 28
click at [474, 261] on li "Any other life-threatening condition" at bounding box center [464, 255] width 382 height 15
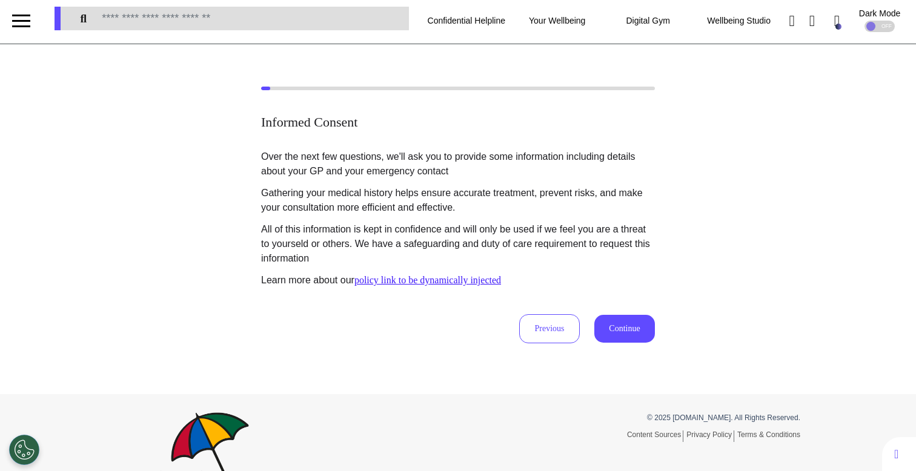
scroll to position [0, 0]
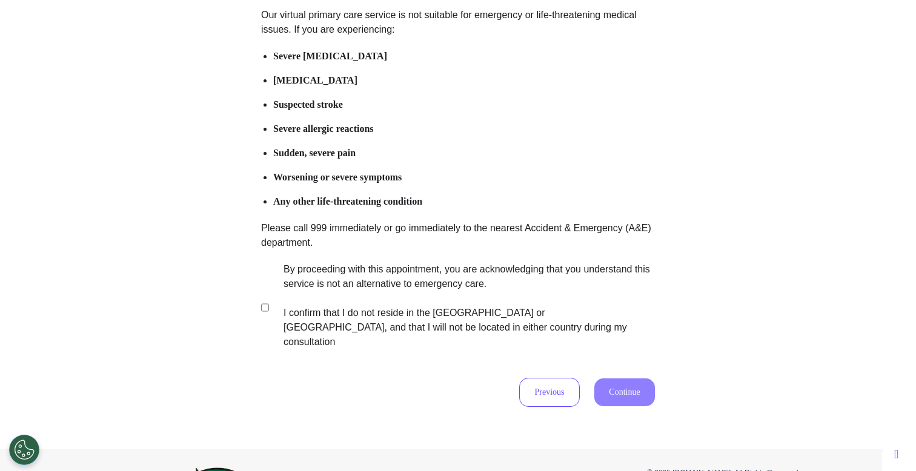
scroll to position [176, 0]
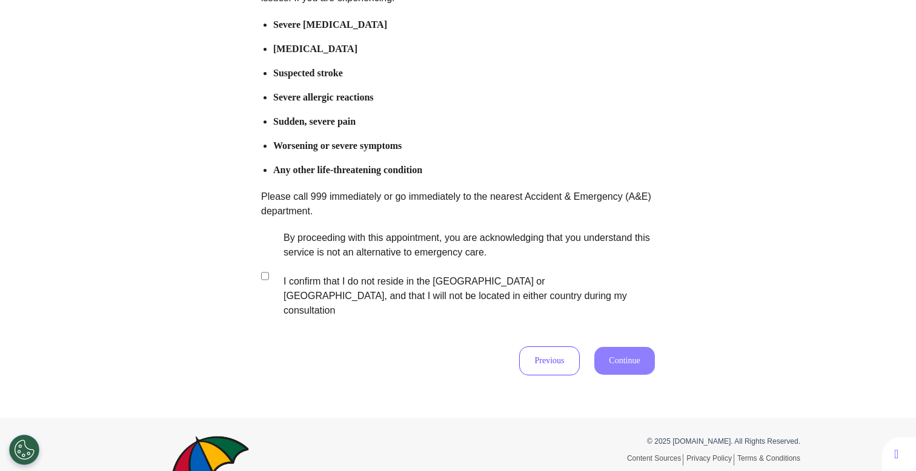
click at [520, 261] on label "By proceeding with this appointment, you are acknowledging that you understand …" at bounding box center [460, 274] width 379 height 87
click at [627, 350] on button "Continue" at bounding box center [624, 361] width 61 height 28
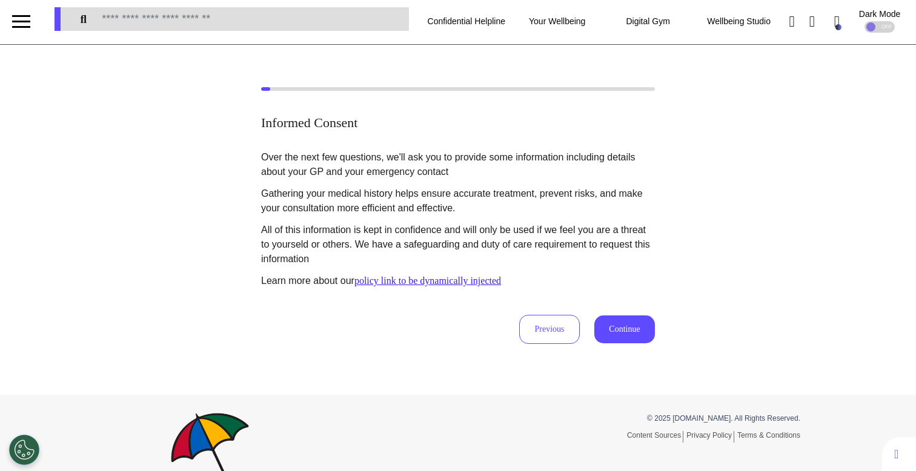
scroll to position [0, 0]
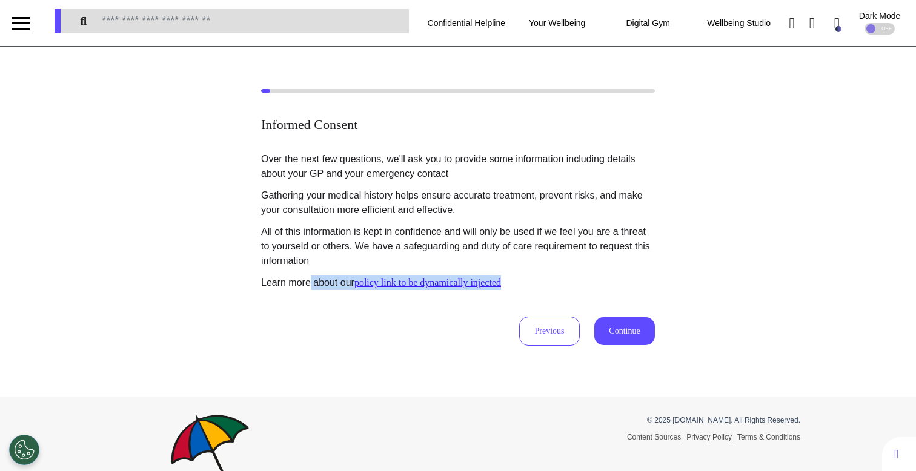
drag, startPoint x: 560, startPoint y: 280, endPoint x: 307, endPoint y: 280, distance: 252.7
click at [307, 280] on p "Learn more about our policy link to be dynamically injected" at bounding box center [458, 283] width 394 height 15
click at [351, 318] on div "Previous Continue" at bounding box center [458, 331] width 394 height 29
click at [522, 336] on button "Previous" at bounding box center [549, 331] width 61 height 29
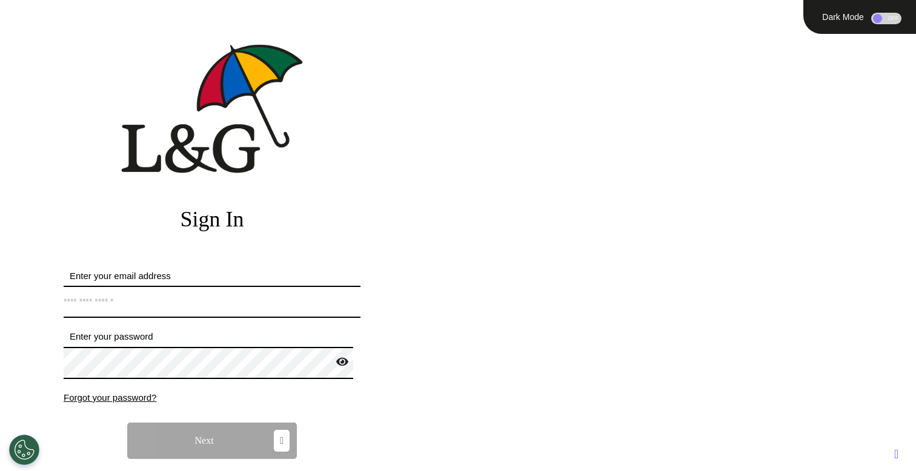
click at [272, 303] on input "Enter your email address" at bounding box center [212, 302] width 297 height 32
type input "**********"
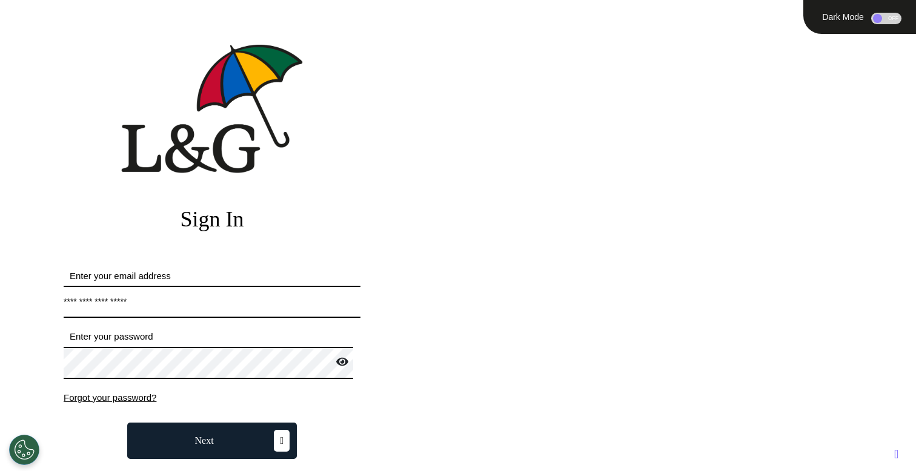
click at [233, 451] on button "Next" at bounding box center [212, 441] width 170 height 36
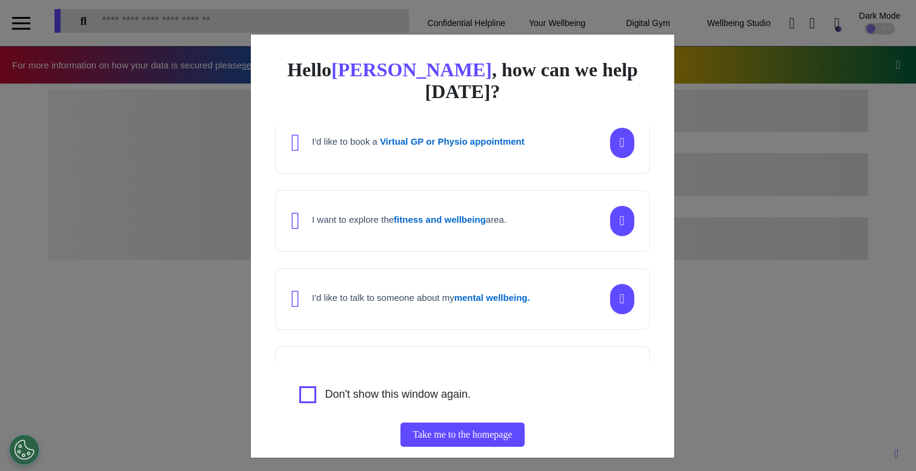
scroll to position [29, 0]
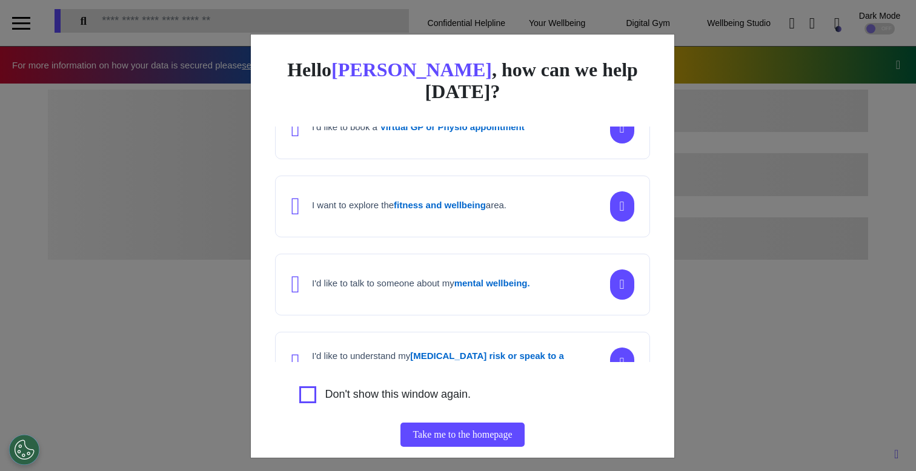
click at [214, 272] on div "Hello Ahmed , how can we help today? I'd like to book a Virtual GP or Physio ap…" at bounding box center [458, 235] width 916 height 471
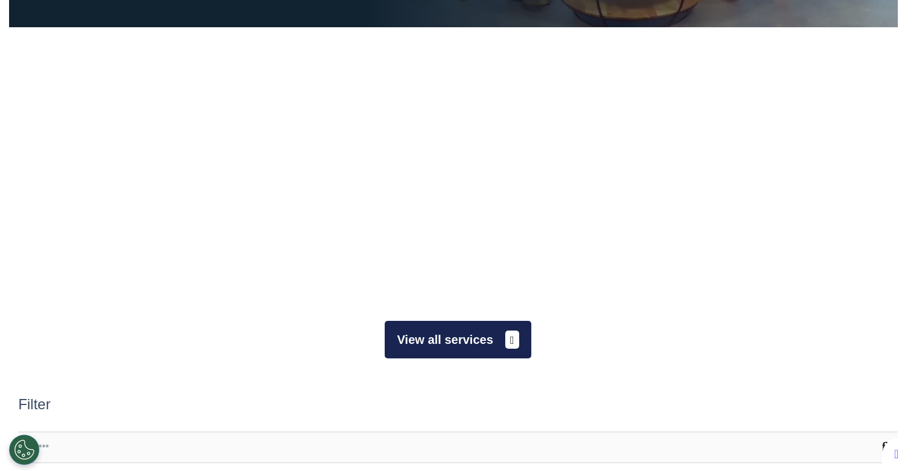
click at [450, 335] on button "View all services" at bounding box center [458, 340] width 146 height 38
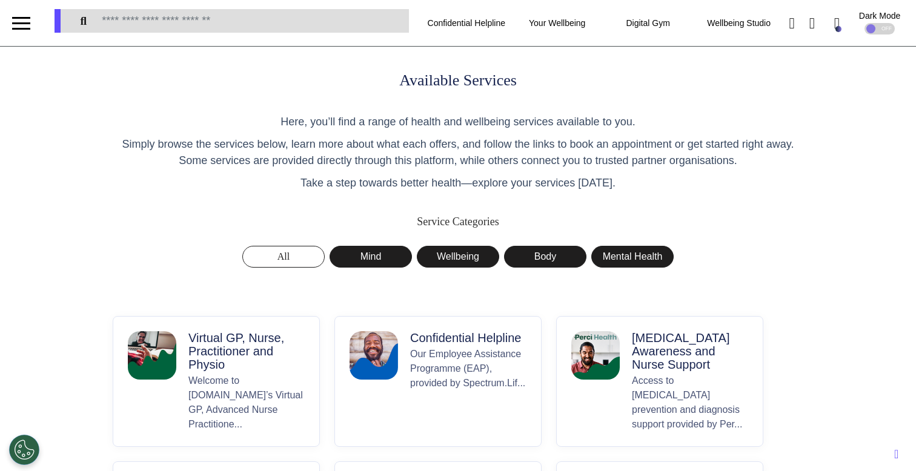
click at [278, 389] on p "Welcome to Spectrum.Life’s Virtual GP, Advanced Nurse Practitione..." at bounding box center [246, 403] width 116 height 58
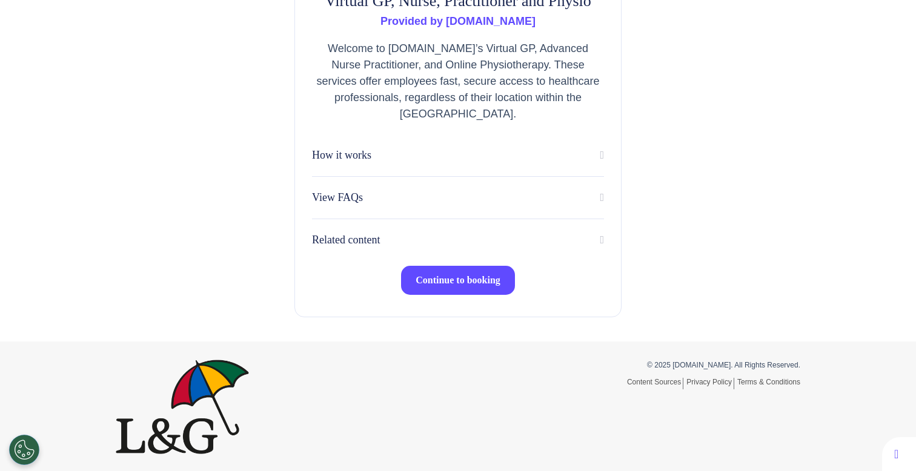
click at [444, 293] on button "Continue to booking" at bounding box center [458, 280] width 114 height 29
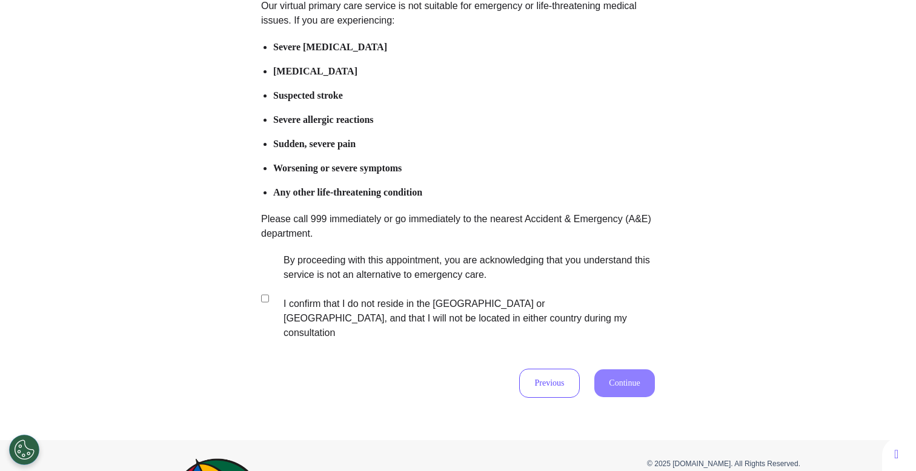
scroll to position [184, 0]
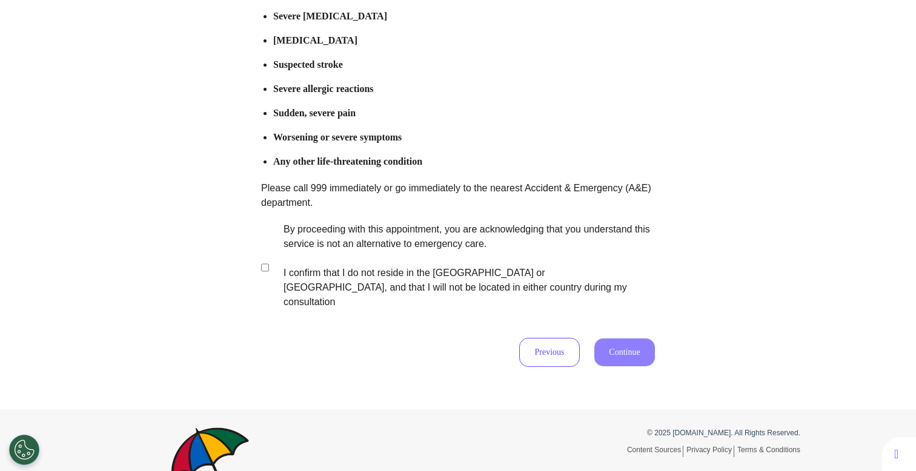
click at [429, 232] on label "By proceeding with this appointment, you are acknowledging that you understand …" at bounding box center [460, 265] width 379 height 87
click at [612, 339] on button "Continue" at bounding box center [624, 353] width 61 height 28
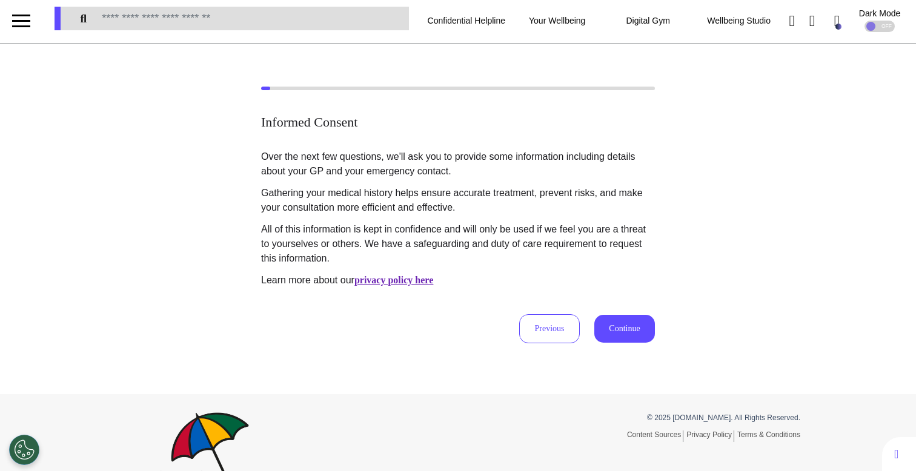
scroll to position [0, 0]
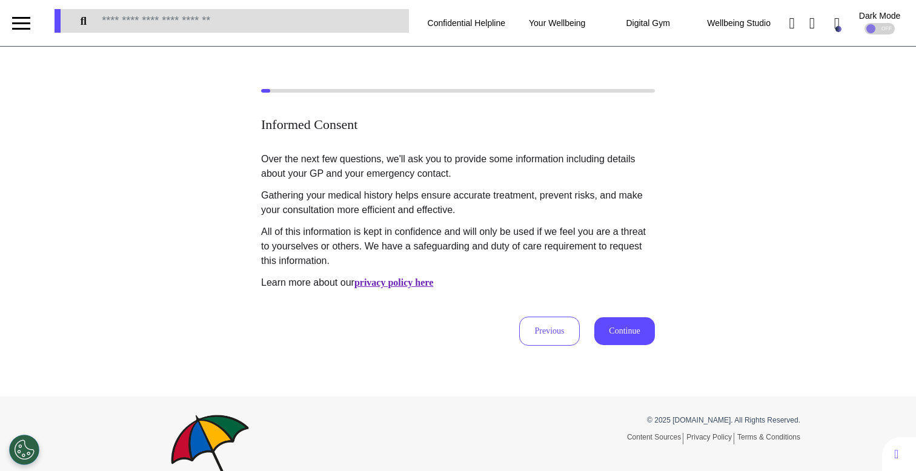
click at [430, 285] on u "privacy policy here" at bounding box center [393, 283] width 79 height 10
drag, startPoint x: 383, startPoint y: 234, endPoint x: 480, endPoint y: 4, distance: 250.1
click at [0, 0] on div "**********" at bounding box center [458, 264] width 916 height 528
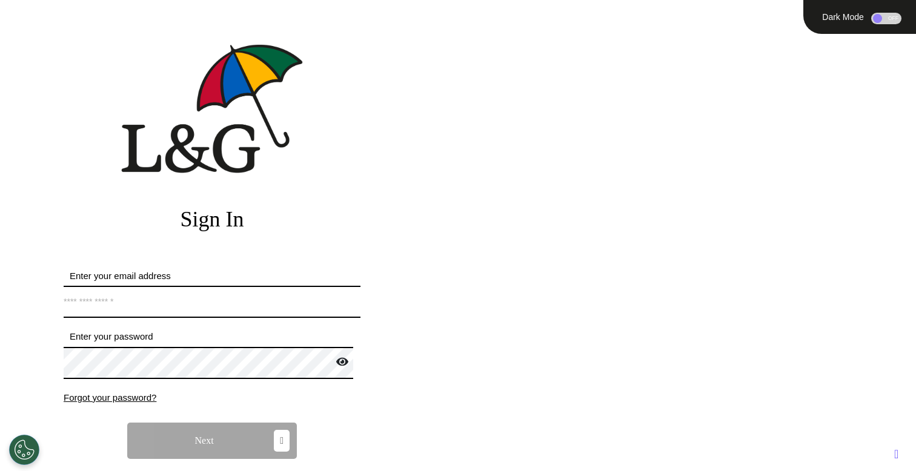
click at [246, 300] on input "Enter your email address" at bounding box center [212, 302] width 297 height 32
type input "**********"
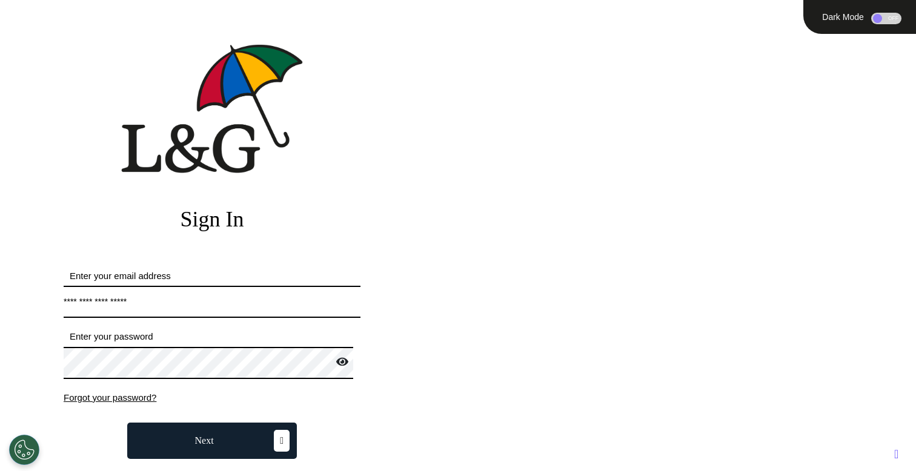
click at [203, 428] on button "Next" at bounding box center [212, 441] width 170 height 36
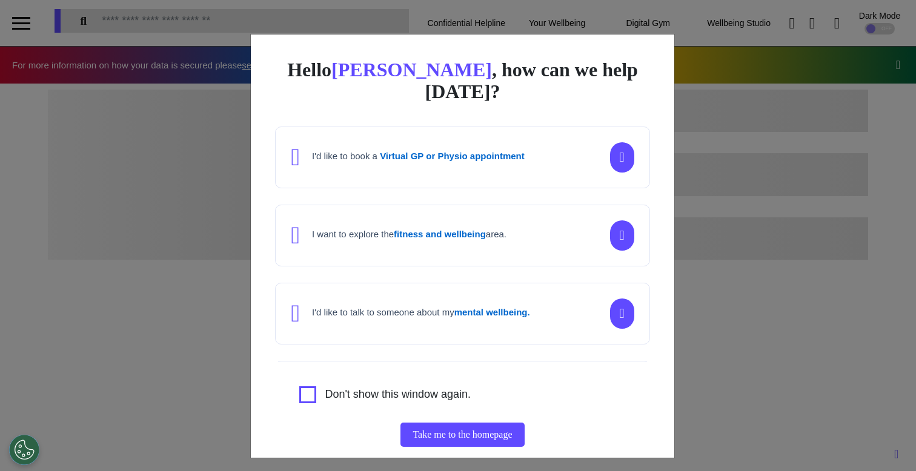
scroll to position [0, 457]
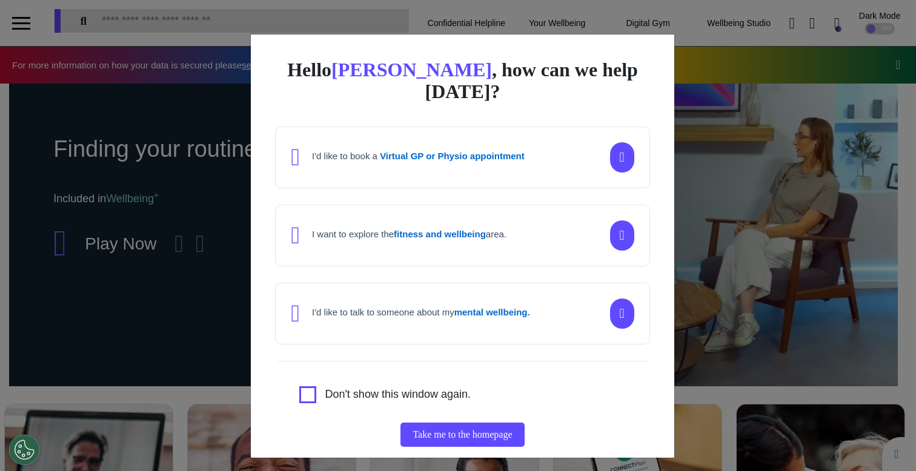
click at [141, 379] on div "Hello Ahmed , how can we help today? I'd like to book a Virtual GP or Physio ap…" at bounding box center [458, 235] width 916 height 471
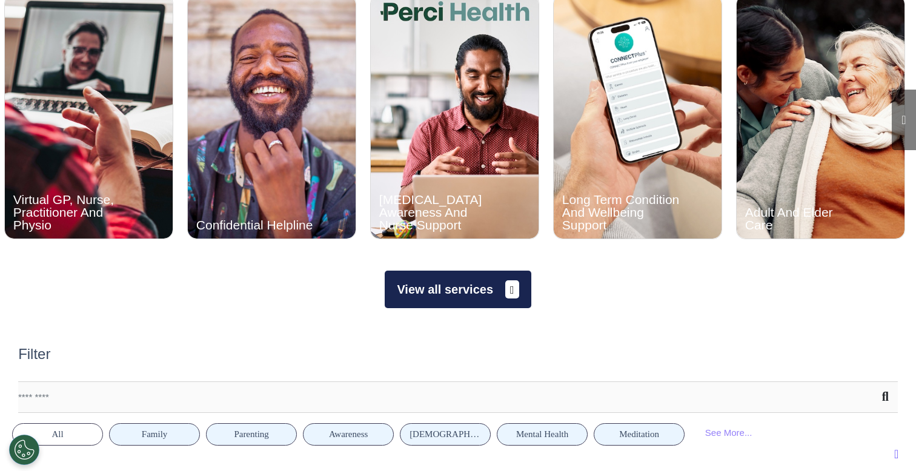
click at [437, 288] on button "View all services" at bounding box center [458, 290] width 146 height 38
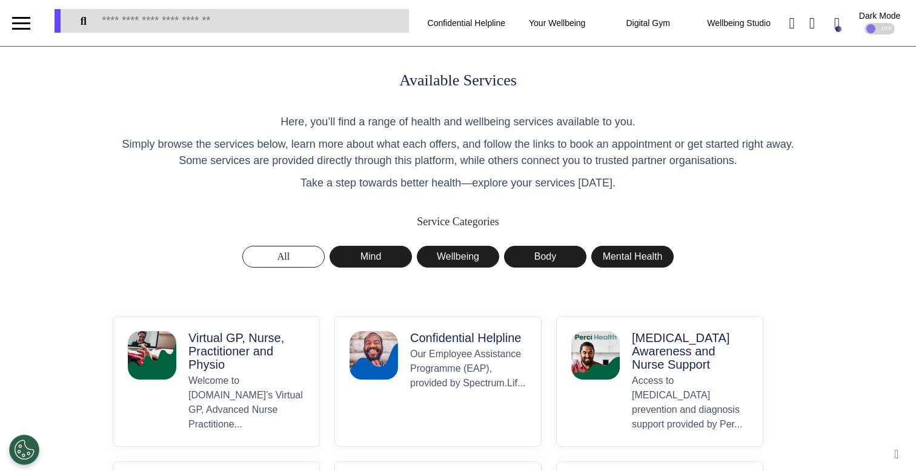
click at [259, 357] on p "Virtual GP, Nurse, Practitioner and Physio" at bounding box center [246, 351] width 116 height 40
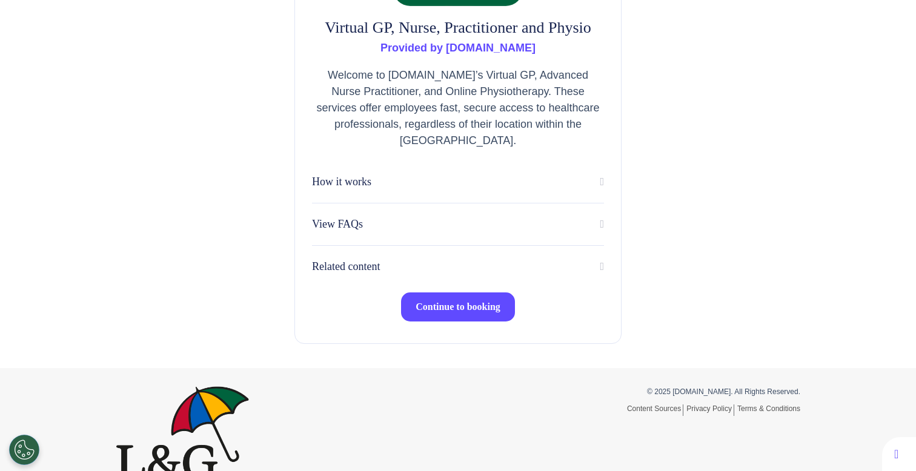
click at [461, 298] on button "Continue to booking" at bounding box center [458, 307] width 114 height 29
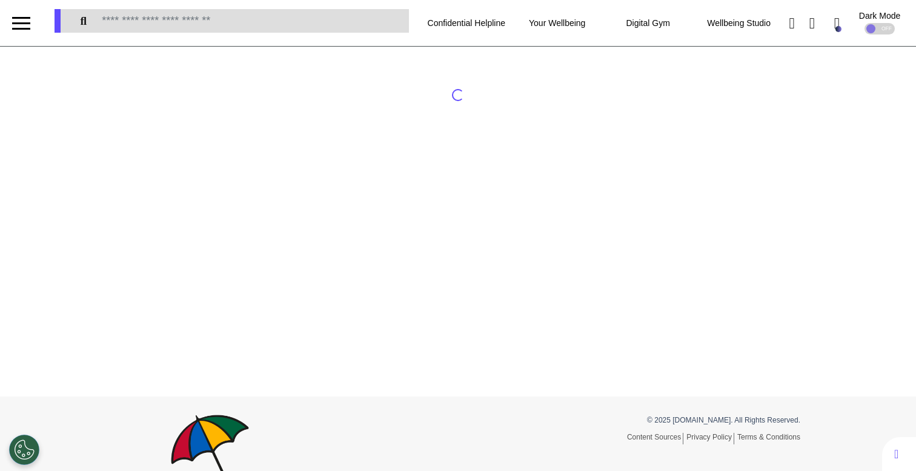
click at [551, 262] on div at bounding box center [458, 222] width 916 height 350
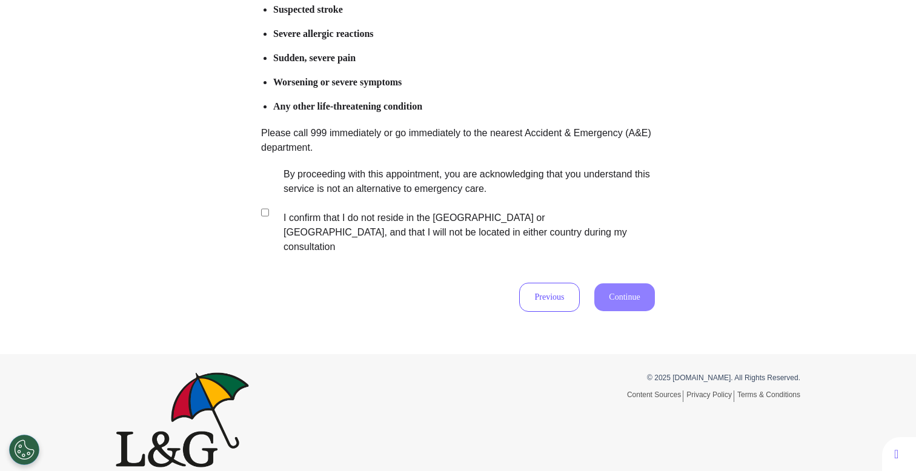
scroll to position [238, 0]
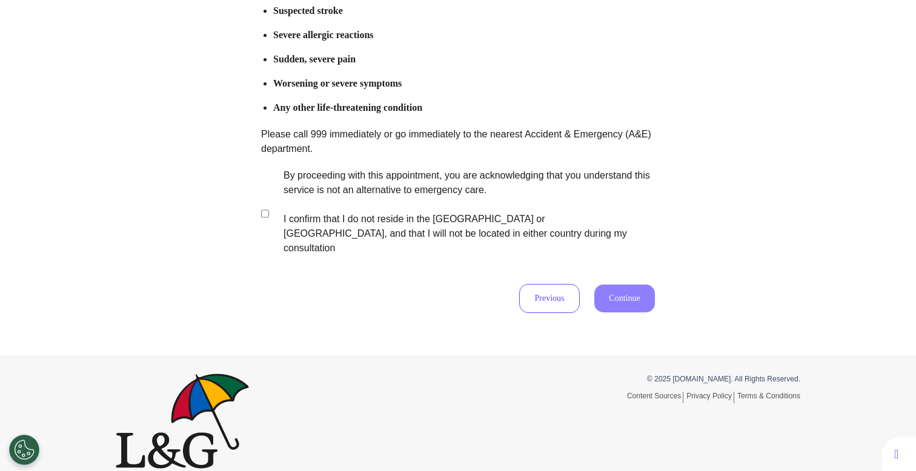
click at [505, 222] on label "By proceeding with this appointment, you are acknowledging that you understand …" at bounding box center [460, 211] width 379 height 87
click at [624, 285] on button "Continue" at bounding box center [624, 299] width 61 height 28
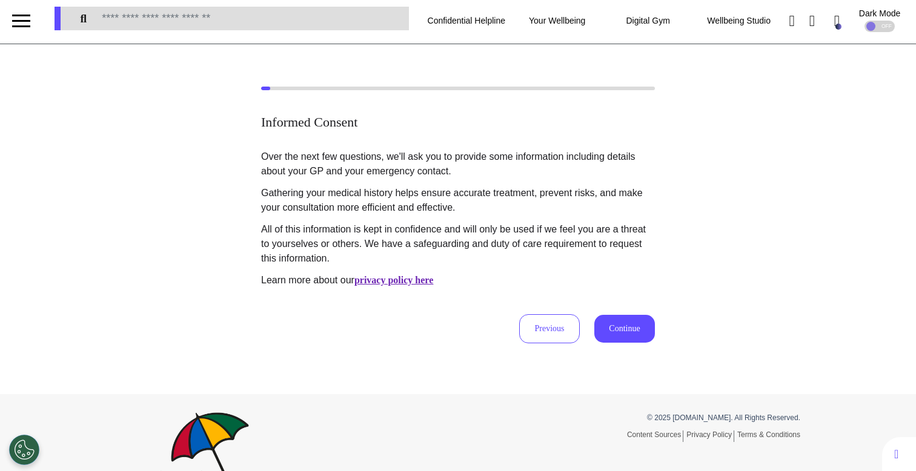
scroll to position [0, 0]
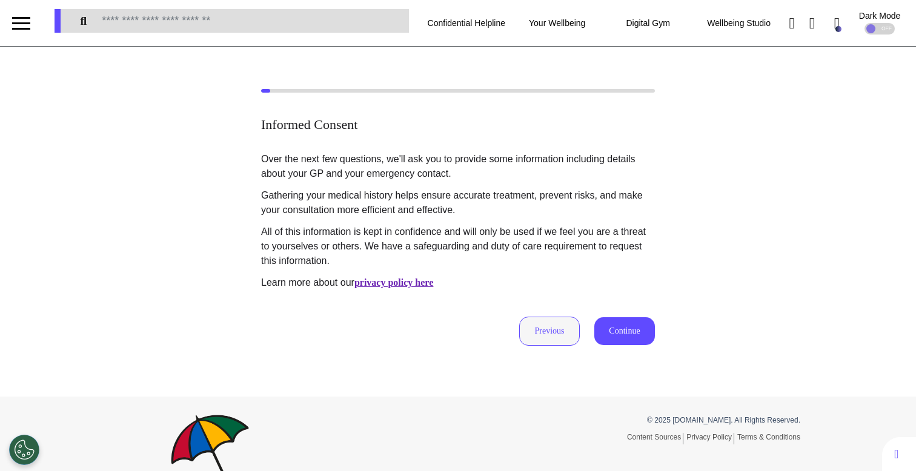
click at [540, 328] on button "Previous" at bounding box center [549, 331] width 61 height 29
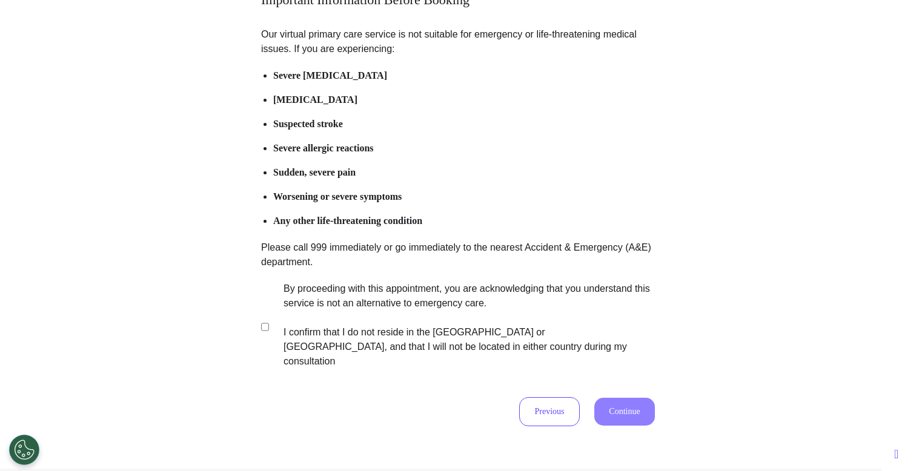
scroll to position [239, 0]
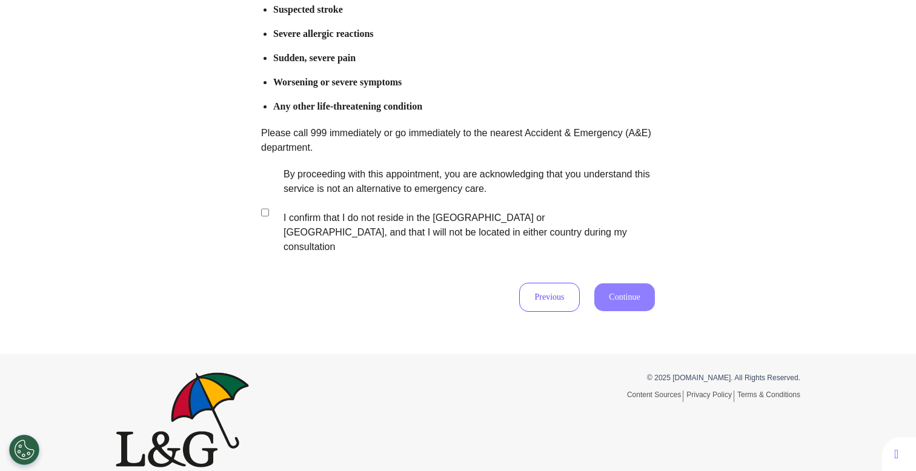
click at [319, 187] on label "By proceeding with this appointment, you are acknowledging that you understand …" at bounding box center [460, 210] width 379 height 87
click at [599, 284] on button "Continue" at bounding box center [624, 298] width 61 height 28
